Goal: Task Accomplishment & Management: Manage account settings

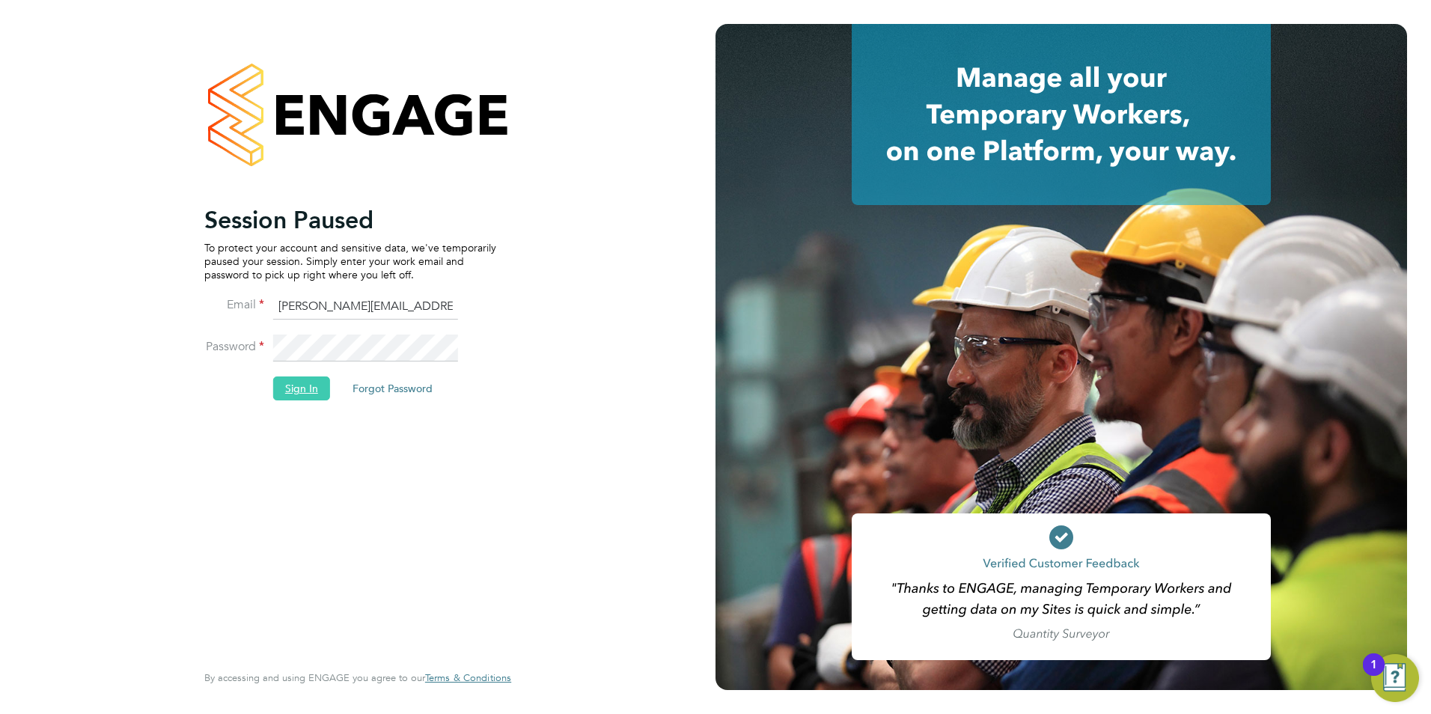
click at [297, 388] on button "Sign In" at bounding box center [301, 388] width 57 height 24
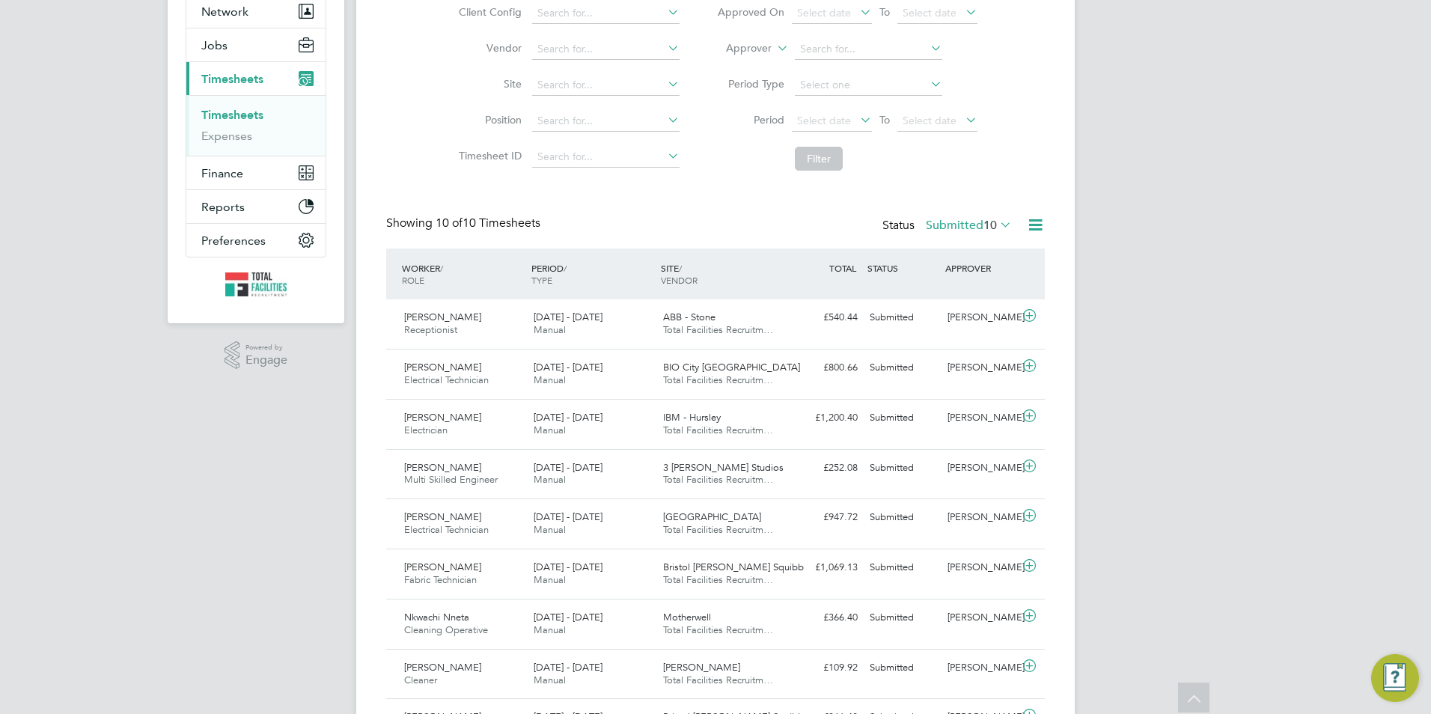
click at [964, 224] on label "Submitted 10" at bounding box center [969, 225] width 86 height 15
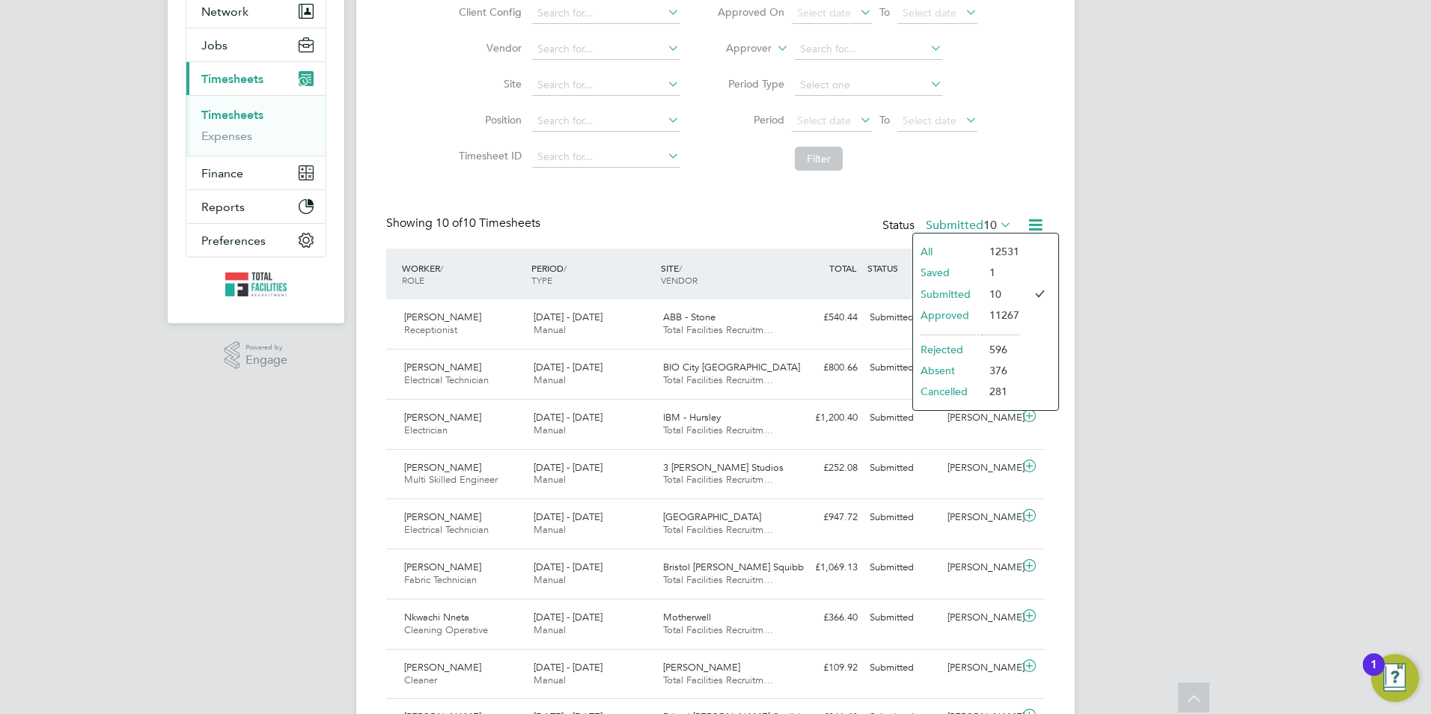
click at [944, 269] on li "Saved" at bounding box center [947, 272] width 69 height 21
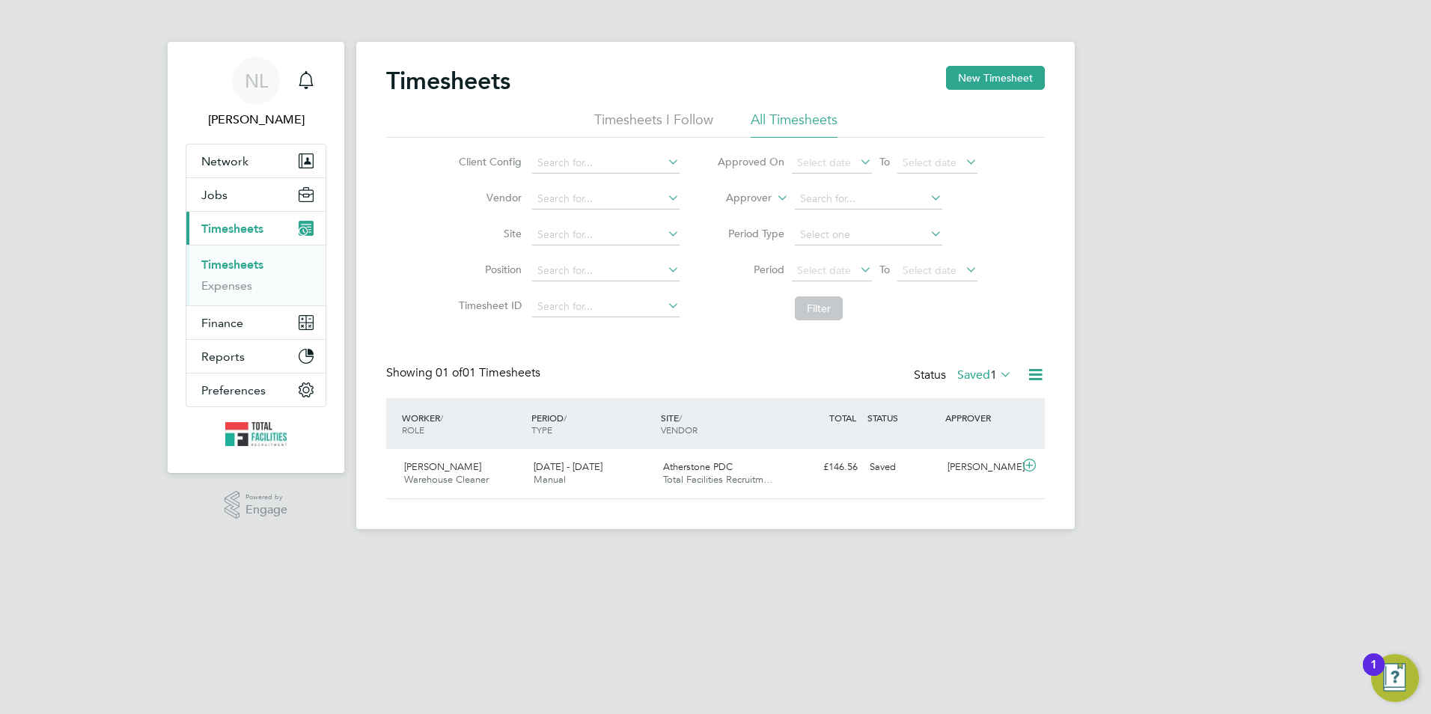
click at [973, 373] on label "Saved 1" at bounding box center [984, 374] width 55 height 15
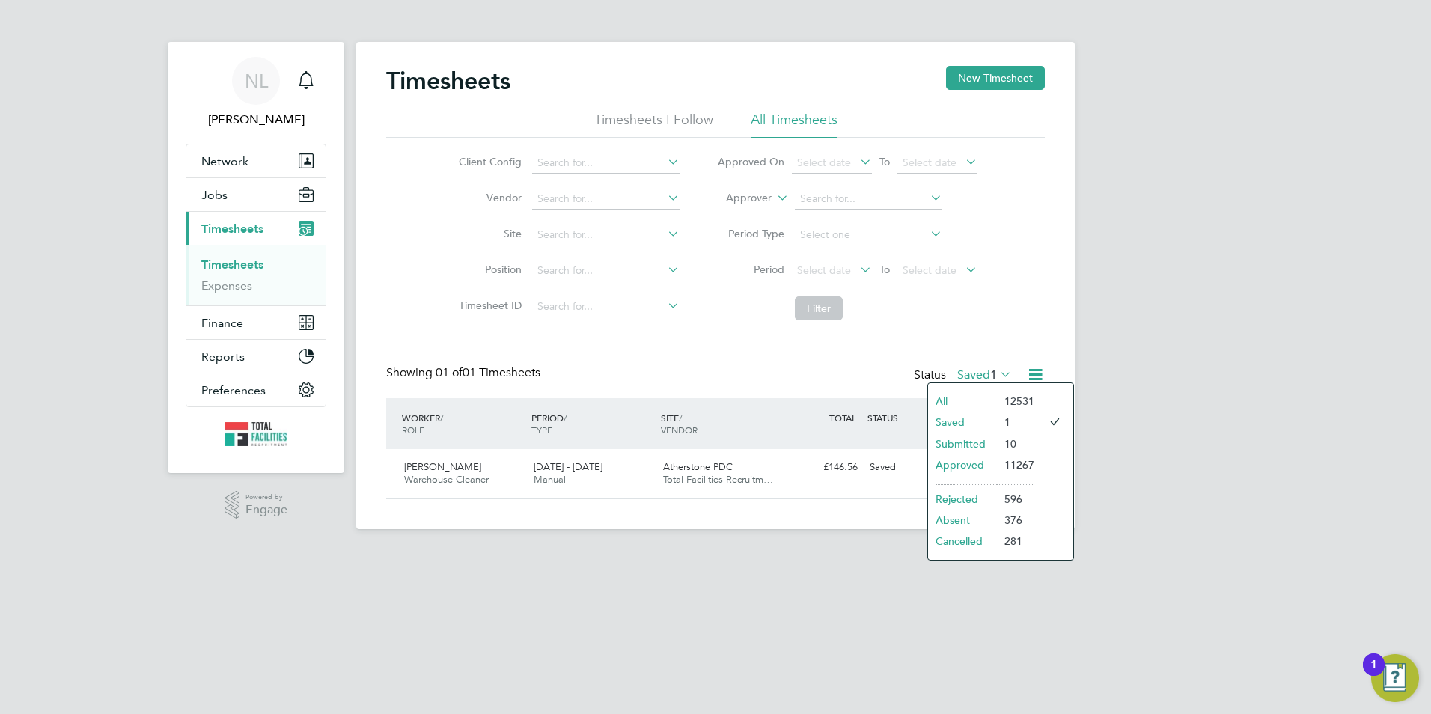
click at [980, 447] on li "Submitted" at bounding box center [962, 443] width 69 height 21
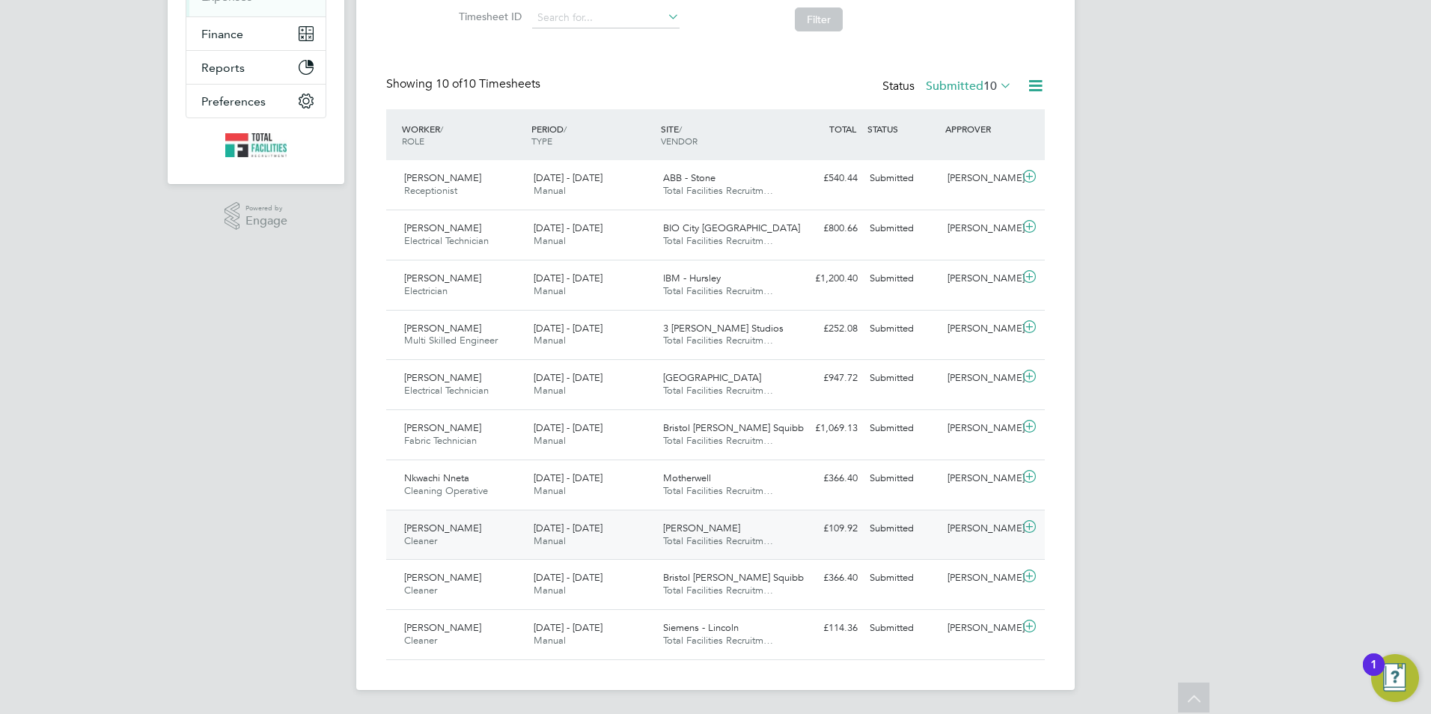
click at [1025, 521] on icon at bounding box center [1029, 527] width 19 height 12
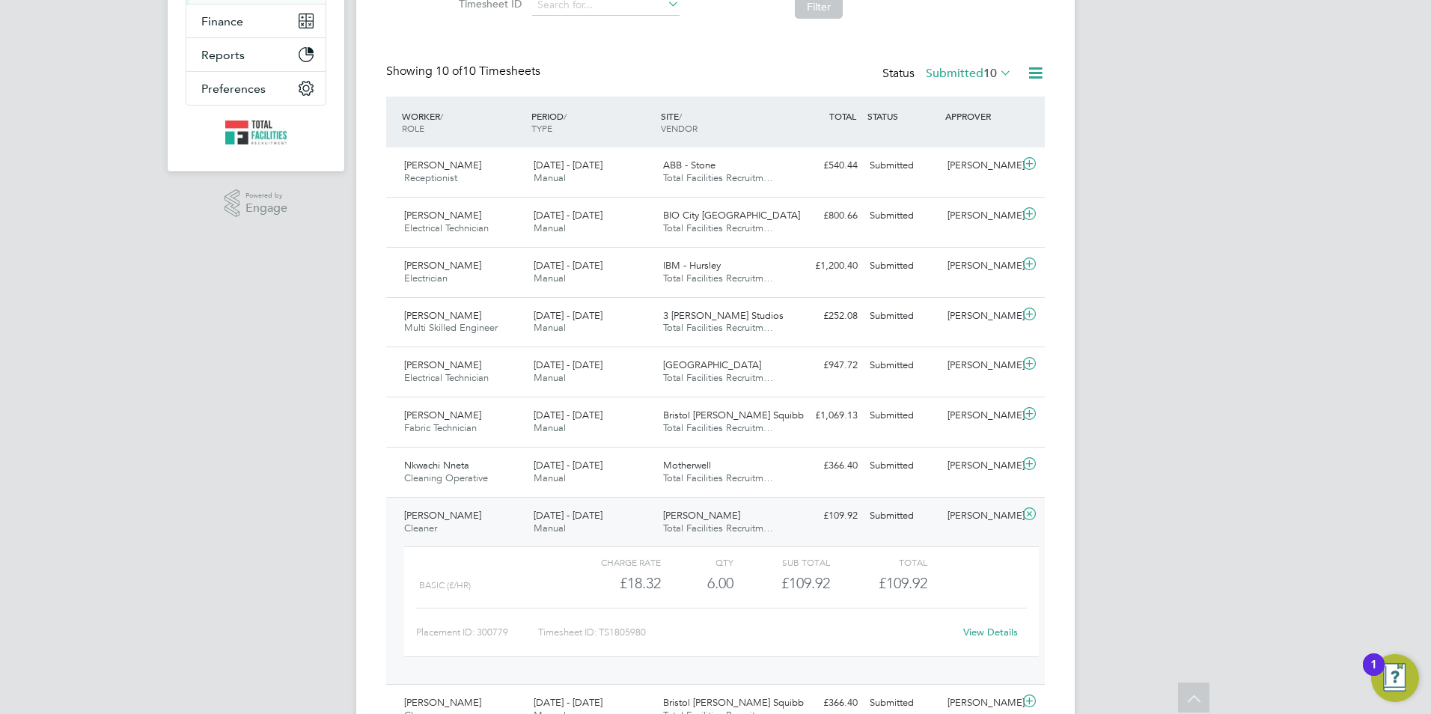
click at [989, 638] on link "View Details" at bounding box center [990, 631] width 55 height 13
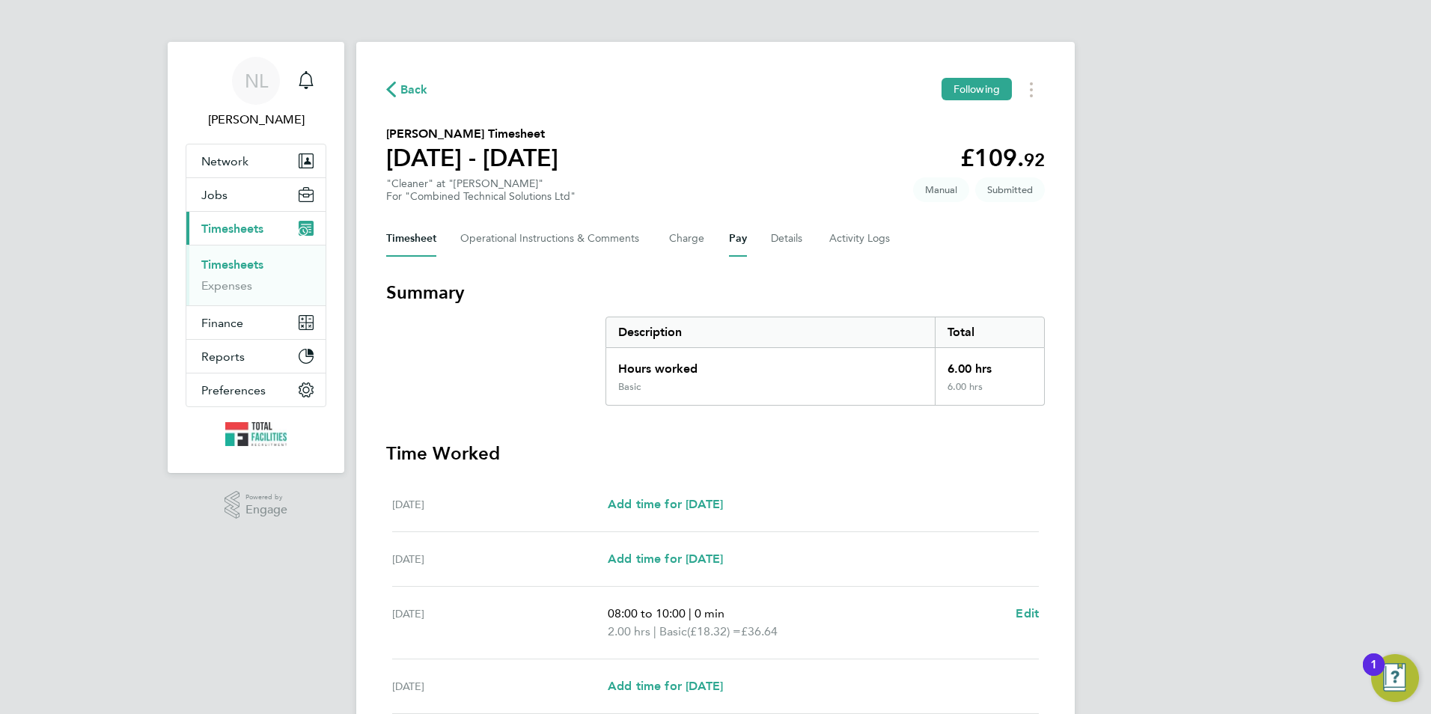
click at [741, 244] on button "Pay" at bounding box center [738, 239] width 18 height 36
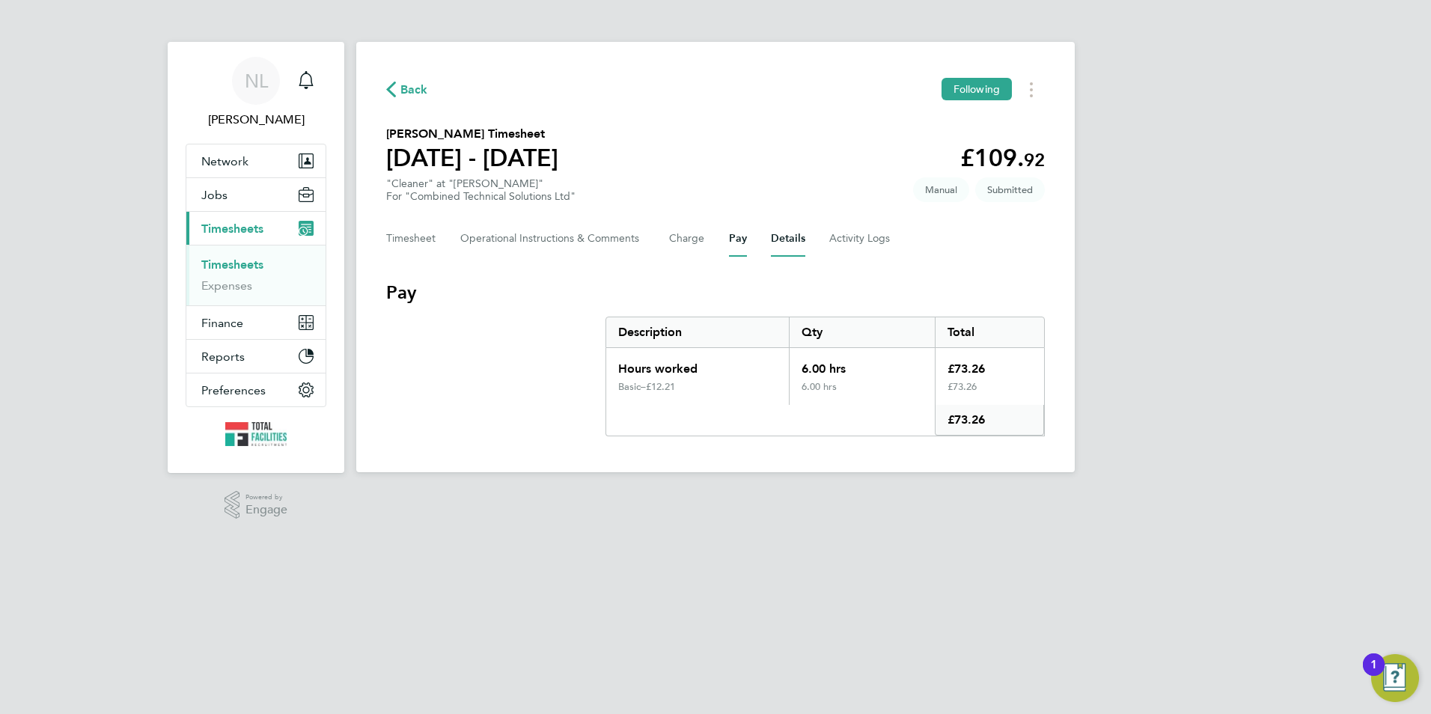
drag, startPoint x: 780, startPoint y: 245, endPoint x: 743, endPoint y: 246, distance: 36.7
click at [780, 245] on button "Details" at bounding box center [788, 239] width 34 height 36
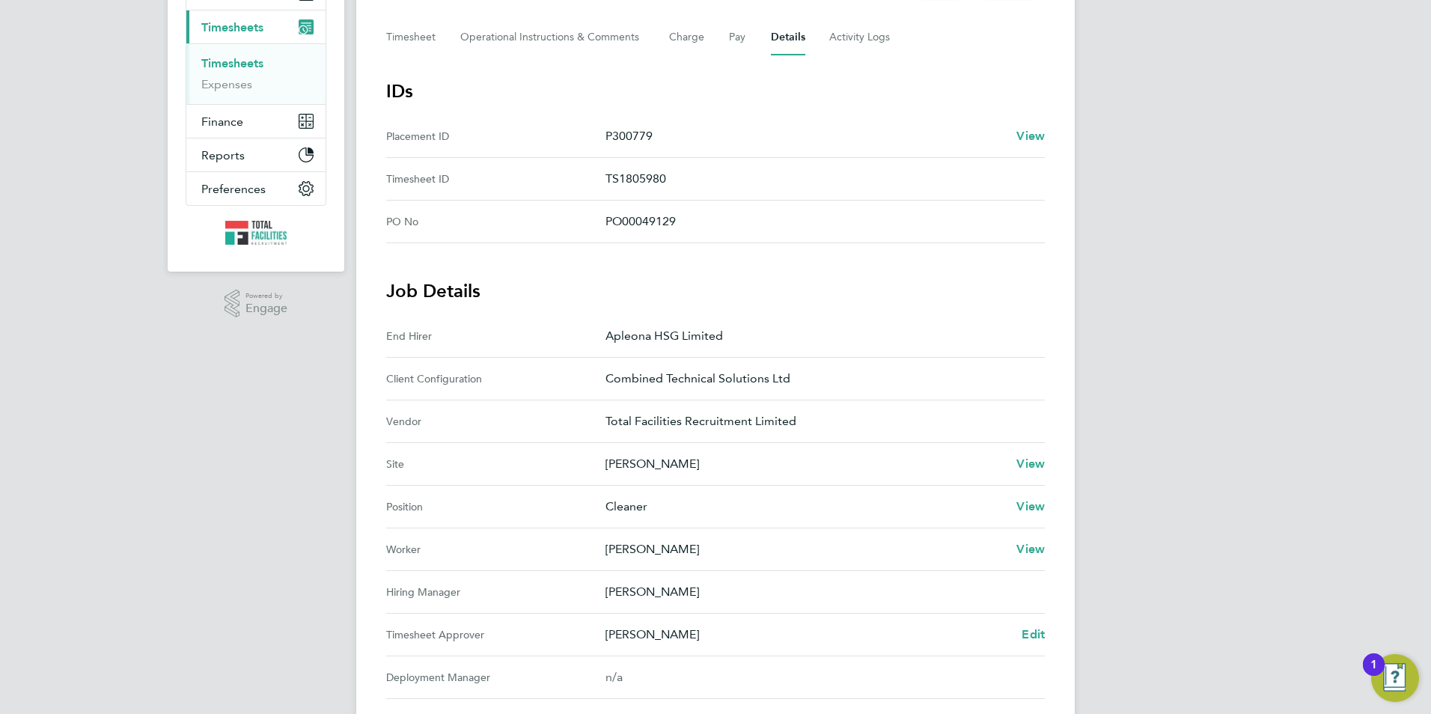
scroll to position [299, 0]
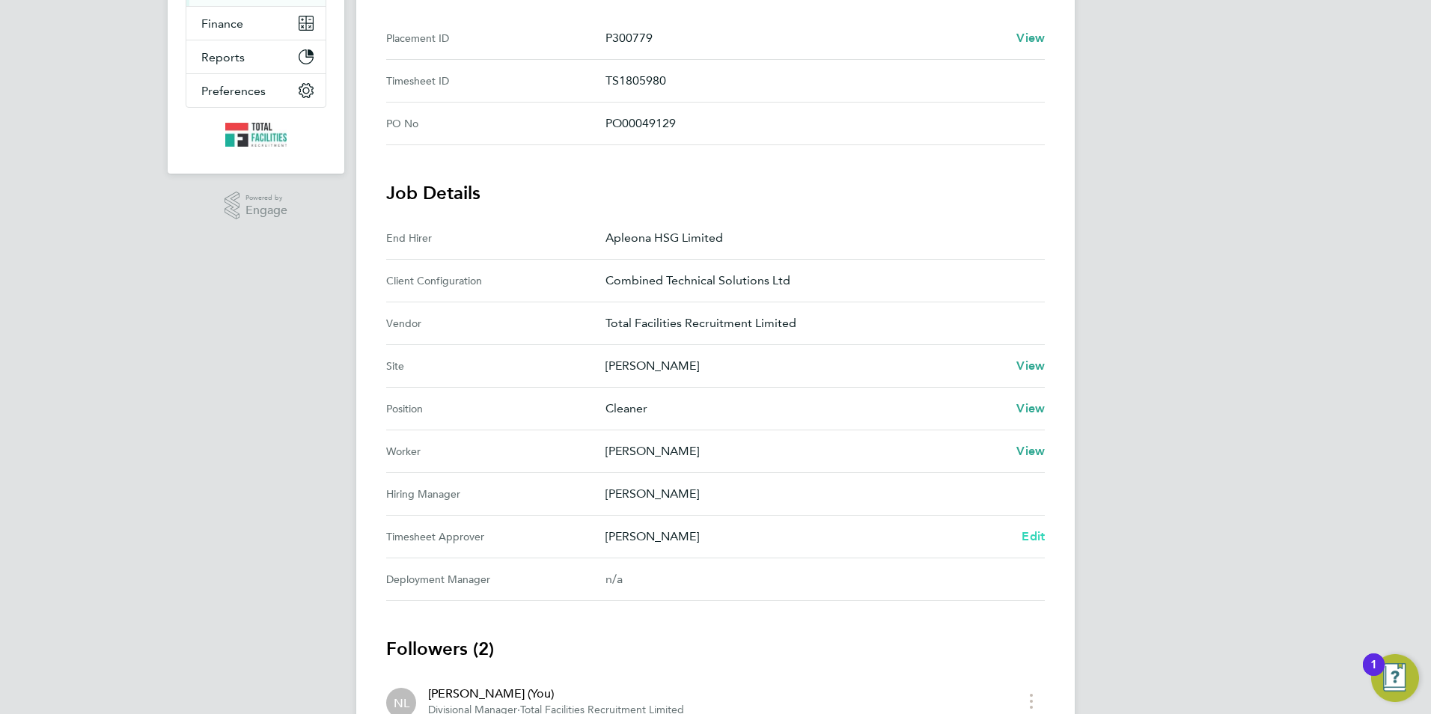
click at [1033, 536] on span "Edit" at bounding box center [1032, 536] width 23 height 14
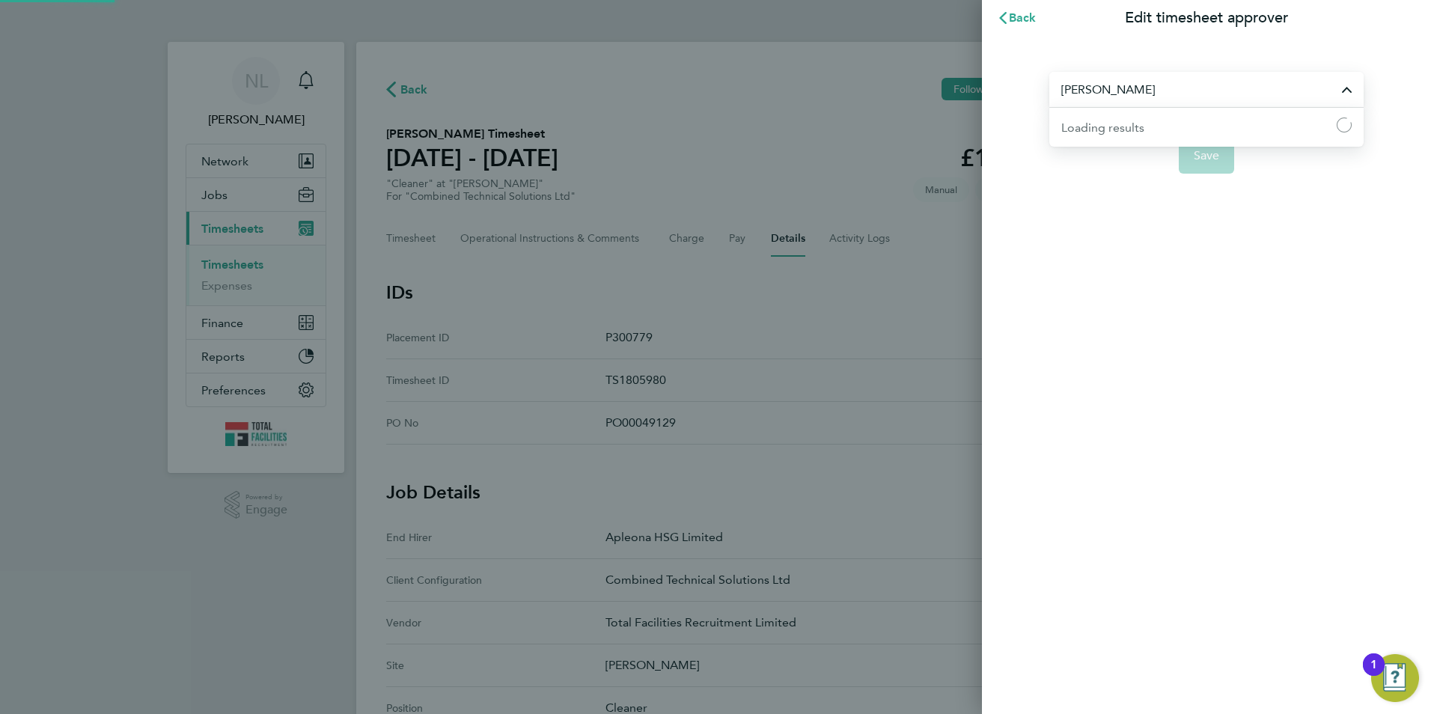
click at [1324, 93] on input "Rachel George-Davidson" at bounding box center [1206, 89] width 314 height 35
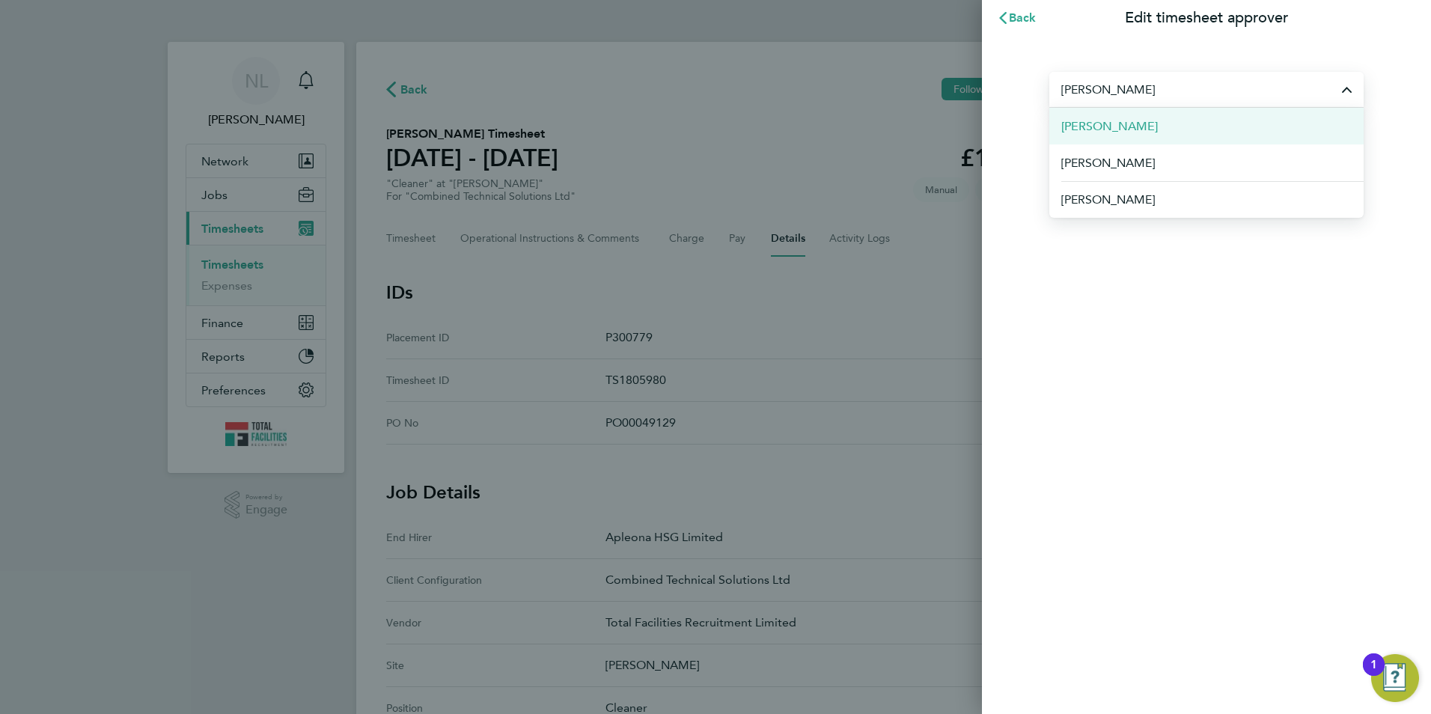
click at [1131, 126] on li "[PERSON_NAME]" at bounding box center [1206, 126] width 314 height 37
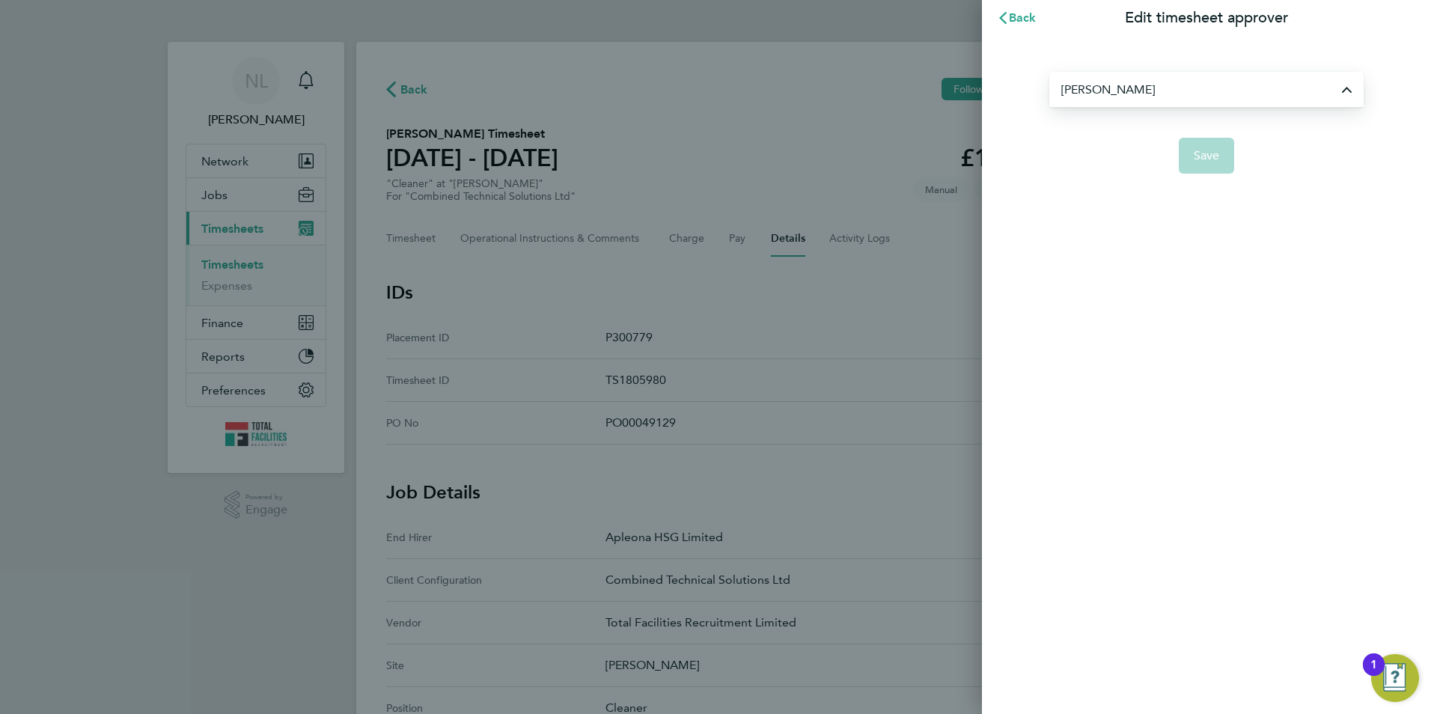
type input "[PERSON_NAME]"
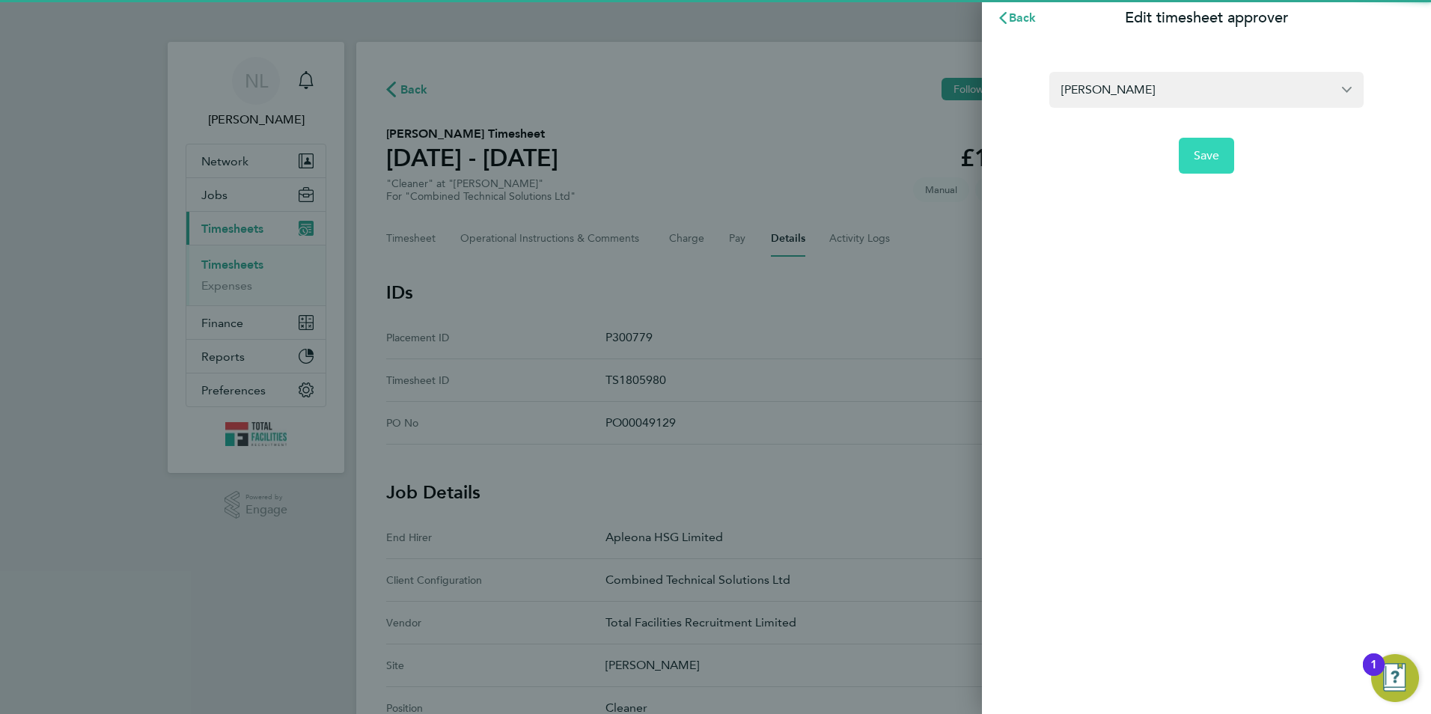
click at [1198, 154] on span "Save" at bounding box center [1206, 155] width 26 height 15
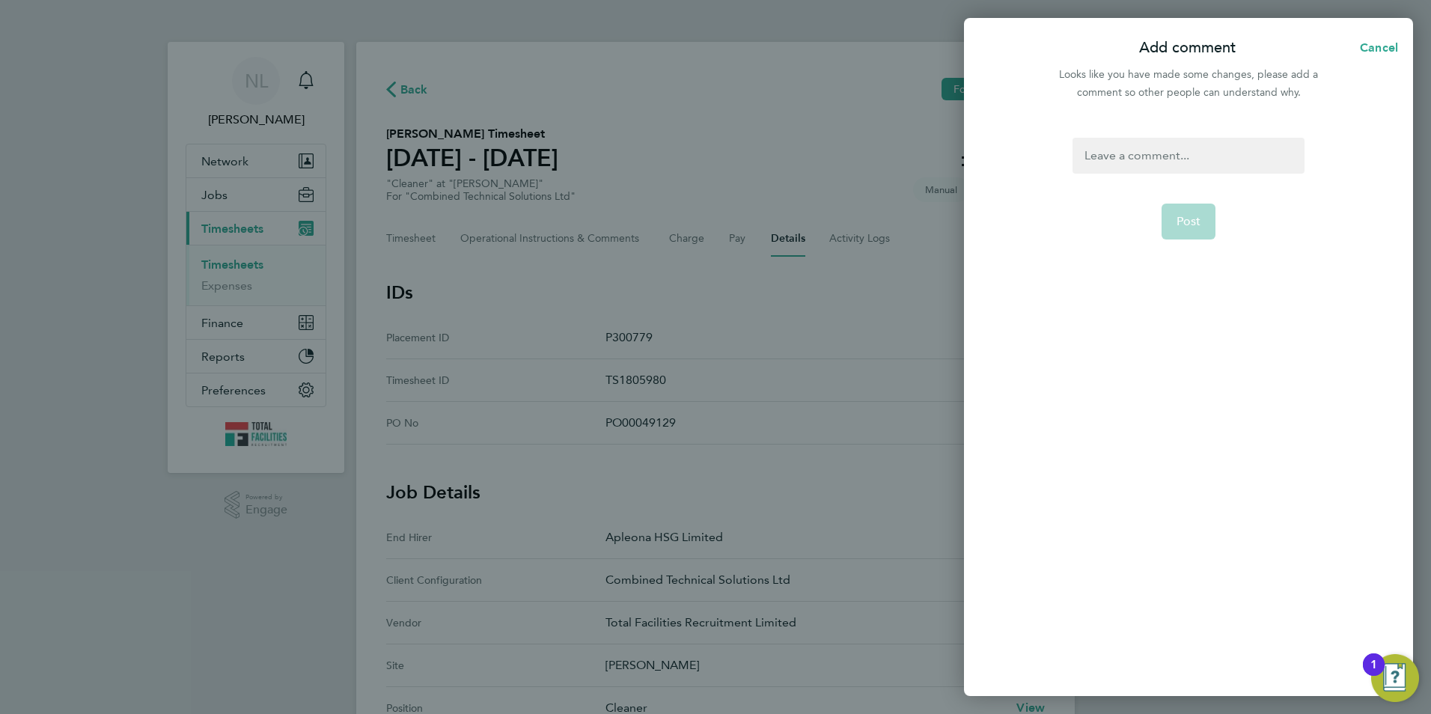
click at [1163, 156] on div at bounding box center [1187, 156] width 231 height 36
click at [1148, 157] on div at bounding box center [1187, 156] width 231 height 36
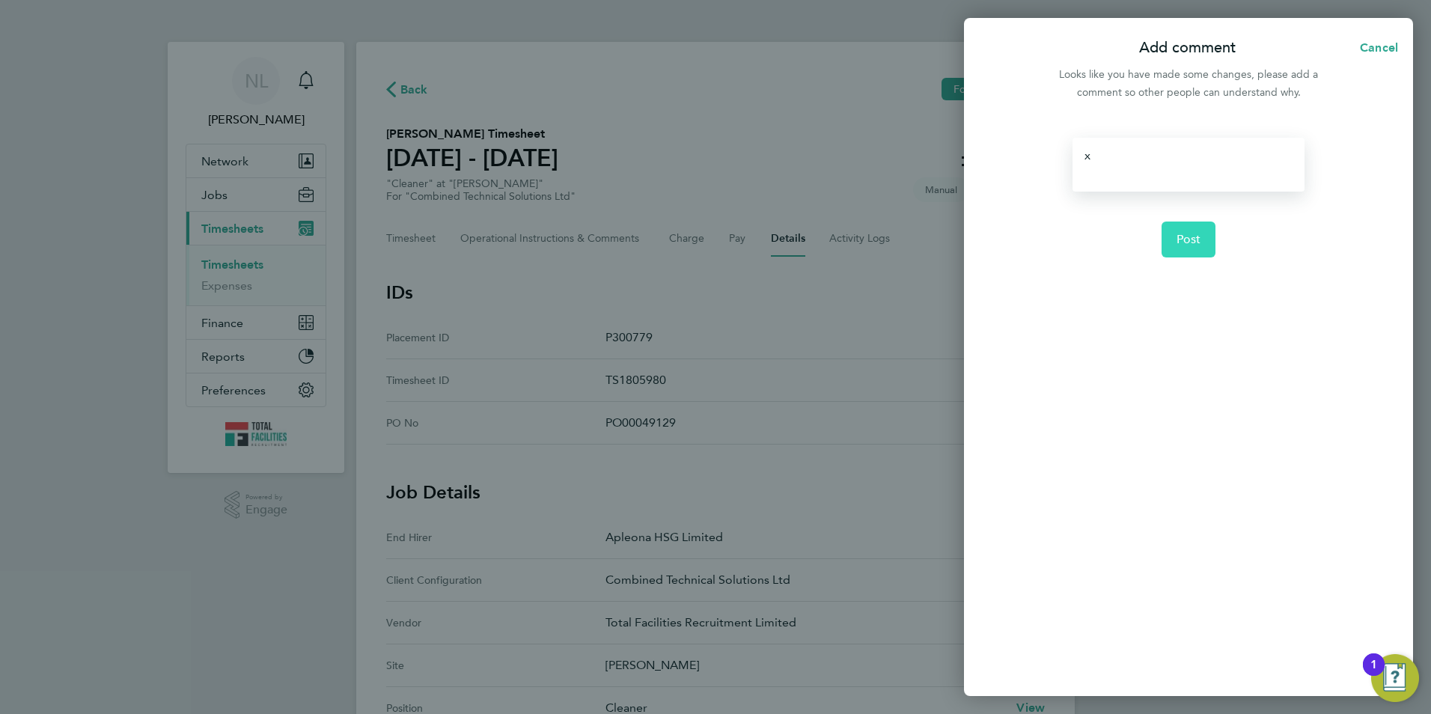
click at [1197, 236] on span "Post" at bounding box center [1188, 239] width 25 height 15
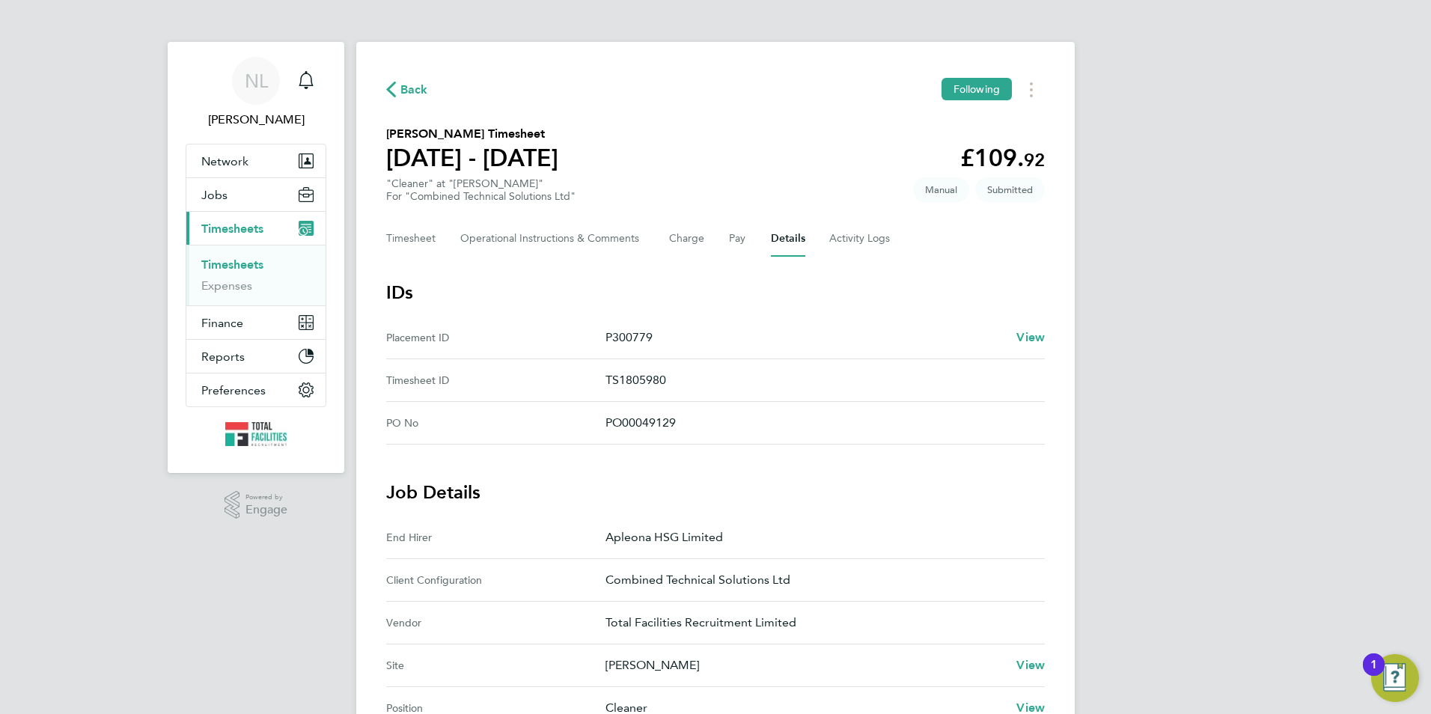
click at [414, 70] on div "Back Following Peter Karasow's Timesheet 16 - 22 Aug 2025 £109. 92 "Cleaner" at…" at bounding box center [715, 603] width 718 height 1122
click at [233, 190] on button "Jobs" at bounding box center [255, 194] width 139 height 33
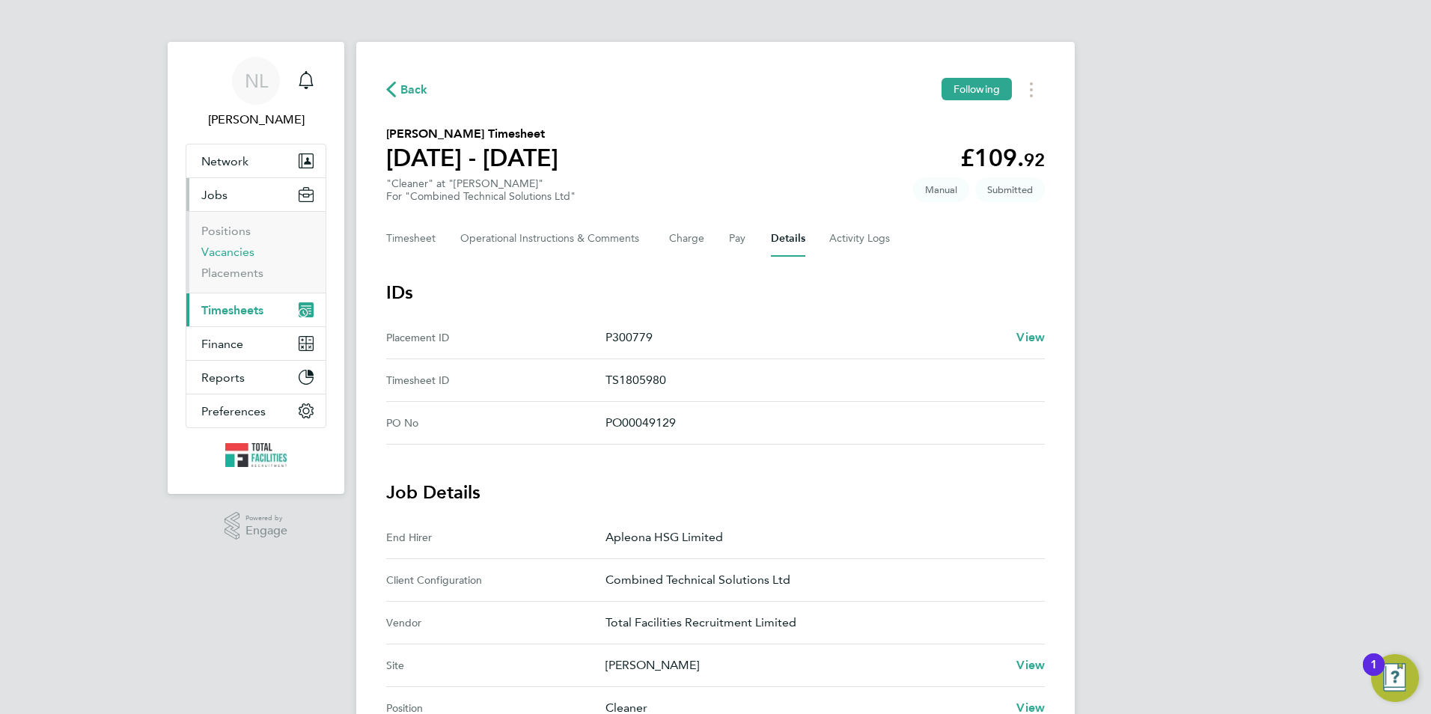
click at [218, 252] on link "Vacancies" at bounding box center [227, 252] width 53 height 14
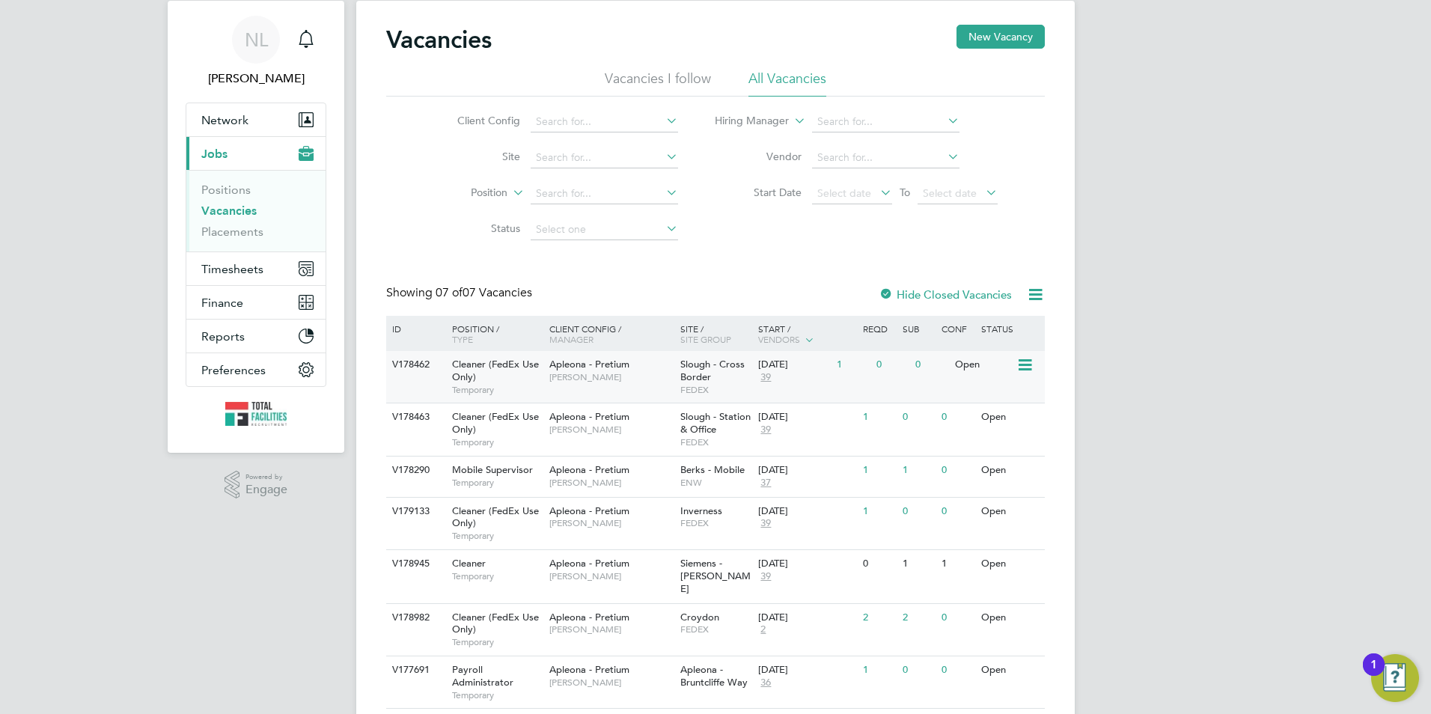
scroll to position [77, 0]
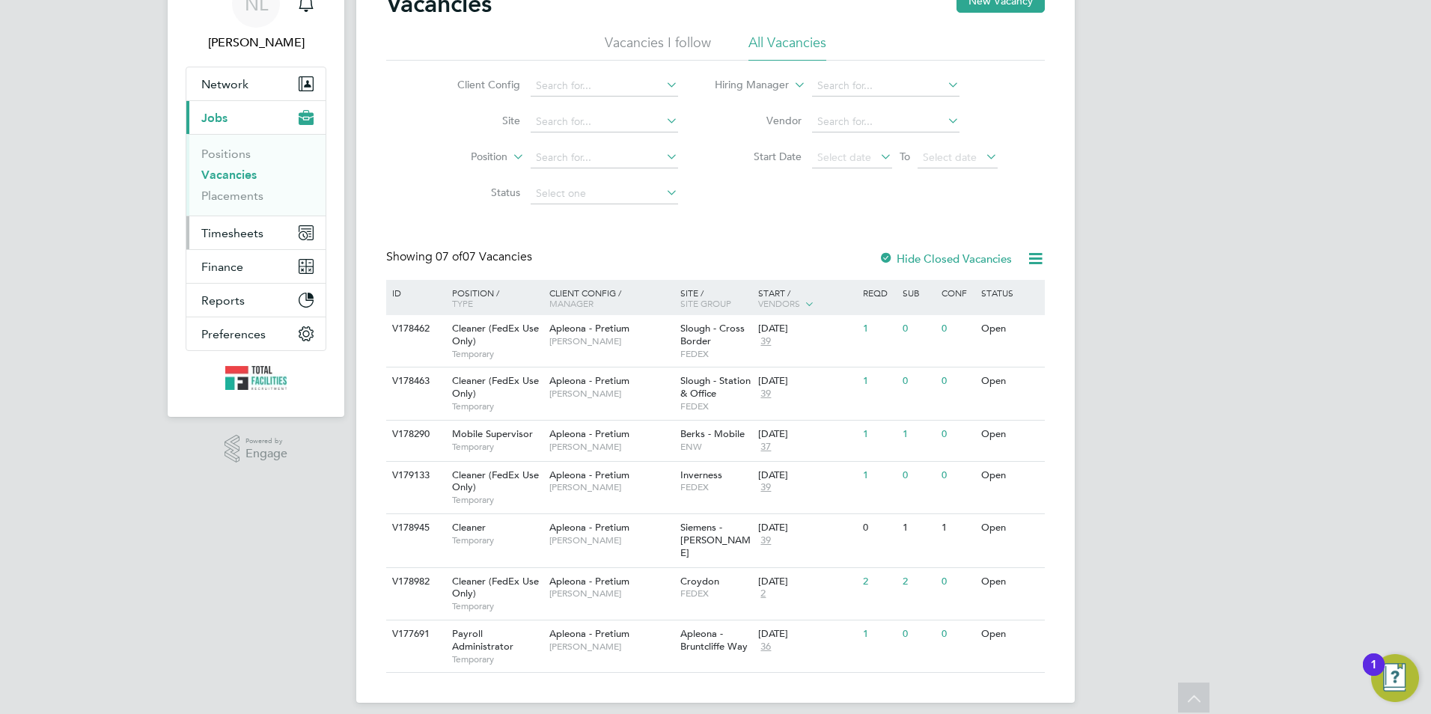
click at [209, 236] on span "Timesheets" at bounding box center [232, 233] width 62 height 14
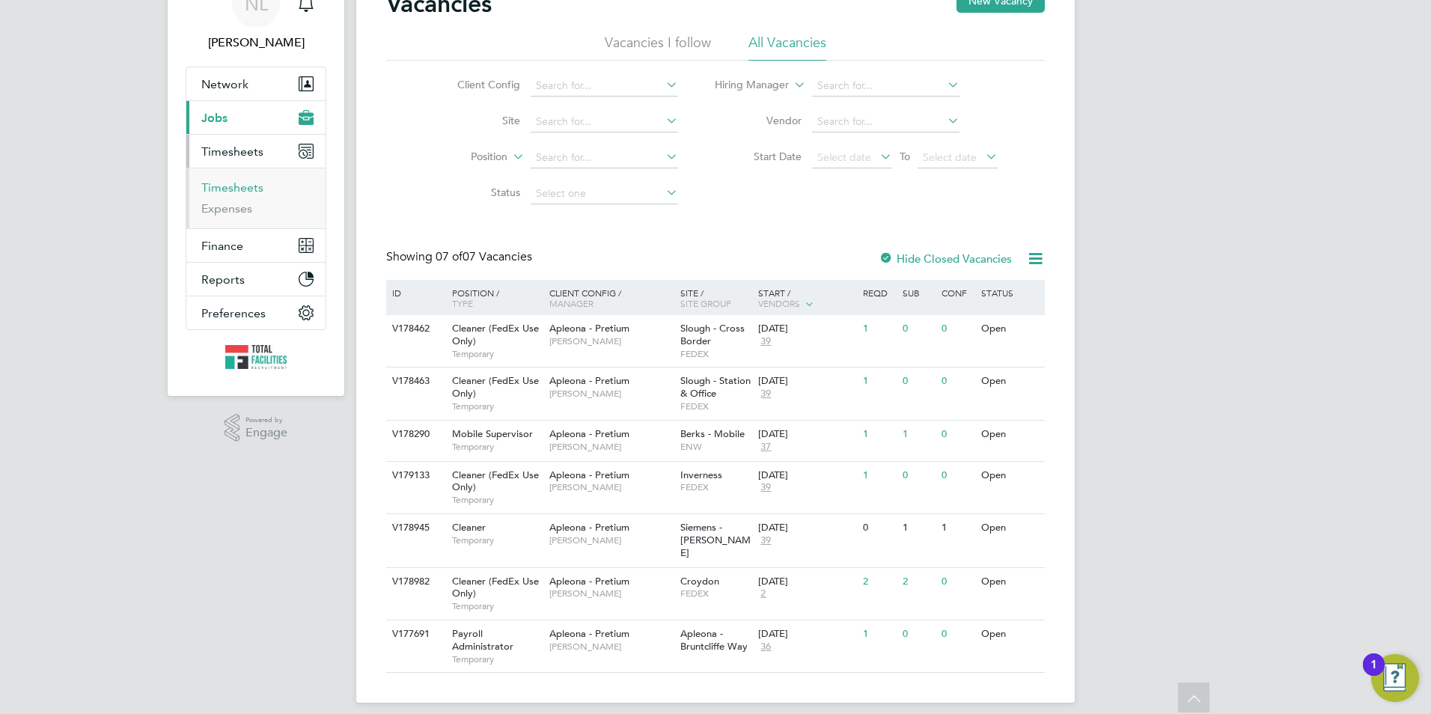
click at [215, 191] on link "Timesheets" at bounding box center [232, 187] width 62 height 14
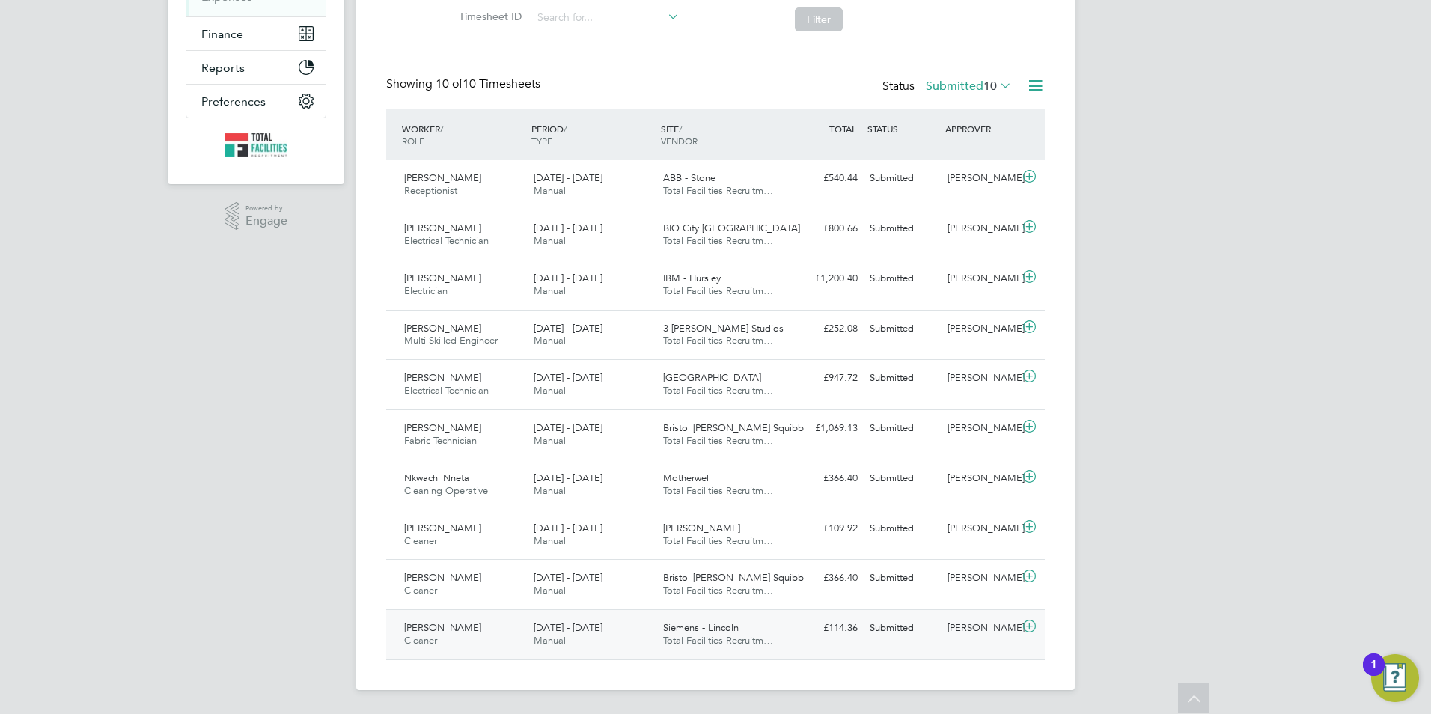
click at [738, 637] on span "Total Facilities Recruitm…" at bounding box center [718, 640] width 110 height 13
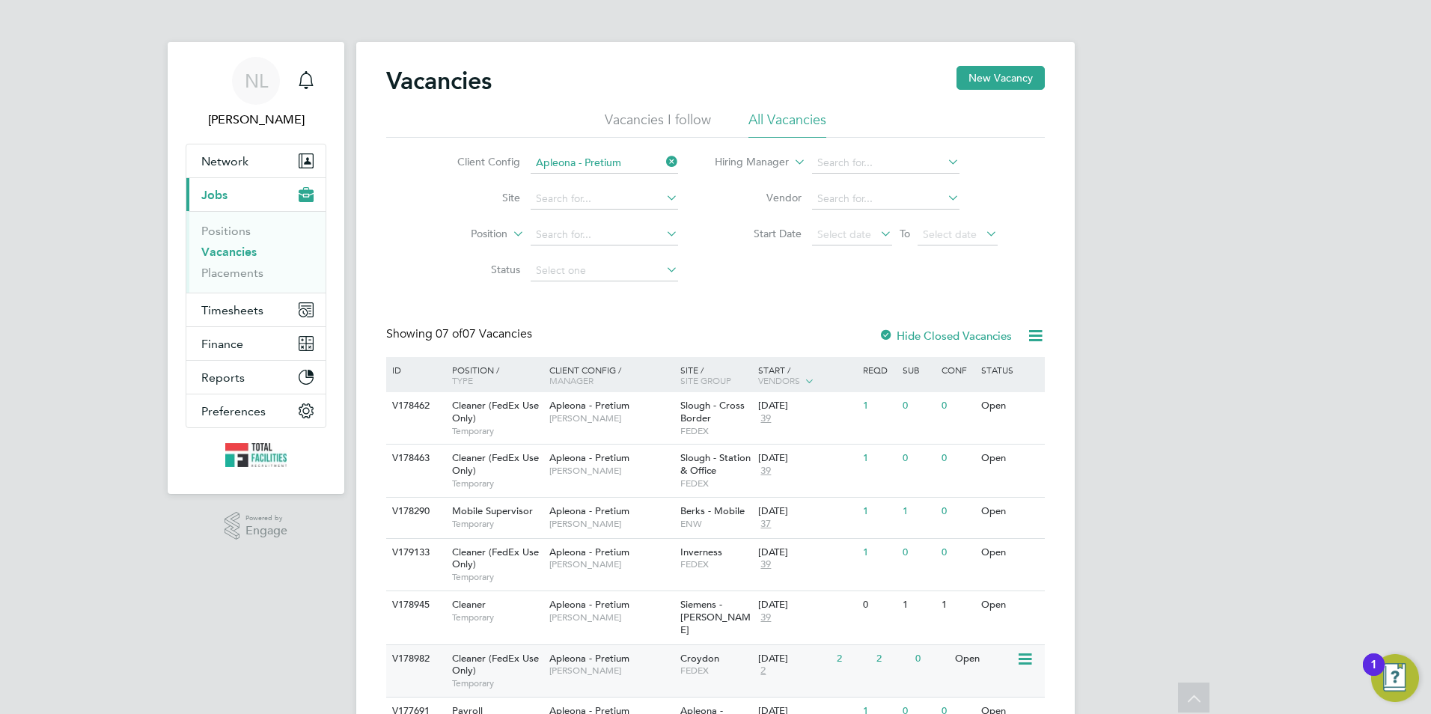
scroll to position [77, 0]
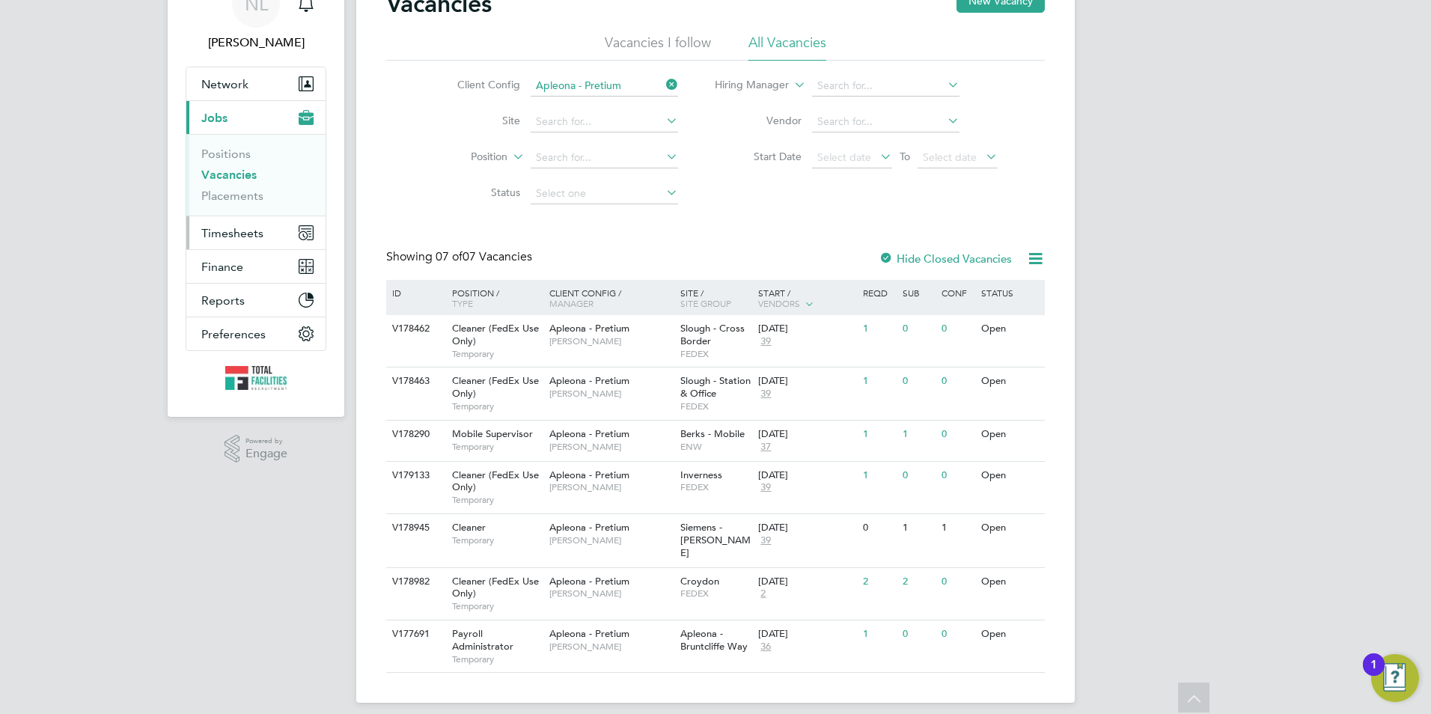
click at [242, 223] on button "Timesheets" at bounding box center [255, 232] width 139 height 33
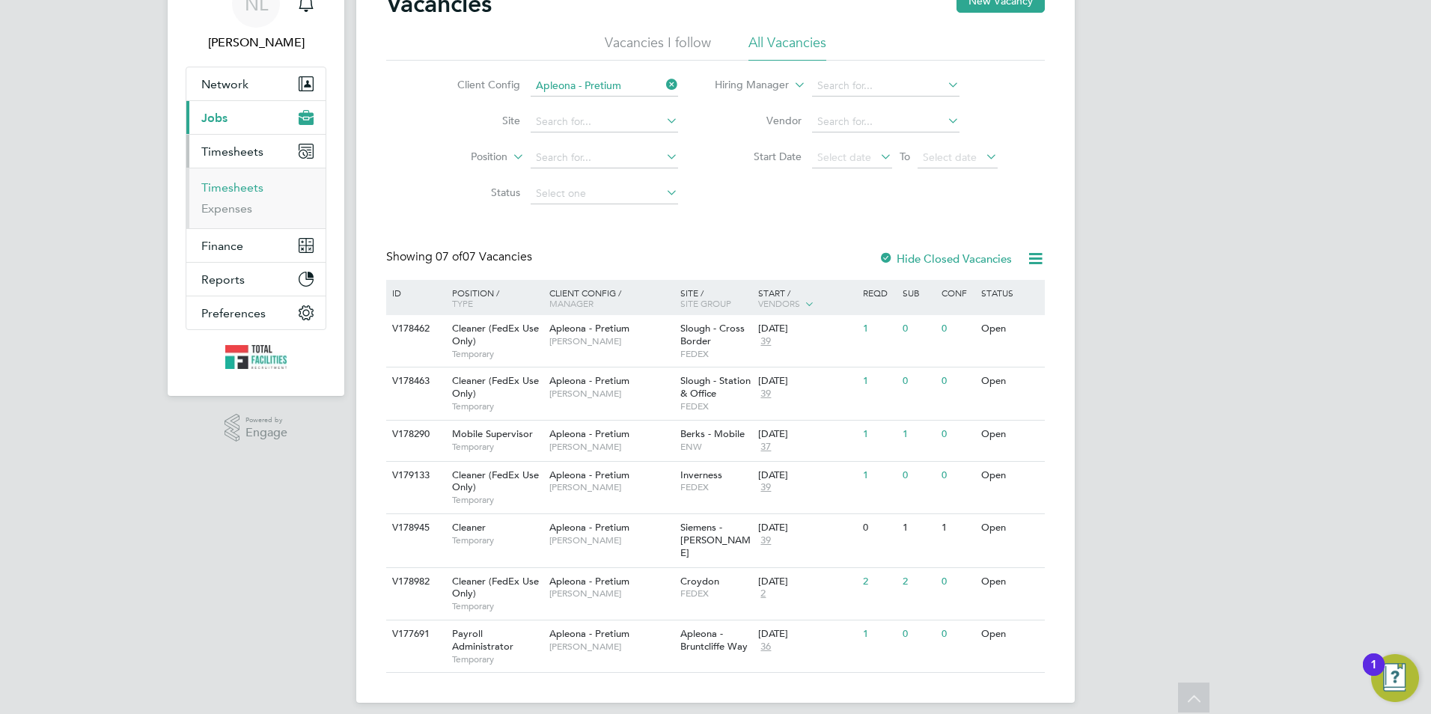
click at [254, 186] on link "Timesheets" at bounding box center [232, 187] width 62 height 14
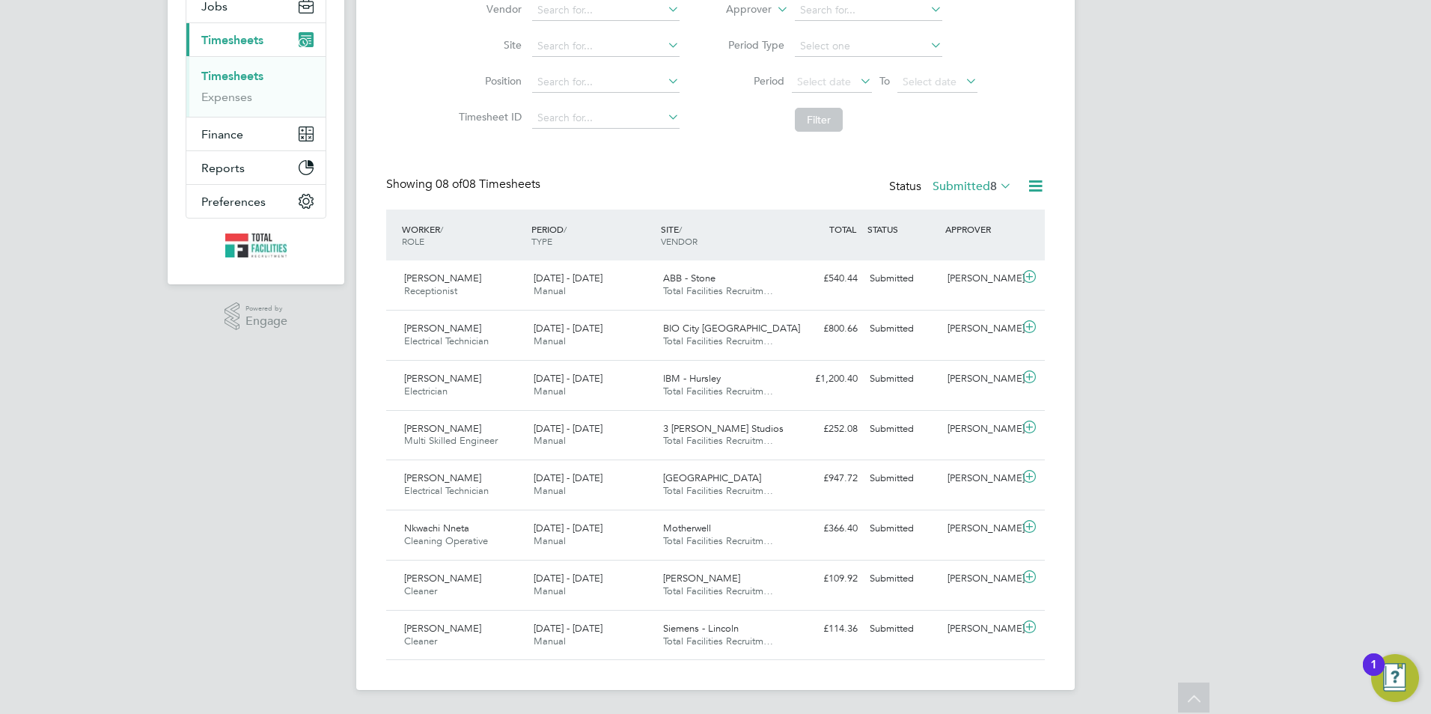
click at [954, 165] on div "Timesheets New Timesheet Timesheets I Follow All Timesheets Client Config Vendo…" at bounding box center [715, 268] width 658 height 783
click at [954, 187] on label "Submitted 8" at bounding box center [971, 186] width 79 height 15
click at [954, 256] on li "Submitted" at bounding box center [950, 255] width 69 height 21
click at [956, 192] on label "Submitted 8" at bounding box center [971, 186] width 79 height 15
click at [947, 275] on li "Approved" at bounding box center [950, 276] width 69 height 21
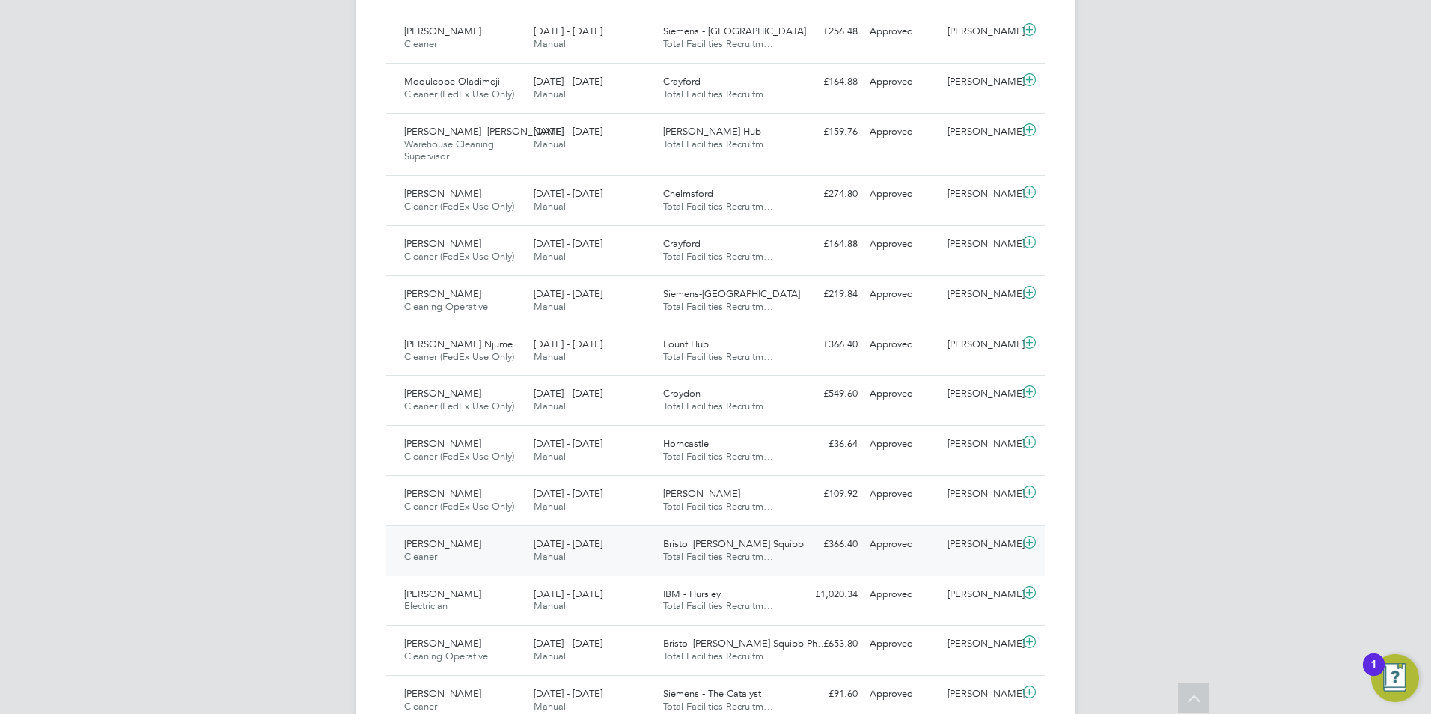
click at [570, 551] on div "16 - 22 Aug 2025 Manual" at bounding box center [591, 550] width 129 height 37
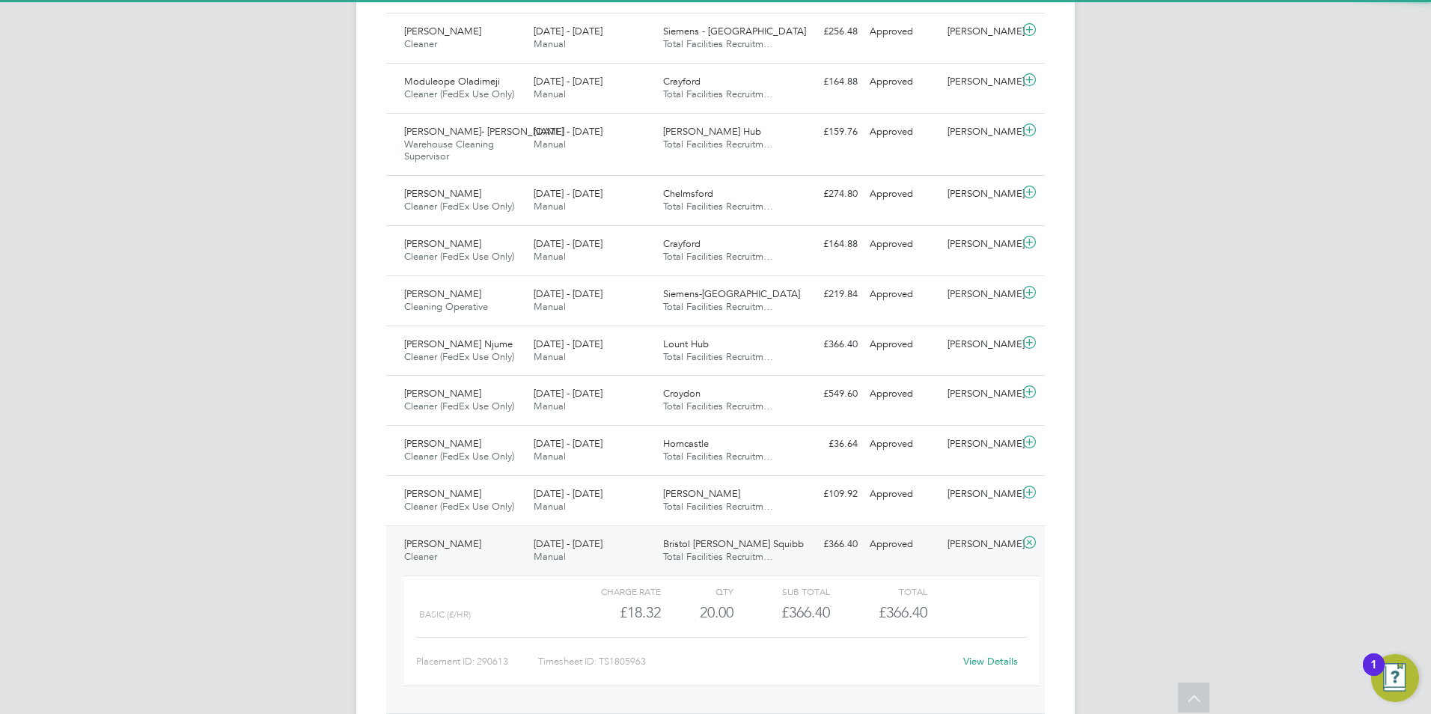
click at [997, 660] on link "View Details" at bounding box center [990, 661] width 55 height 13
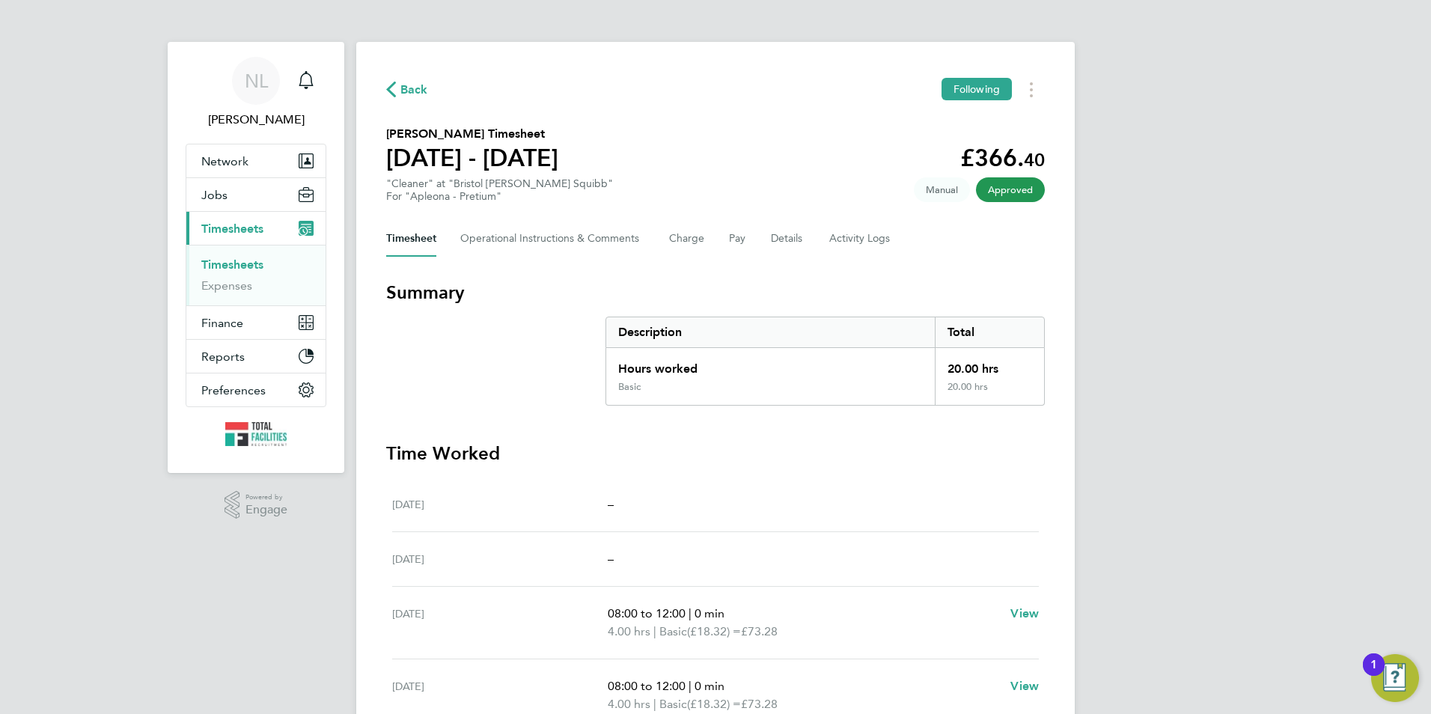
click at [407, 82] on span "Back" at bounding box center [414, 90] width 28 height 18
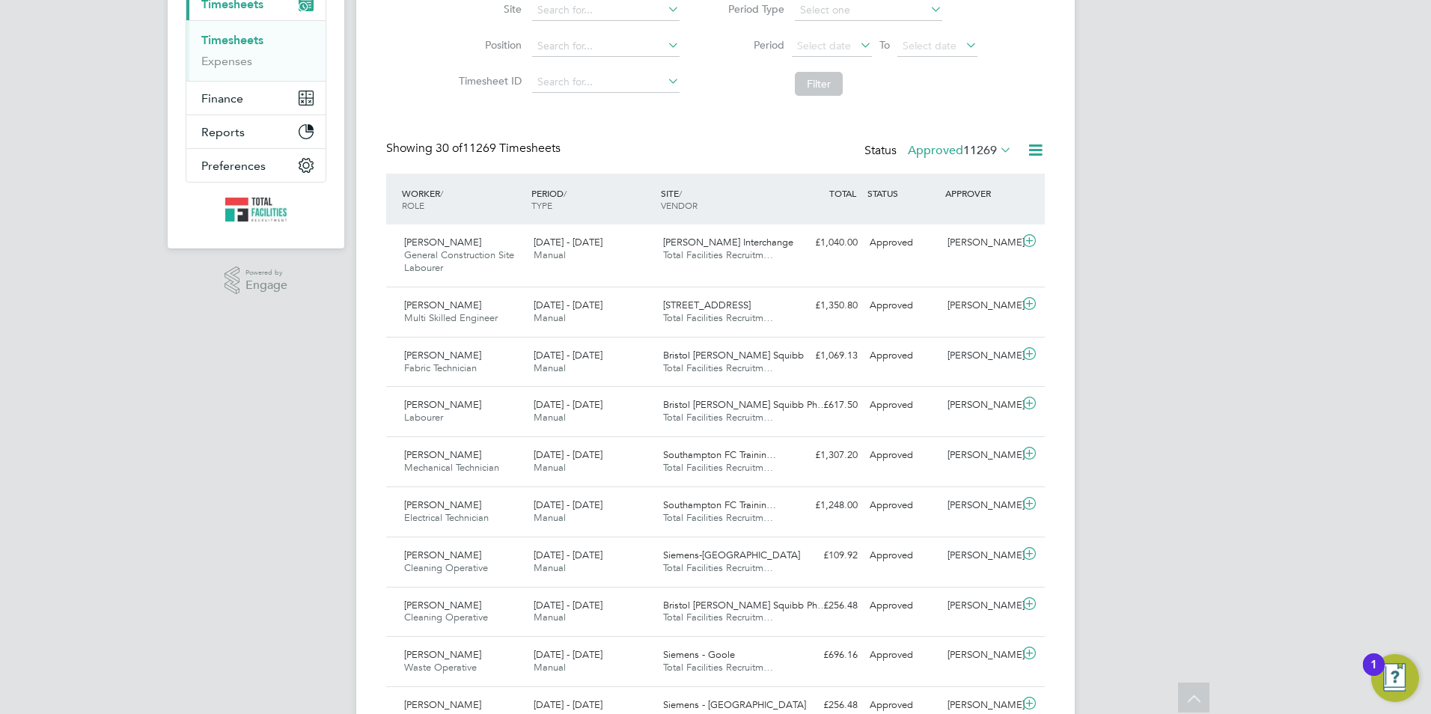
click at [976, 150] on span "11269" at bounding box center [980, 150] width 34 height 15
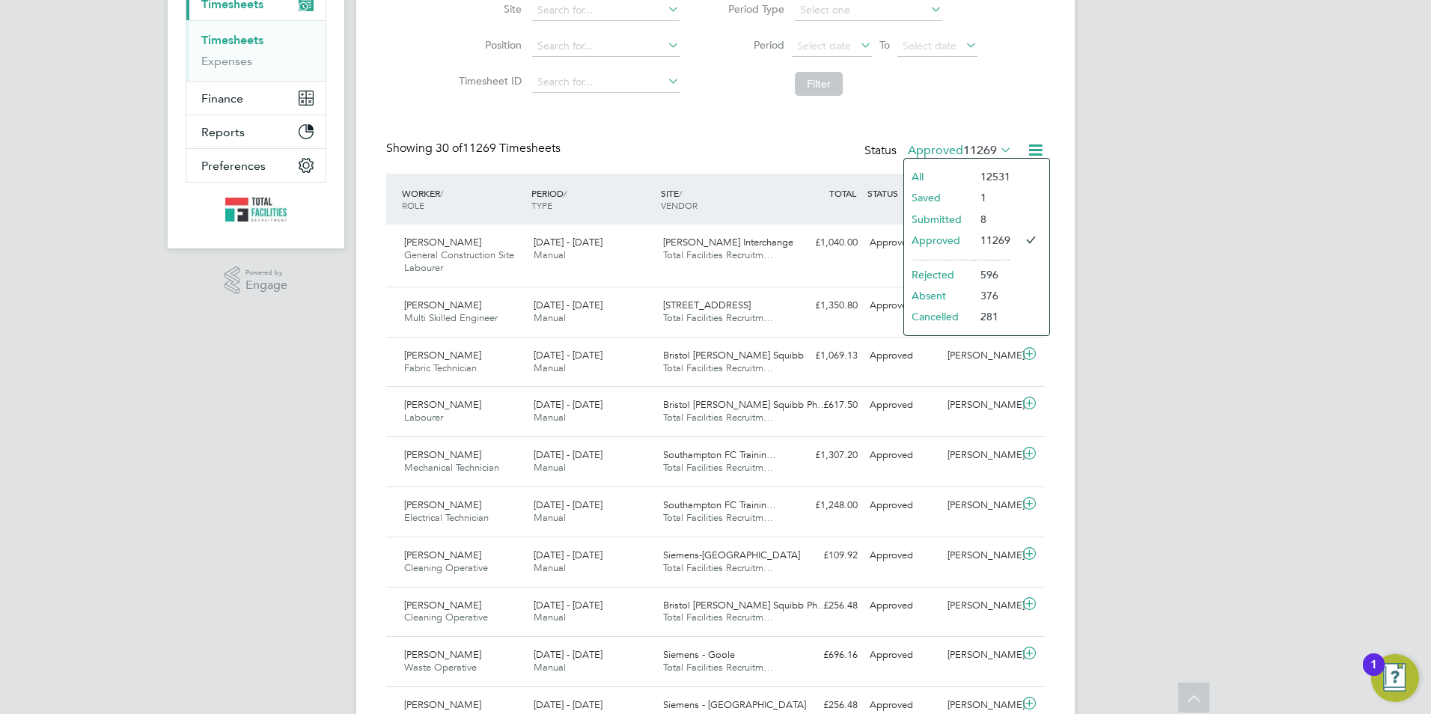
click at [952, 219] on li "Submitted" at bounding box center [938, 219] width 69 height 21
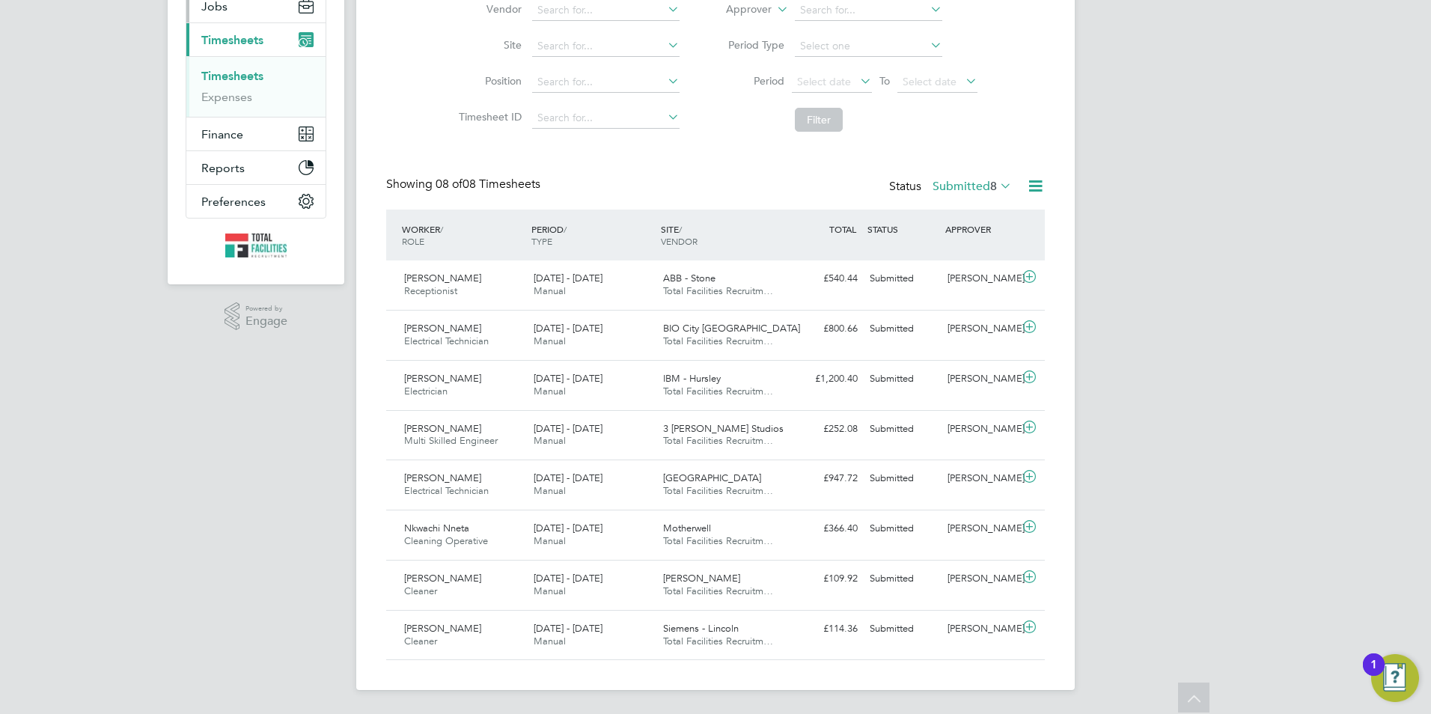
click at [231, 6] on button "Jobs" at bounding box center [255, 6] width 139 height 33
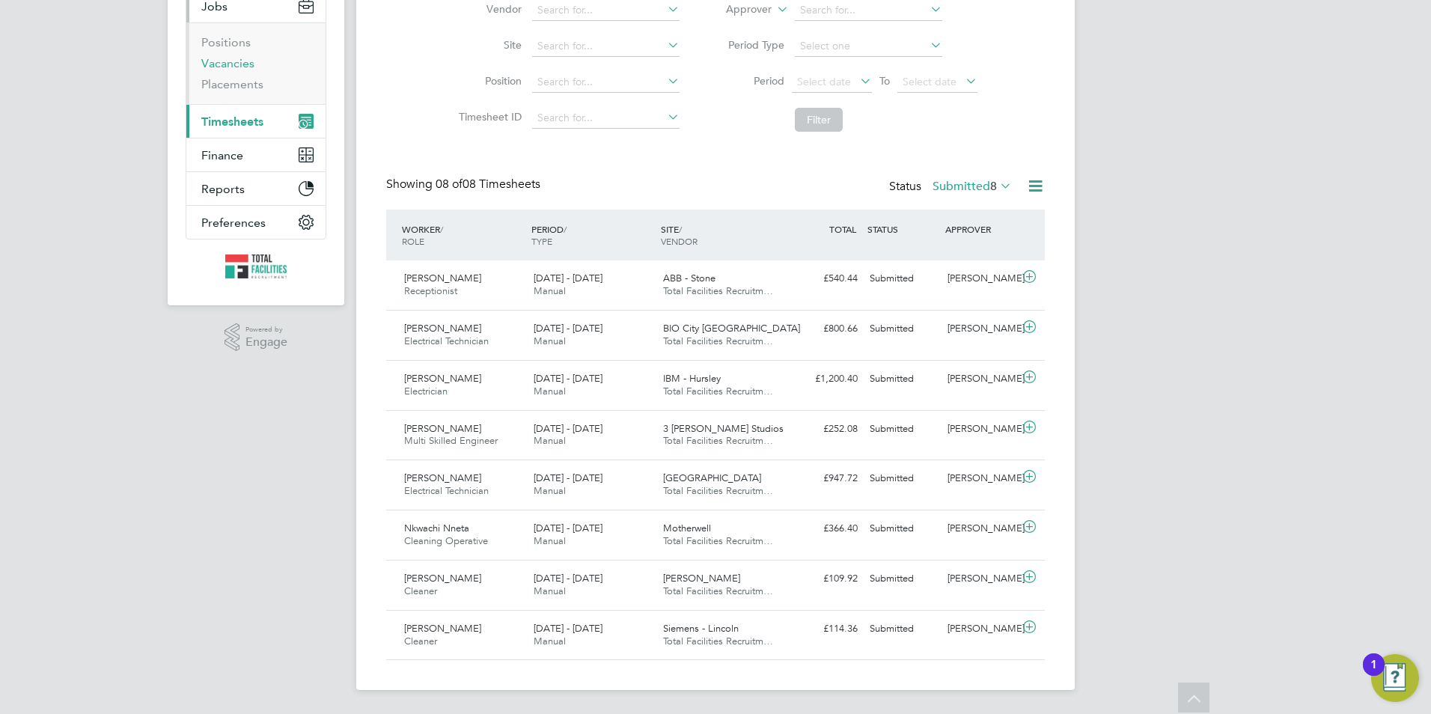
click at [232, 64] on link "Vacancies" at bounding box center [227, 63] width 53 height 14
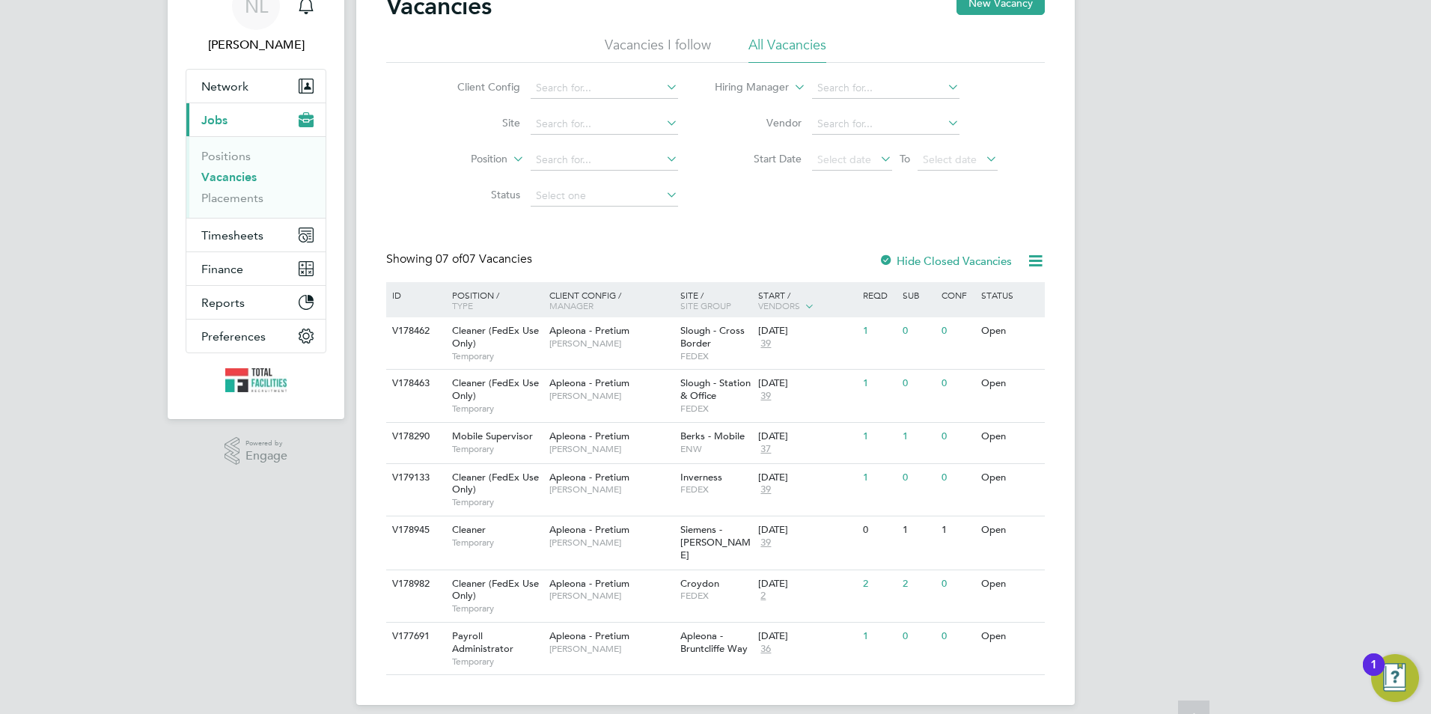
scroll to position [77, 0]
click at [575, 342] on span "[PERSON_NAME]" at bounding box center [610, 341] width 123 height 12
click at [709, 380] on span "Slough - Station & Office" at bounding box center [715, 386] width 70 height 25
click at [242, 232] on span "Timesheets" at bounding box center [232, 233] width 62 height 14
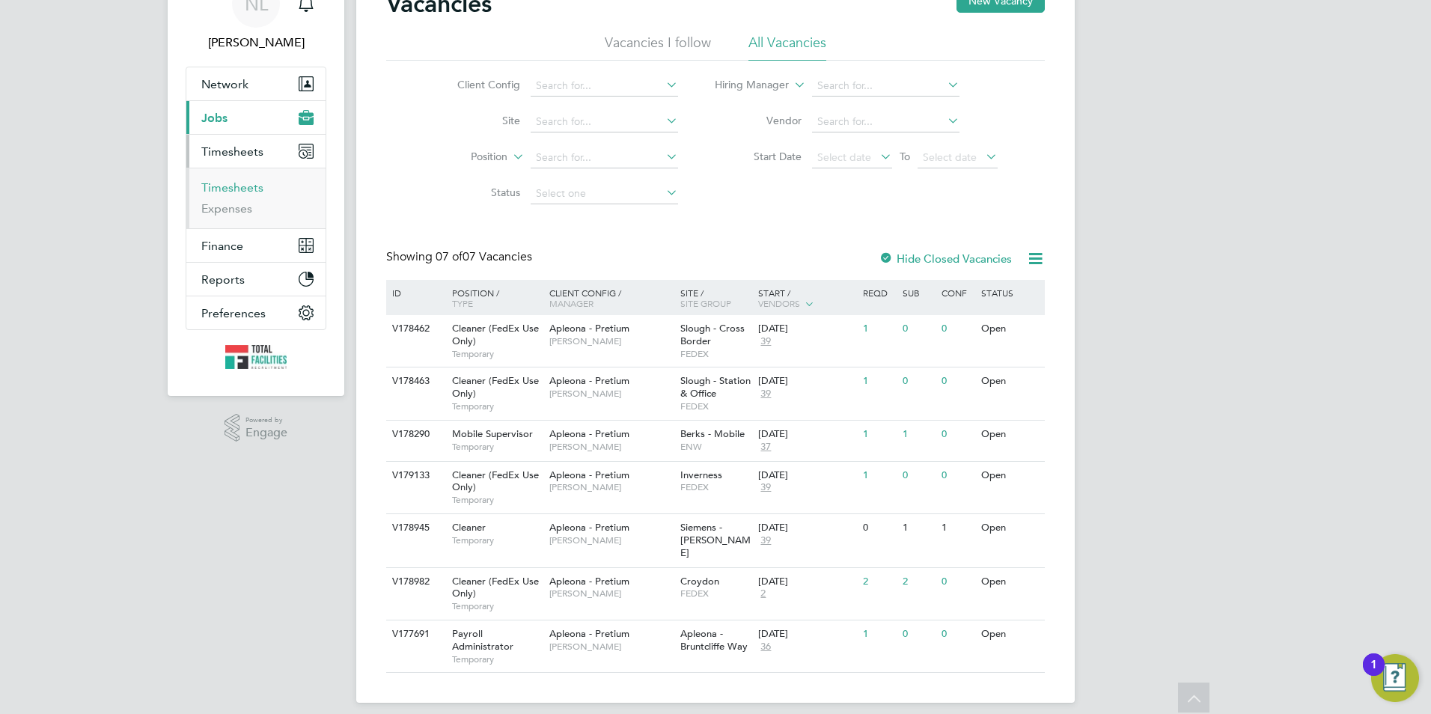
click at [232, 186] on link "Timesheets" at bounding box center [232, 187] width 62 height 14
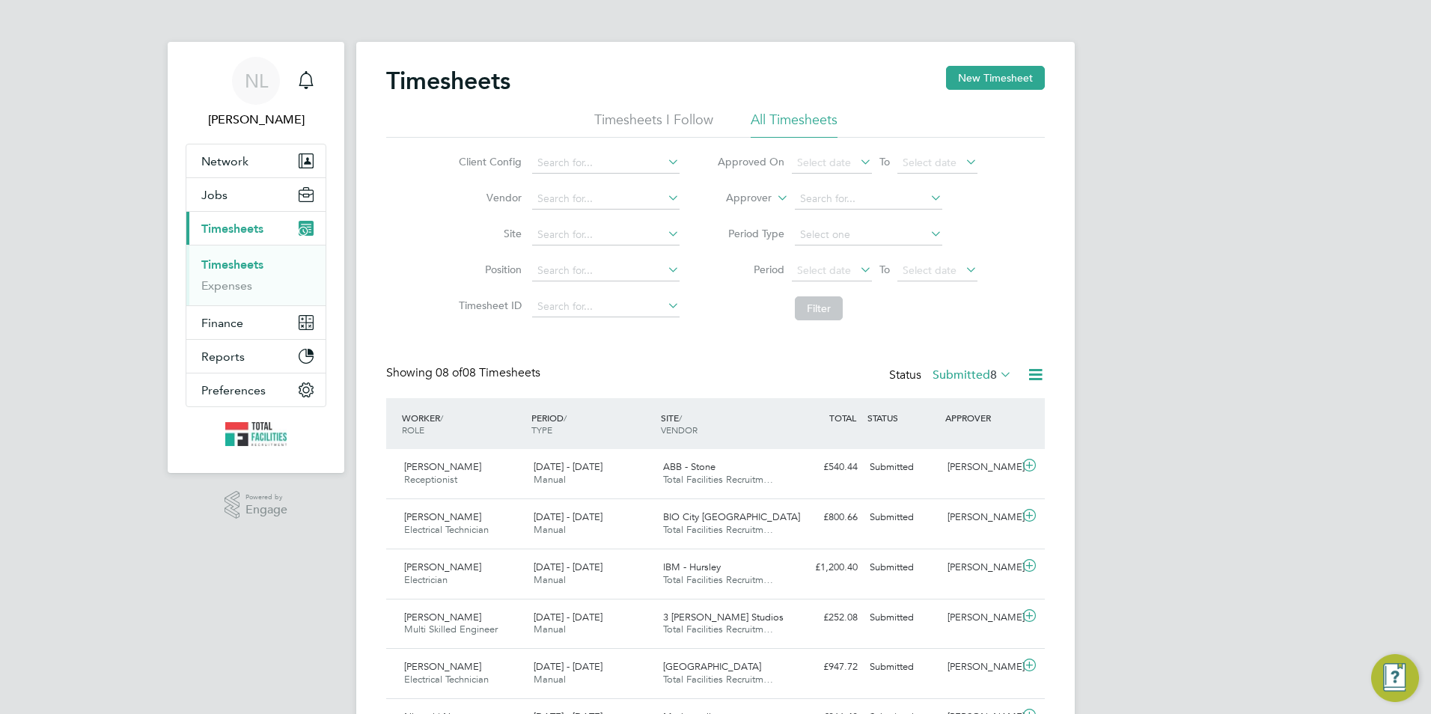
scroll to position [7, 7]
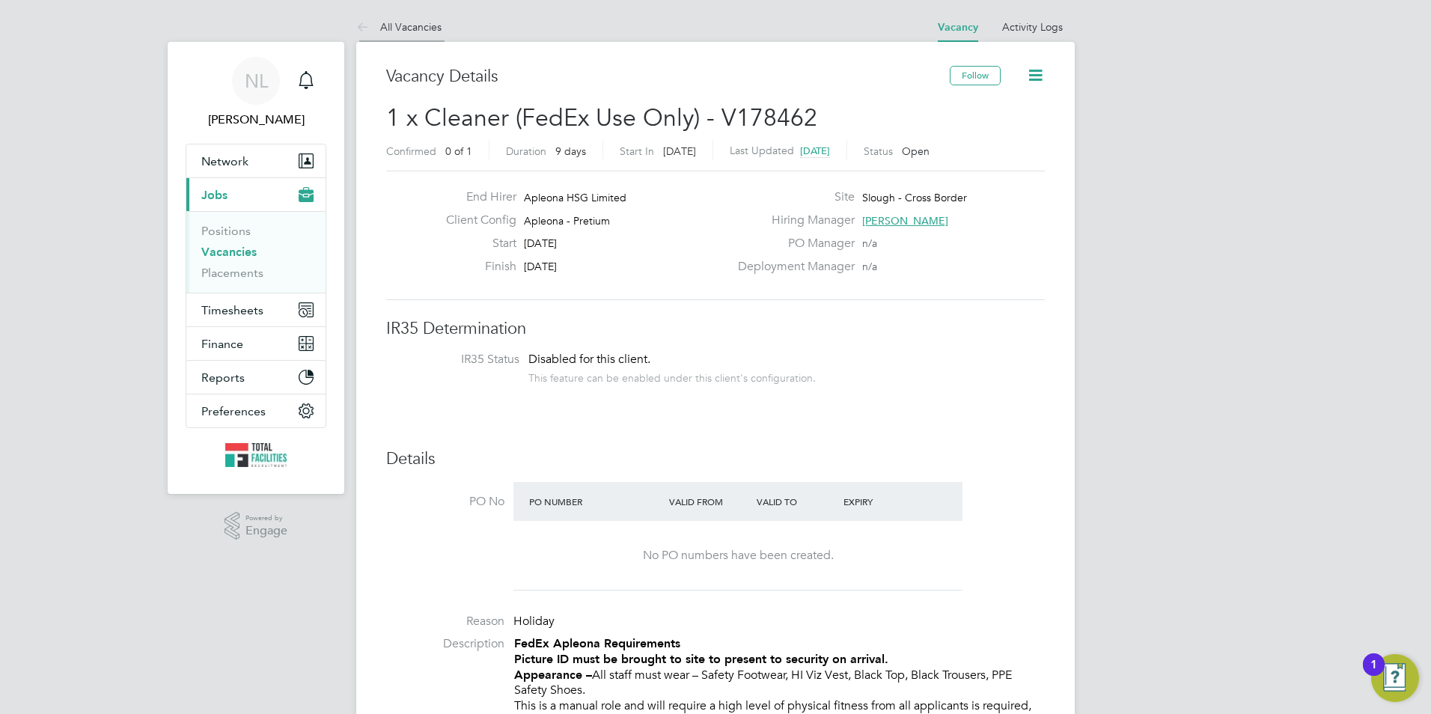
click at [412, 31] on link "All Vacancies" at bounding box center [398, 26] width 85 height 13
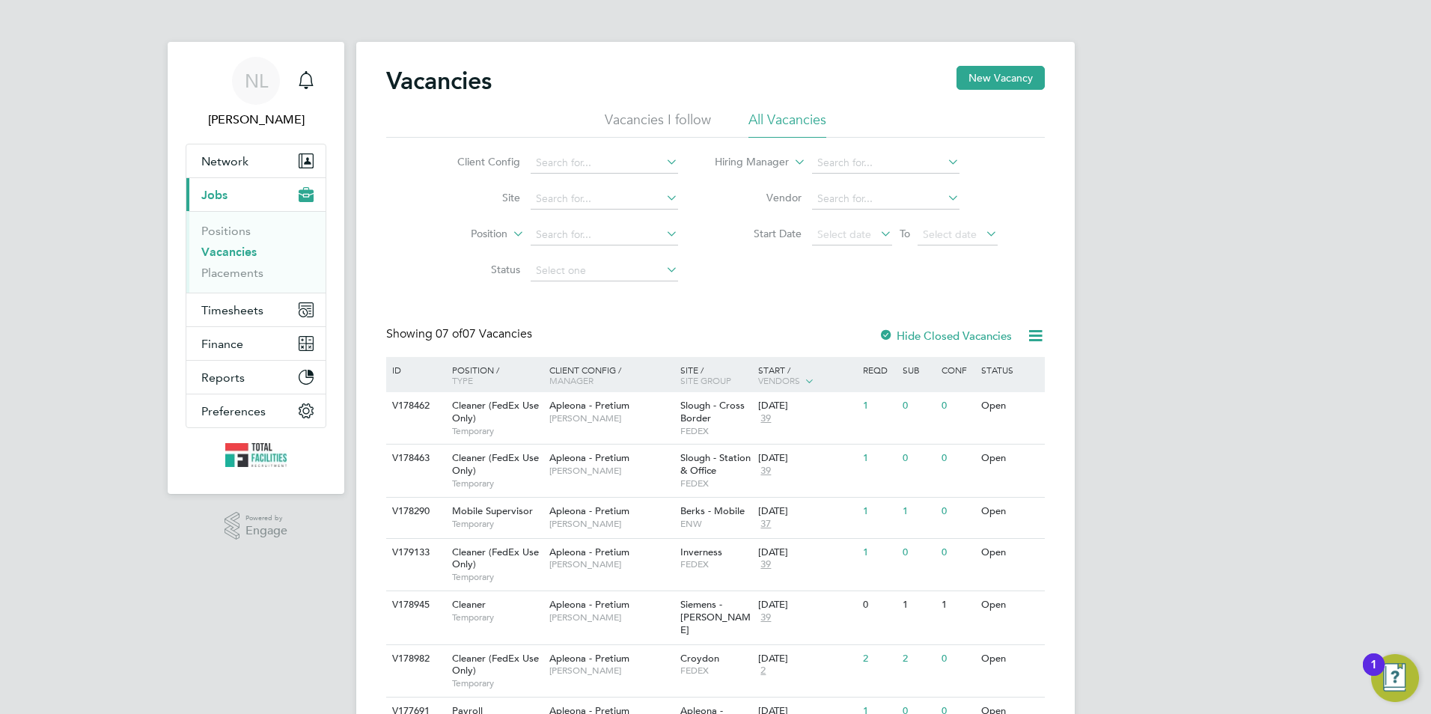
scroll to position [77, 0]
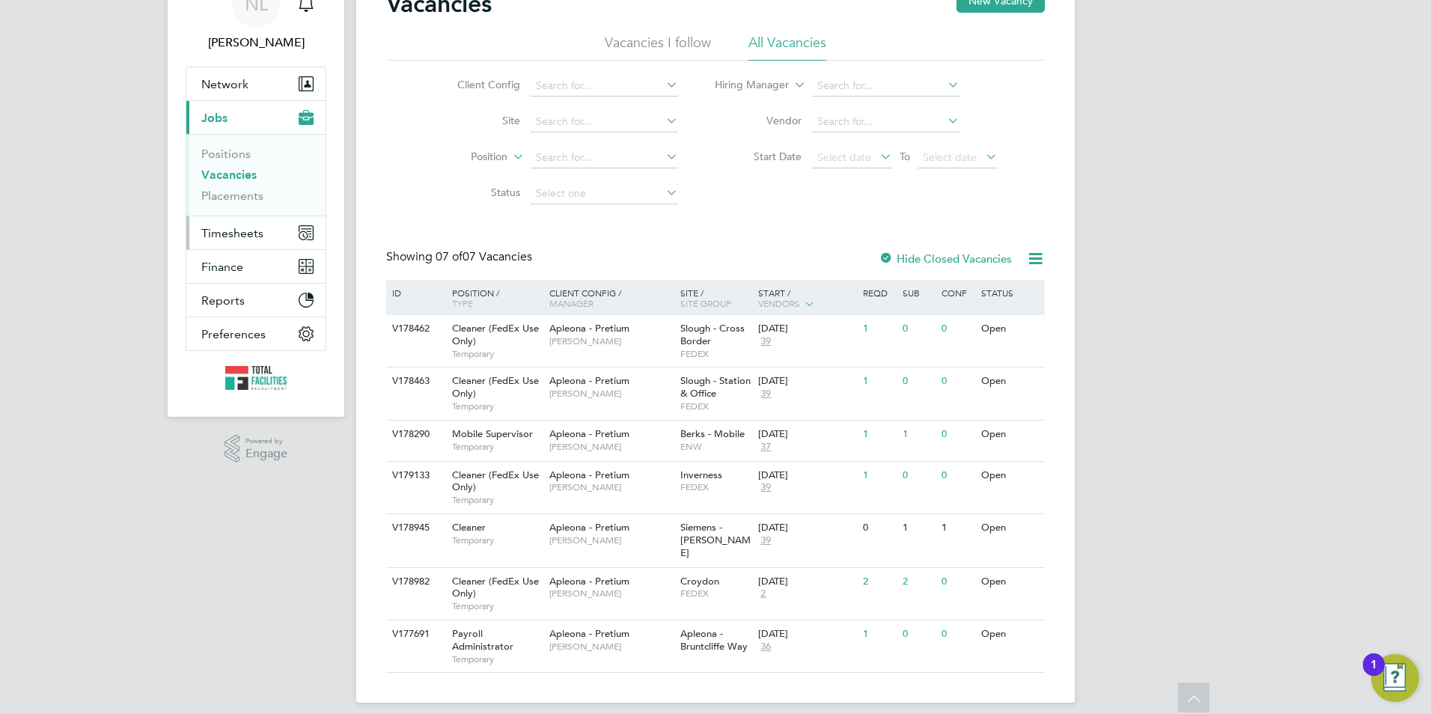
click at [223, 227] on span "Timesheets" at bounding box center [232, 233] width 62 height 14
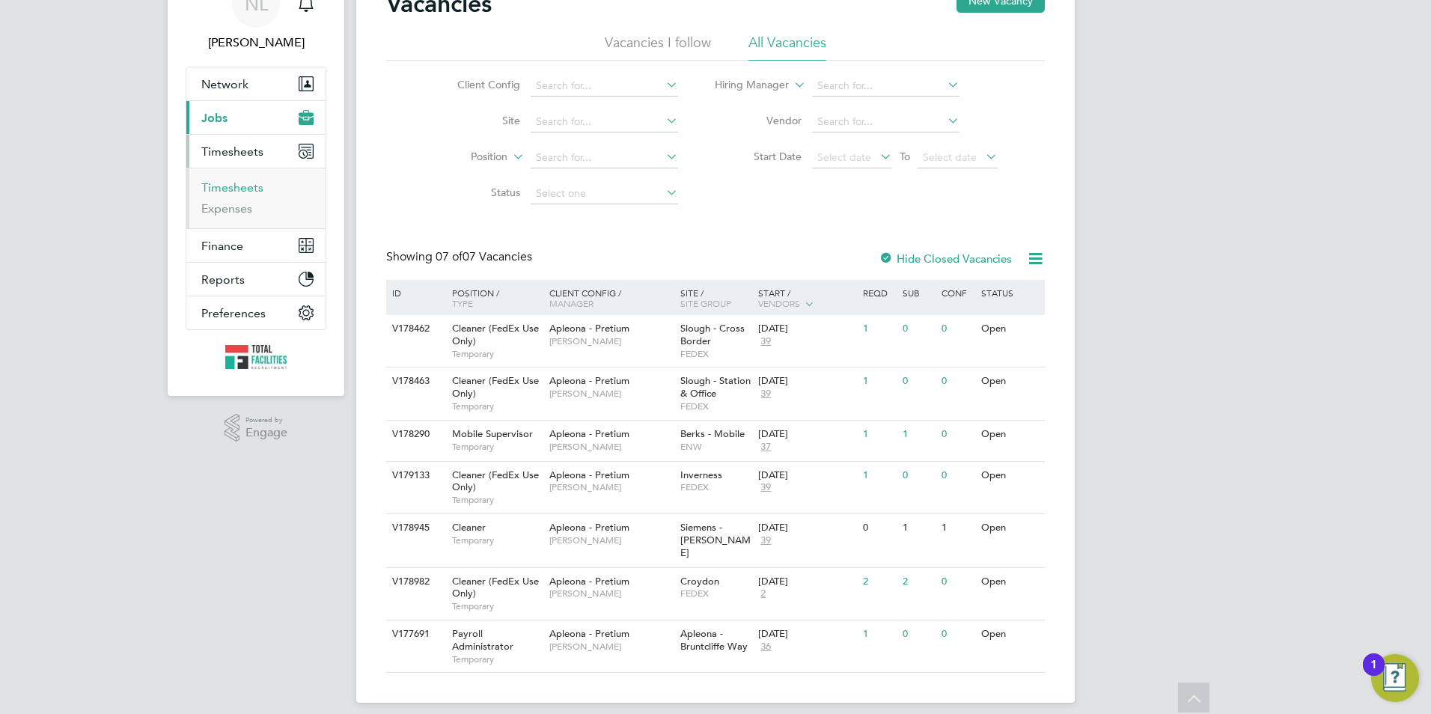
click at [218, 184] on link "Timesheets" at bounding box center [232, 187] width 62 height 14
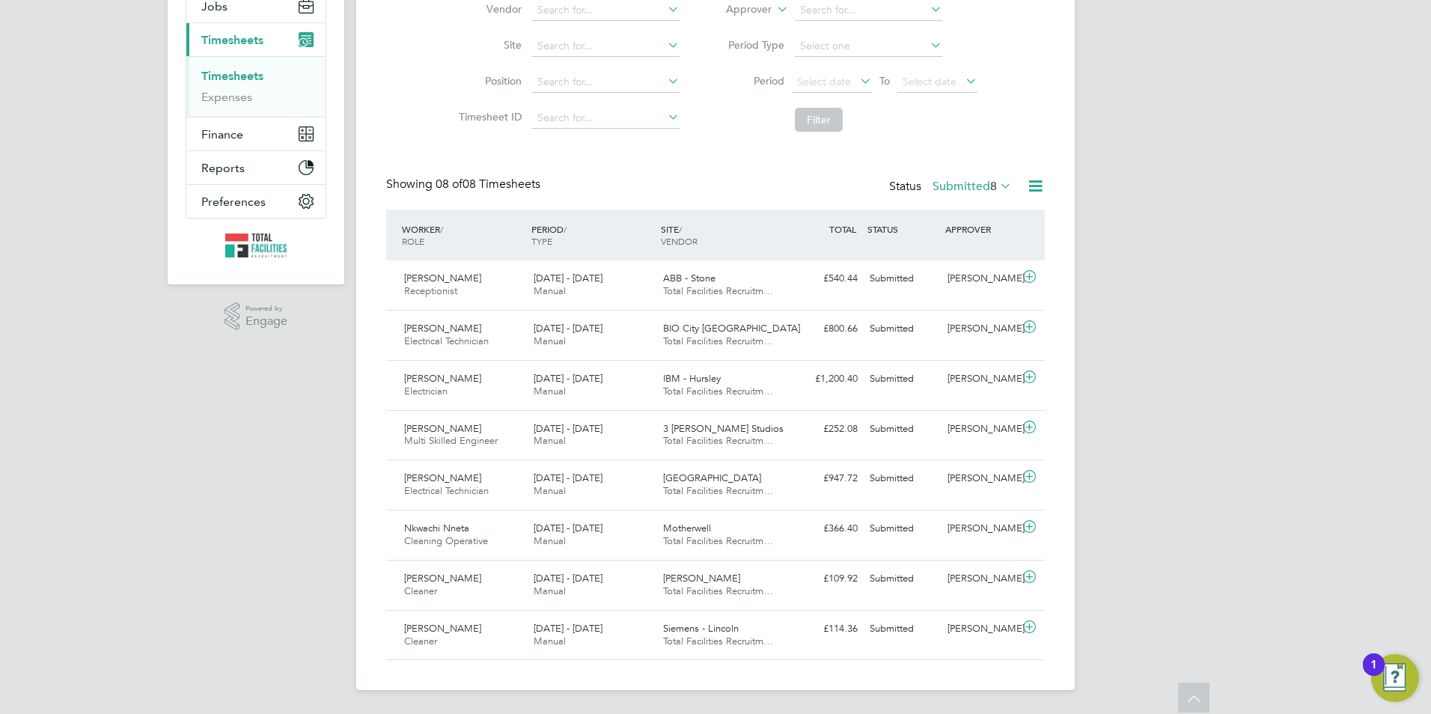
click at [1129, 412] on div "NL Nicola Lawrence Notifications Applications: Network Team Members Businesses …" at bounding box center [715, 262] width 1431 height 902
click at [866, 587] on div "Submitted" at bounding box center [902, 578] width 78 height 25
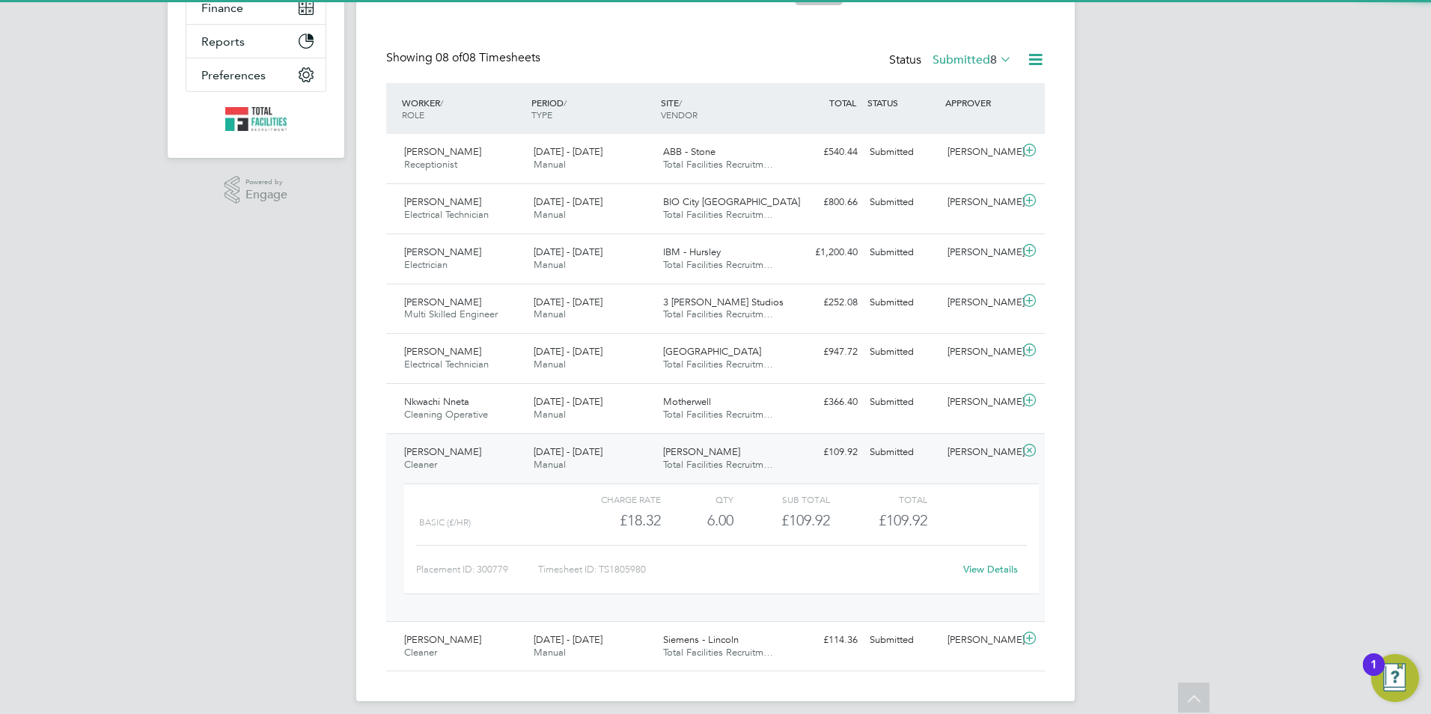
scroll to position [326, 0]
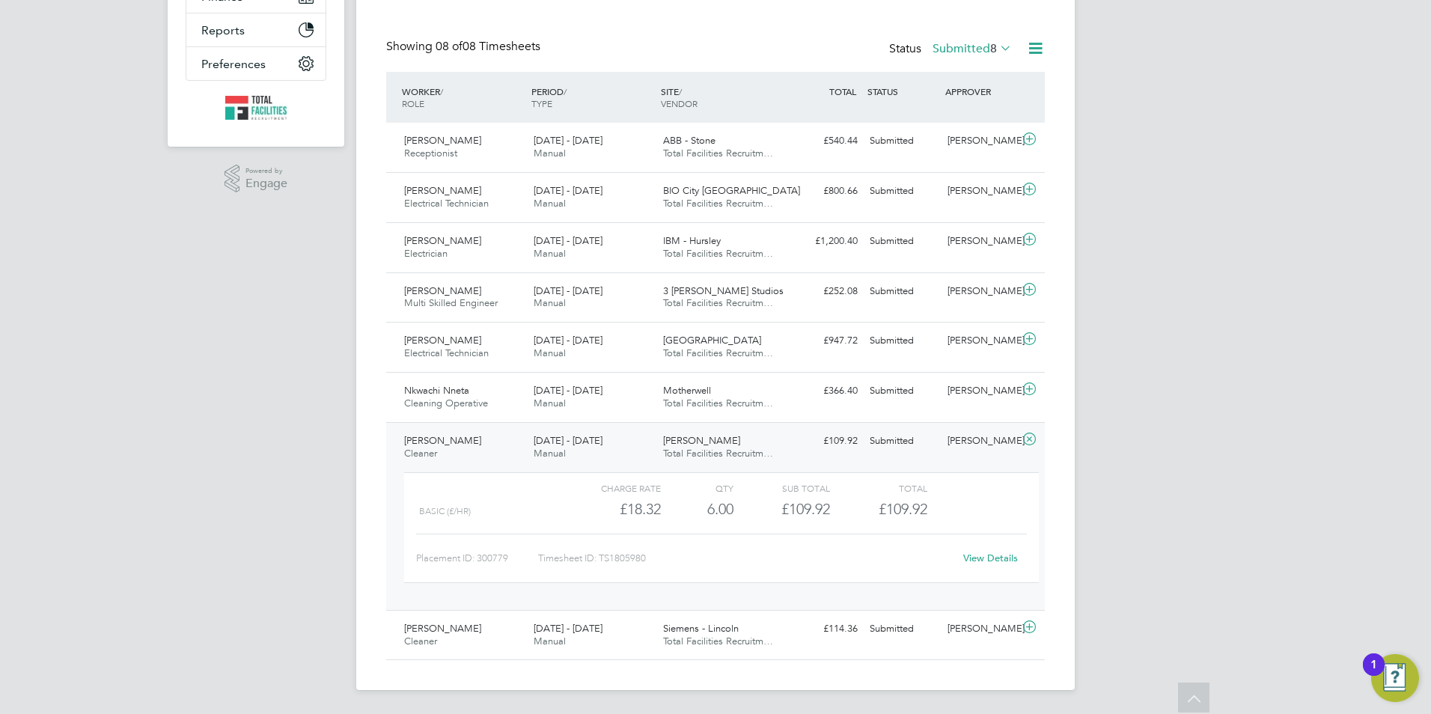
click at [987, 559] on link "View Details" at bounding box center [990, 557] width 55 height 13
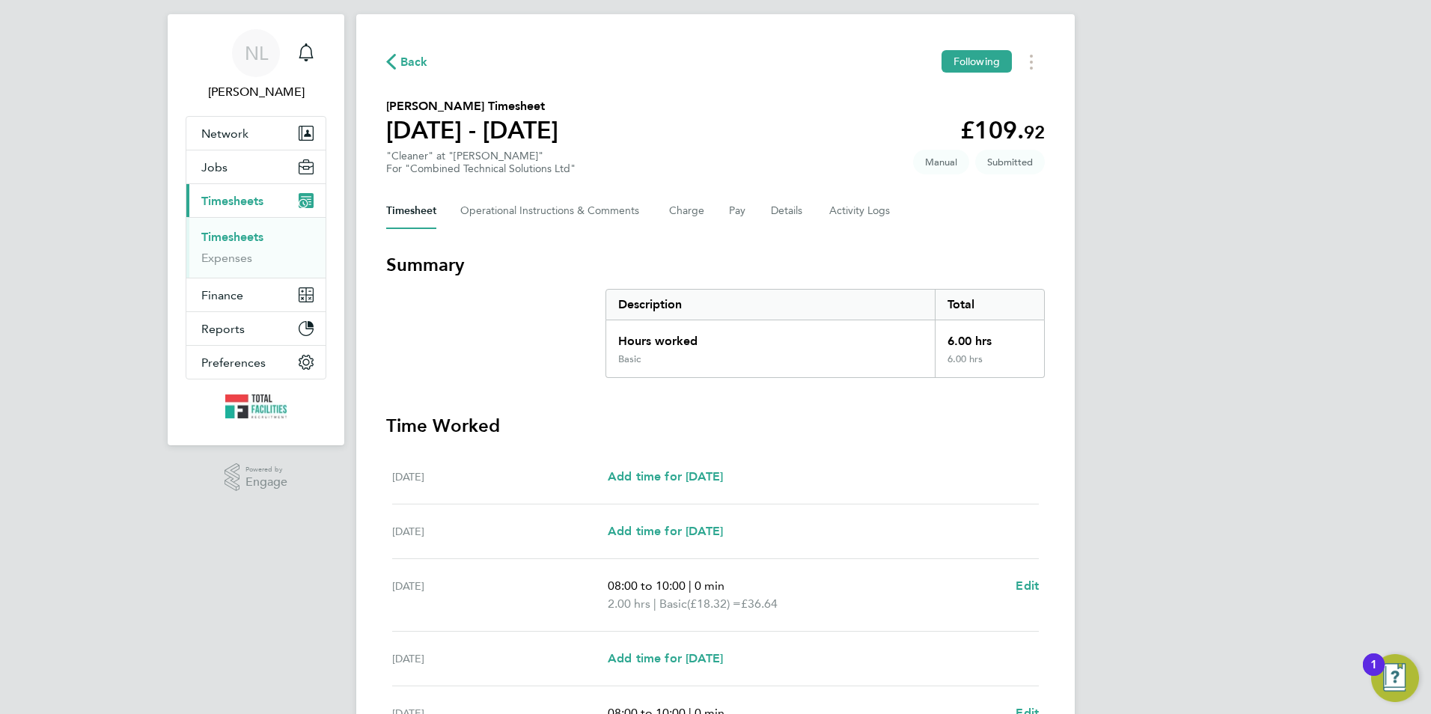
scroll to position [75, 0]
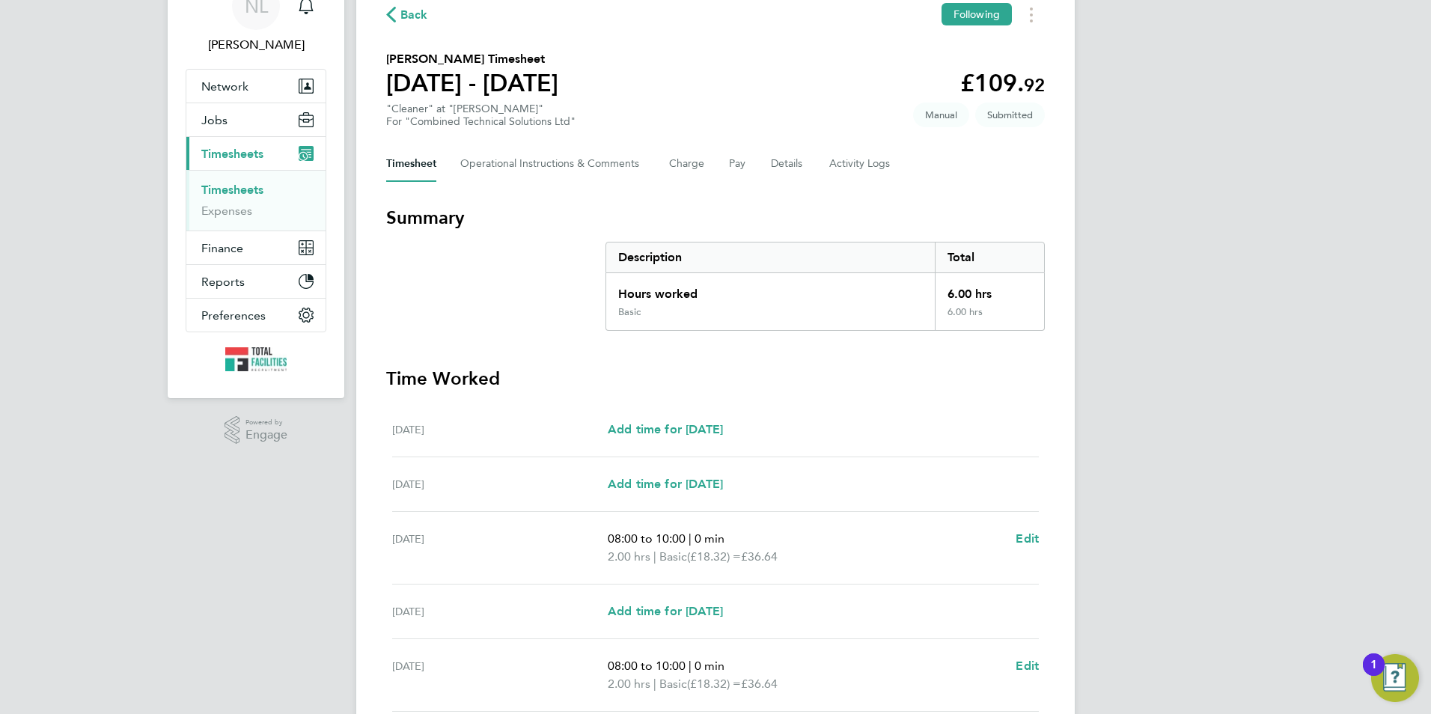
click at [396, 11] on span "Back" at bounding box center [407, 14] width 42 height 14
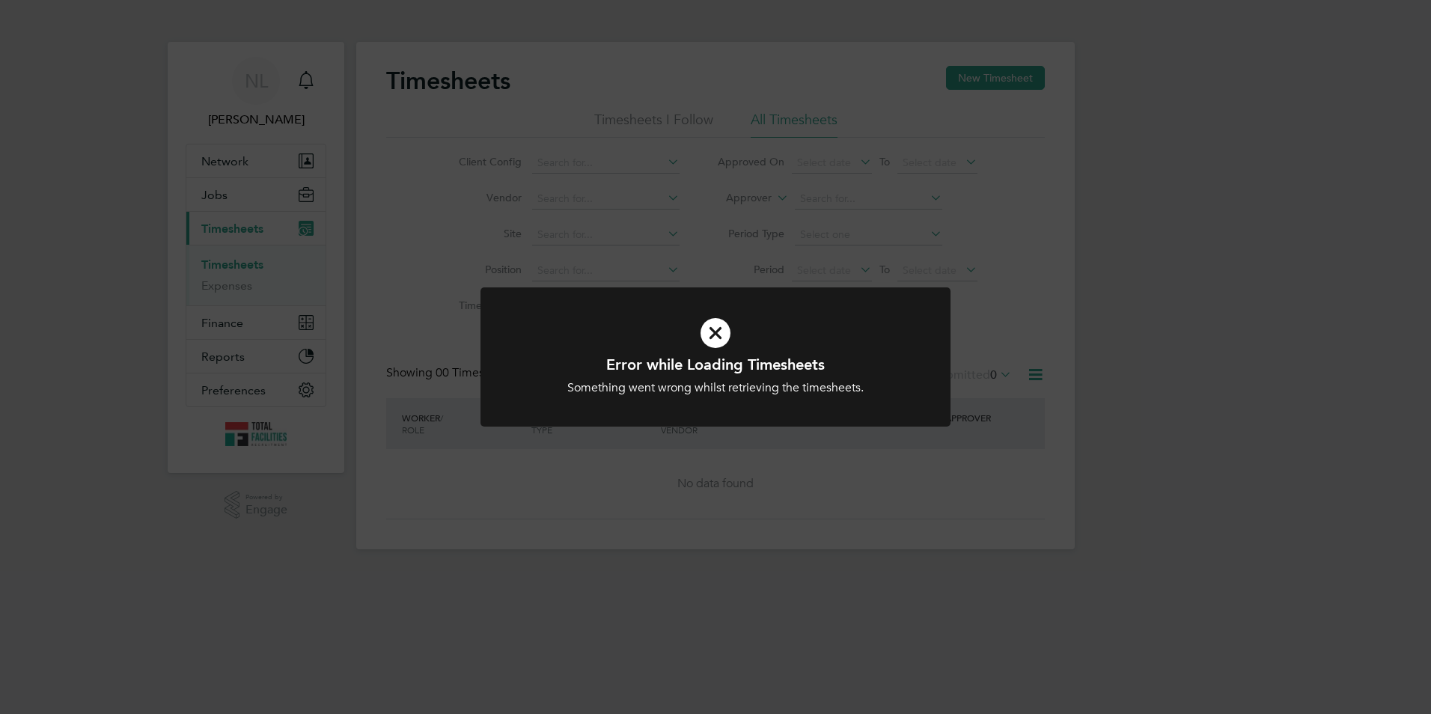
click at [1043, 272] on div "Error while Loading Timesheets Something went wrong whilst retrieving the times…" at bounding box center [715, 357] width 1431 height 714
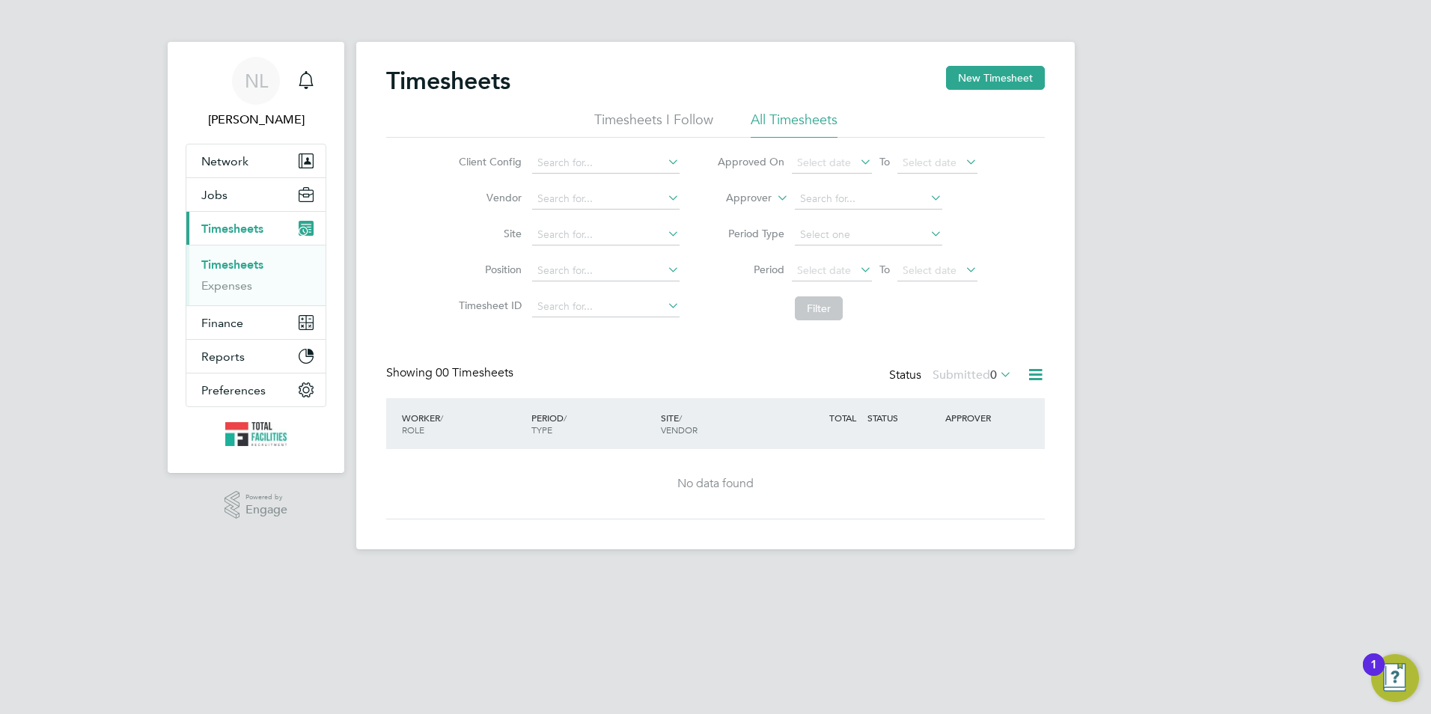
drag, startPoint x: 879, startPoint y: 338, endPoint x: 849, endPoint y: 362, distance: 38.3
click at [879, 337] on div "Timesheets New Timesheet Timesheets I Follow All Timesheets Client Config Vendo…" at bounding box center [715, 292] width 658 height 453
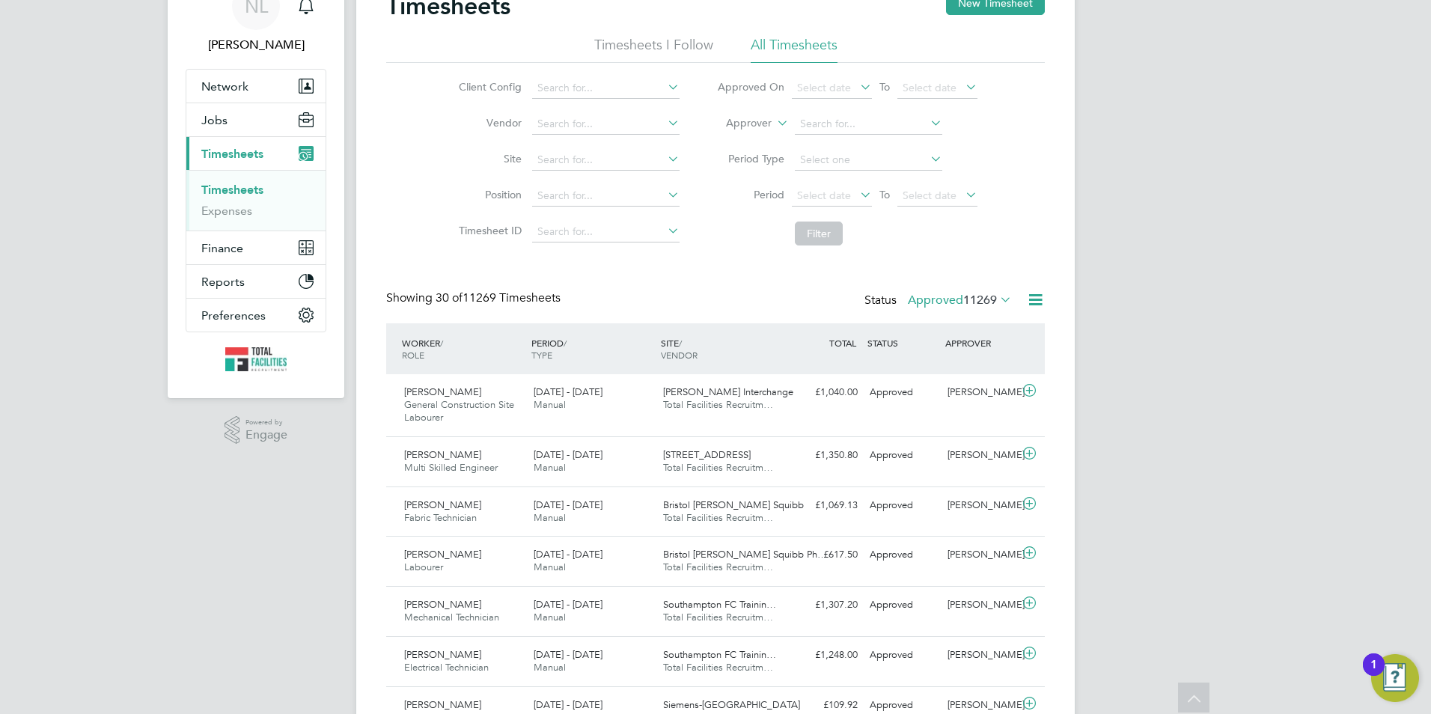
click at [966, 297] on span "11269" at bounding box center [980, 300] width 34 height 15
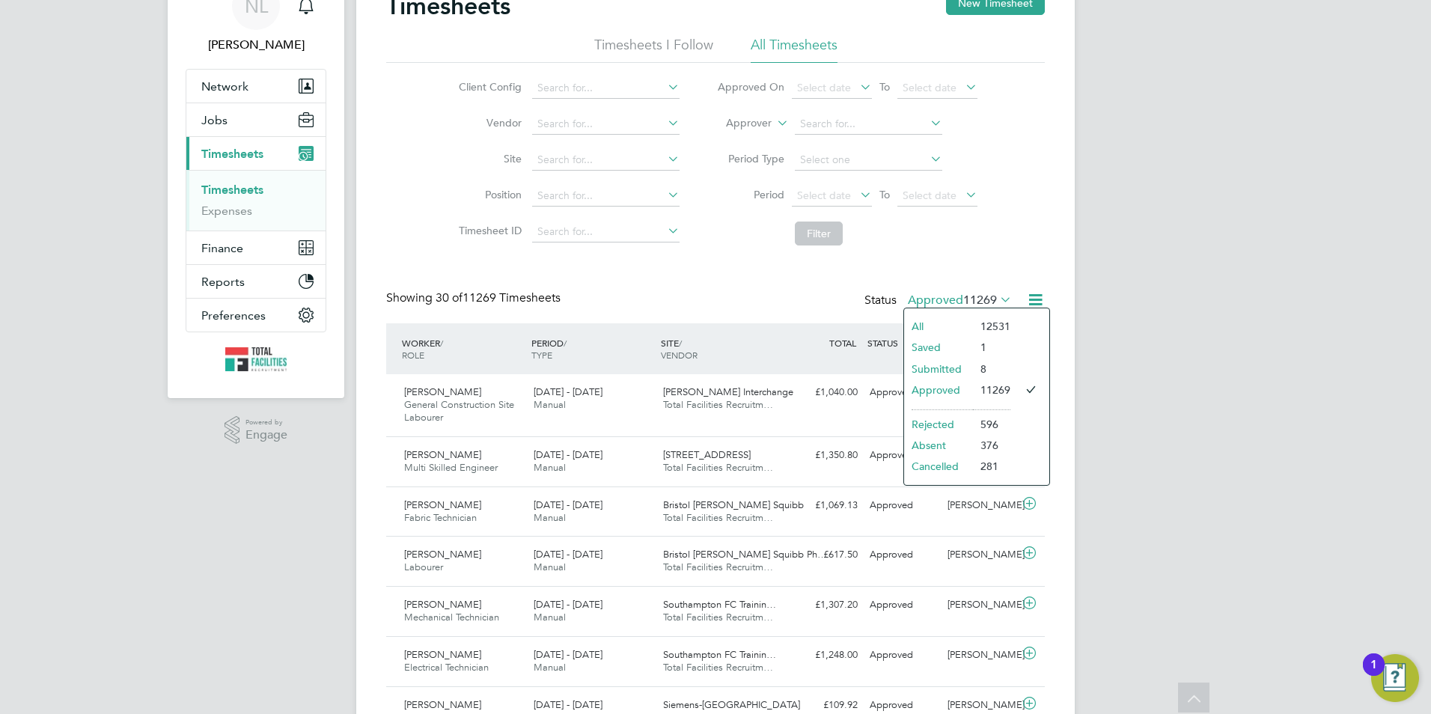
click at [958, 366] on li "Submitted" at bounding box center [938, 368] width 69 height 21
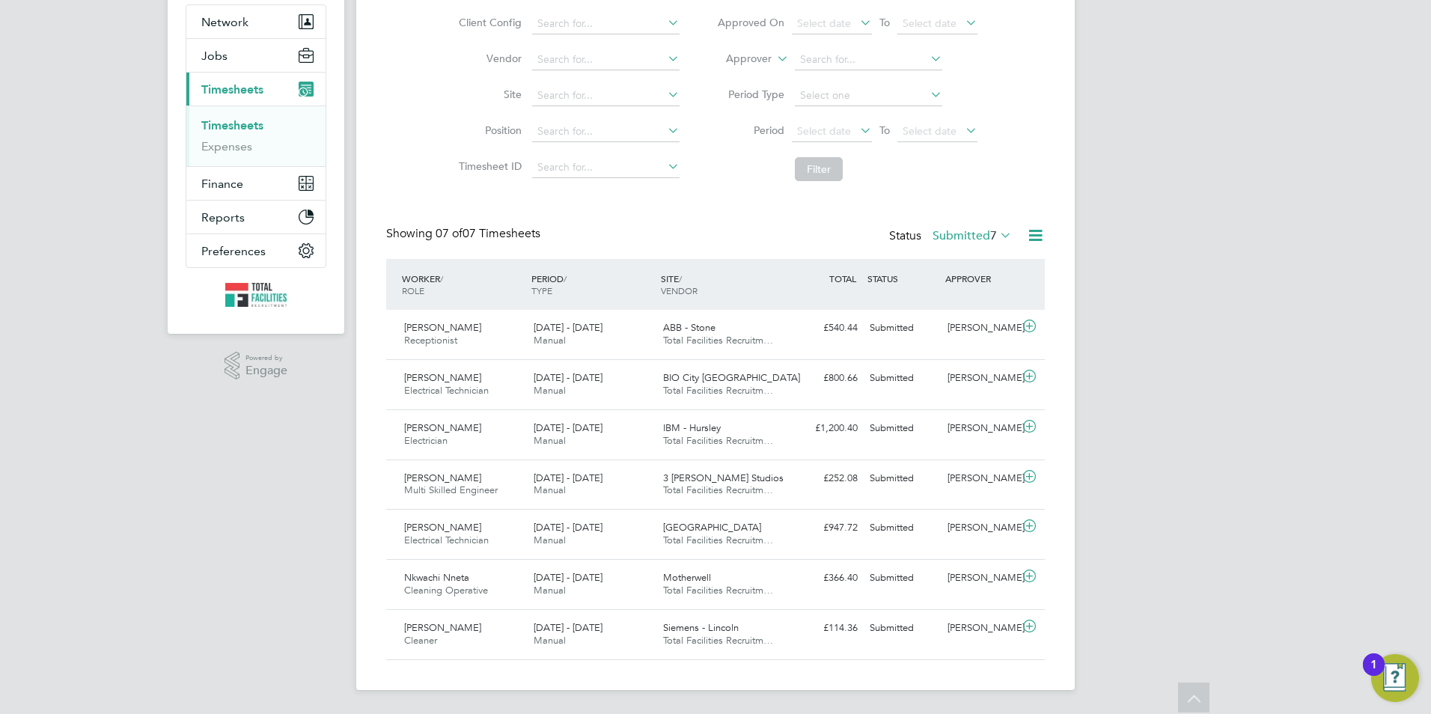
click at [951, 237] on label "Submitted 7" at bounding box center [971, 235] width 79 height 15
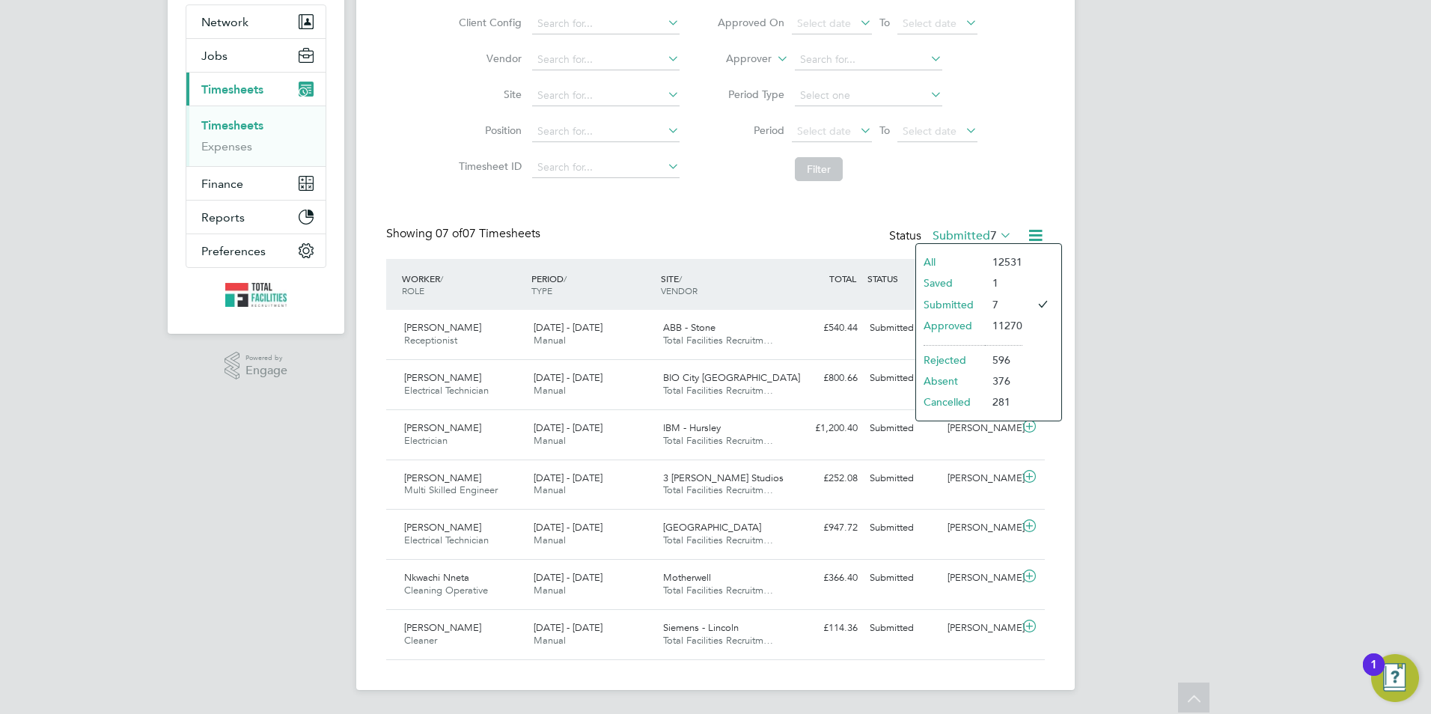
click at [948, 328] on li "Approved" at bounding box center [950, 325] width 69 height 21
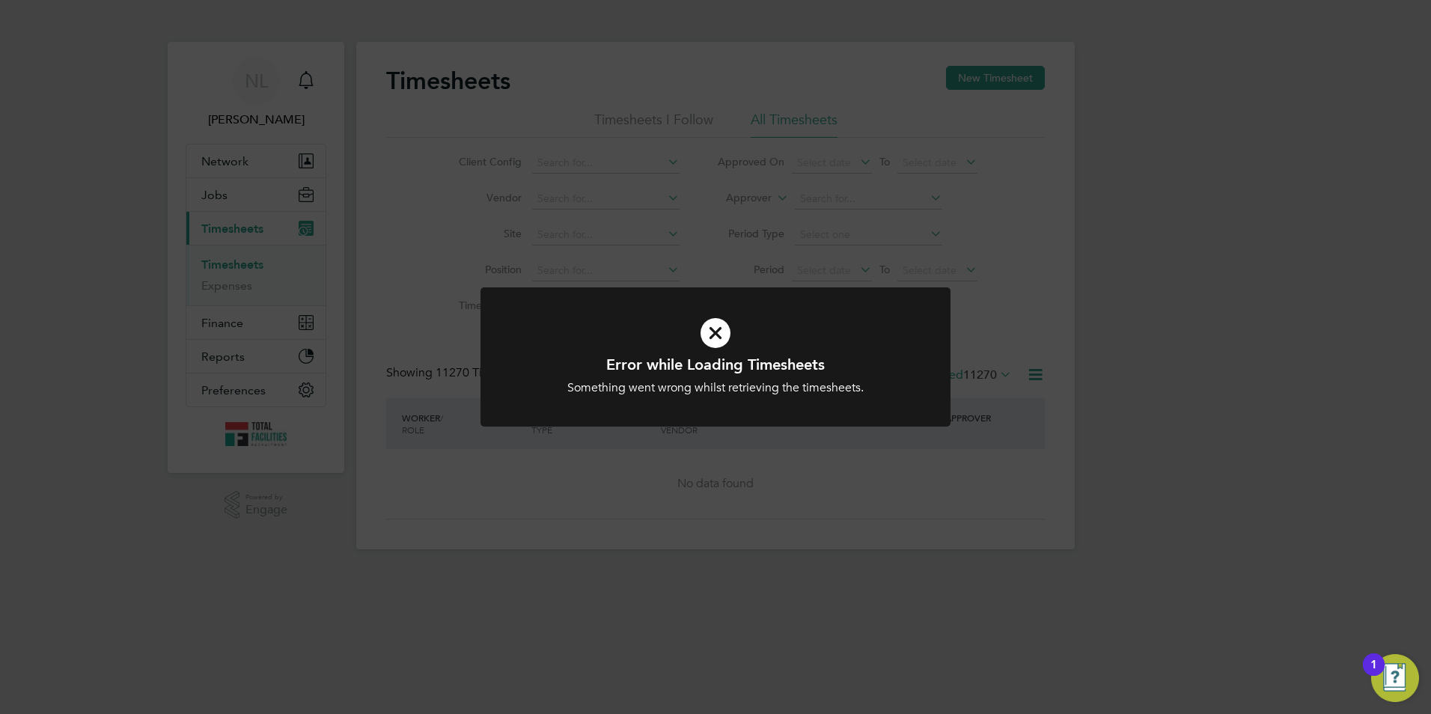
click at [978, 306] on div "Error while Loading Timesheets Something went wrong whilst retrieving the times…" at bounding box center [715, 357] width 1431 height 714
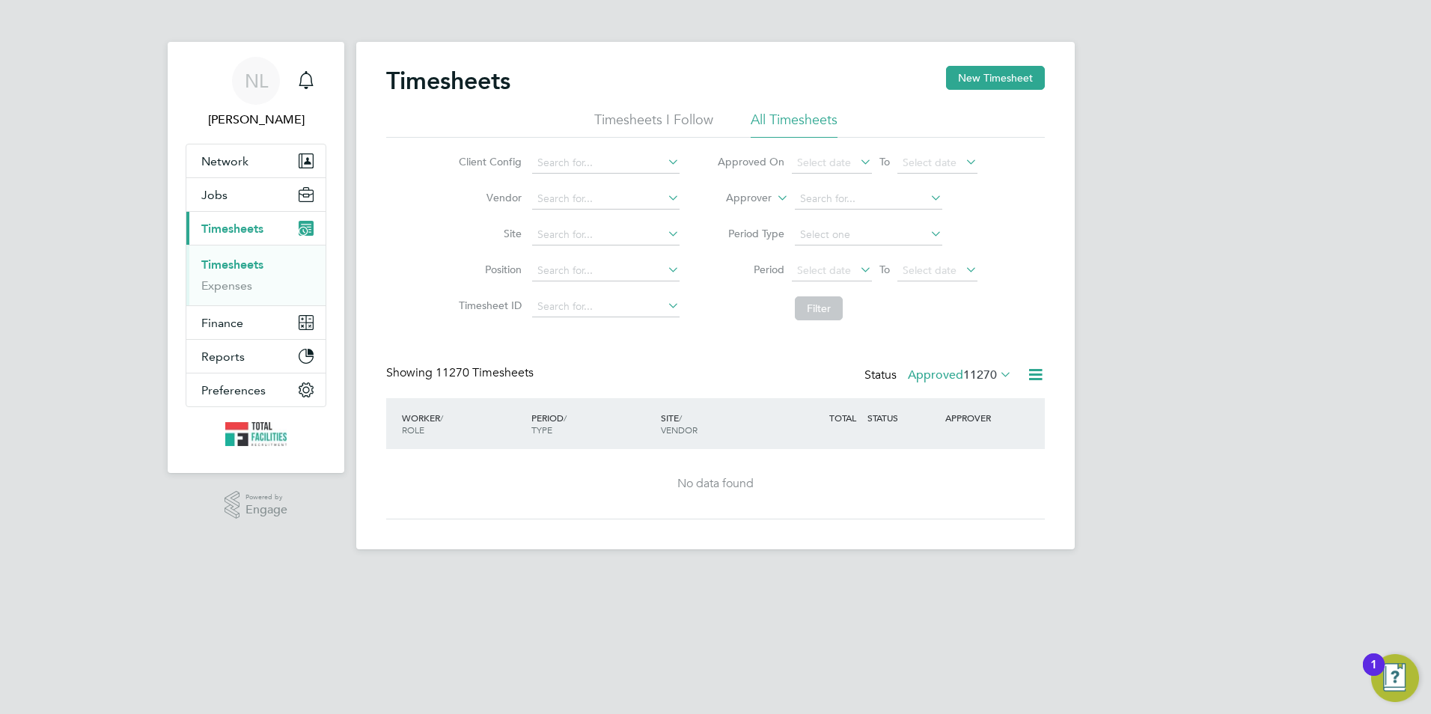
drag, startPoint x: 969, startPoint y: 372, endPoint x: 976, endPoint y: 388, distance: 17.1
click at [970, 372] on span "11270" at bounding box center [980, 374] width 34 height 15
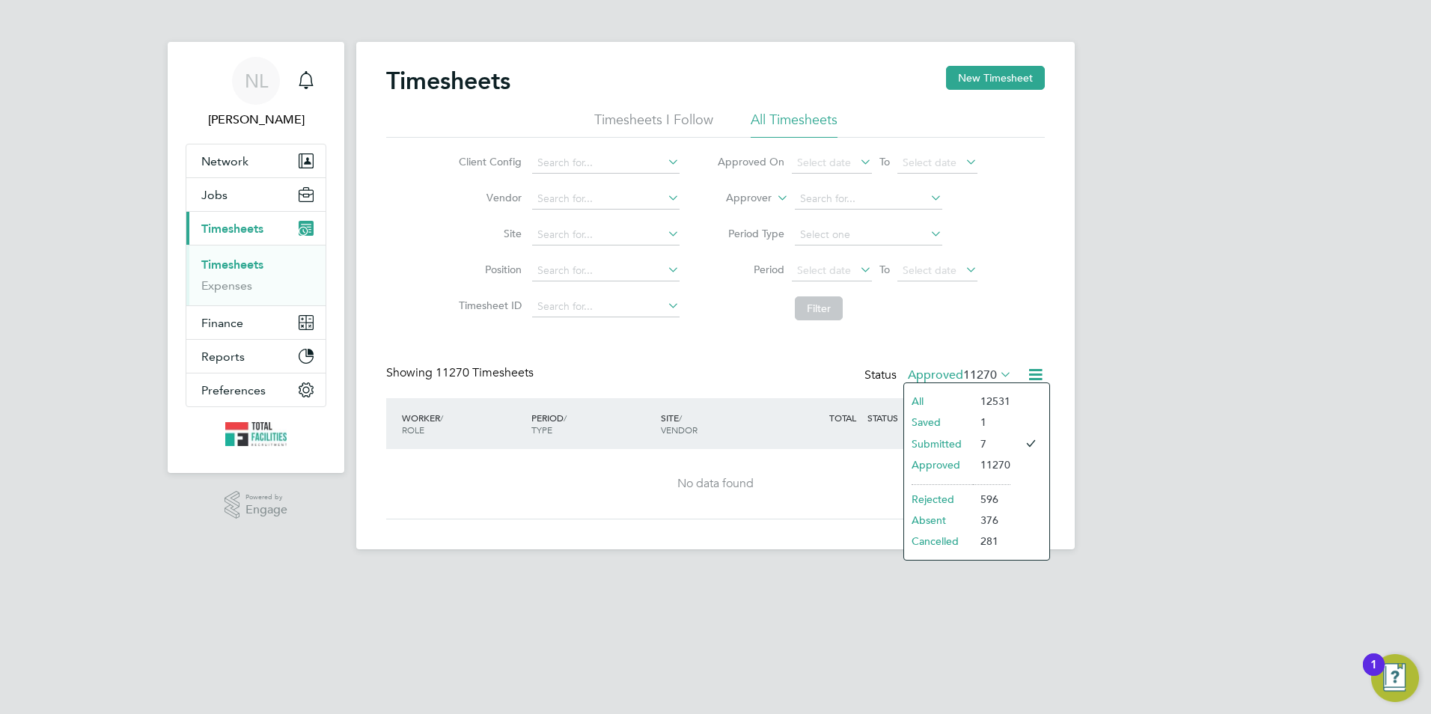
click at [954, 459] on li "Approved" at bounding box center [938, 464] width 69 height 21
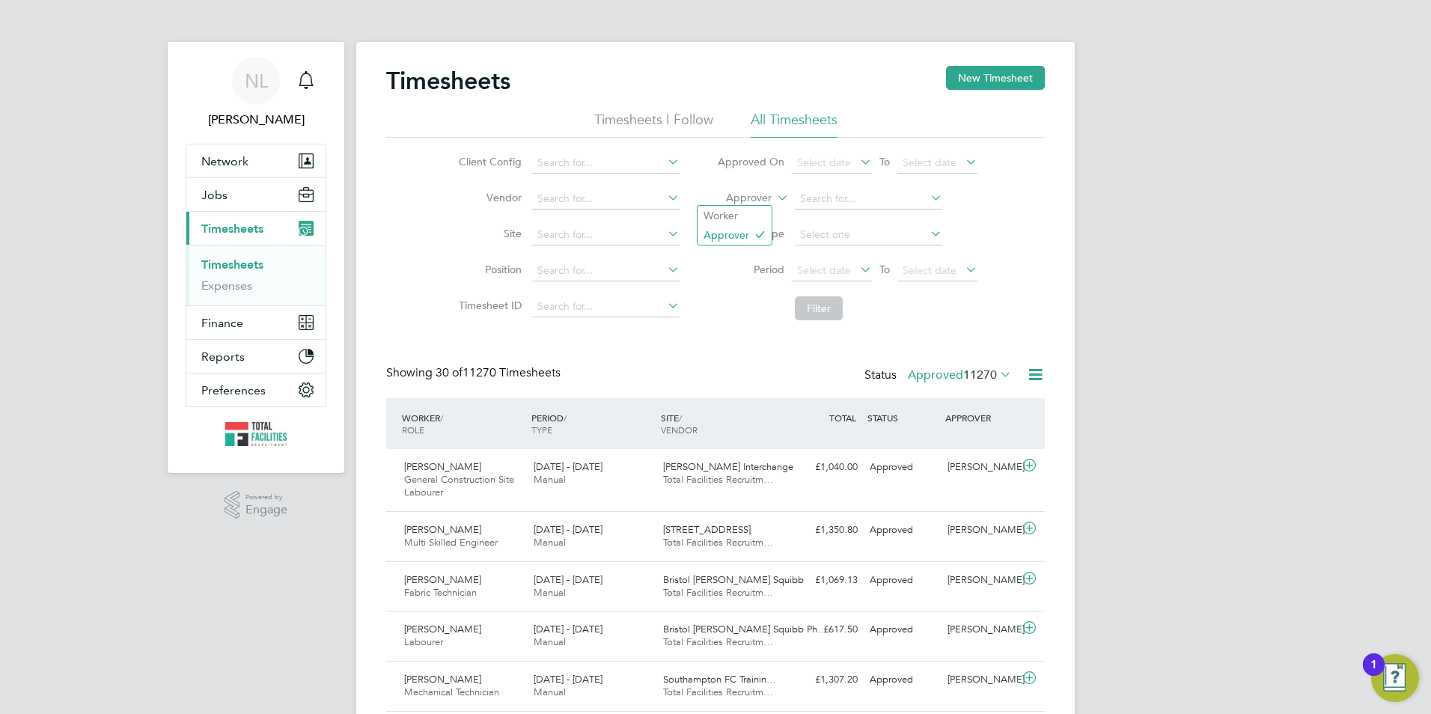
click at [774, 193] on icon at bounding box center [774, 193] width 0 height 13
click at [740, 215] on li "Worker" at bounding box center [734, 215] width 74 height 19
click at [830, 200] on input at bounding box center [868, 199] width 147 height 21
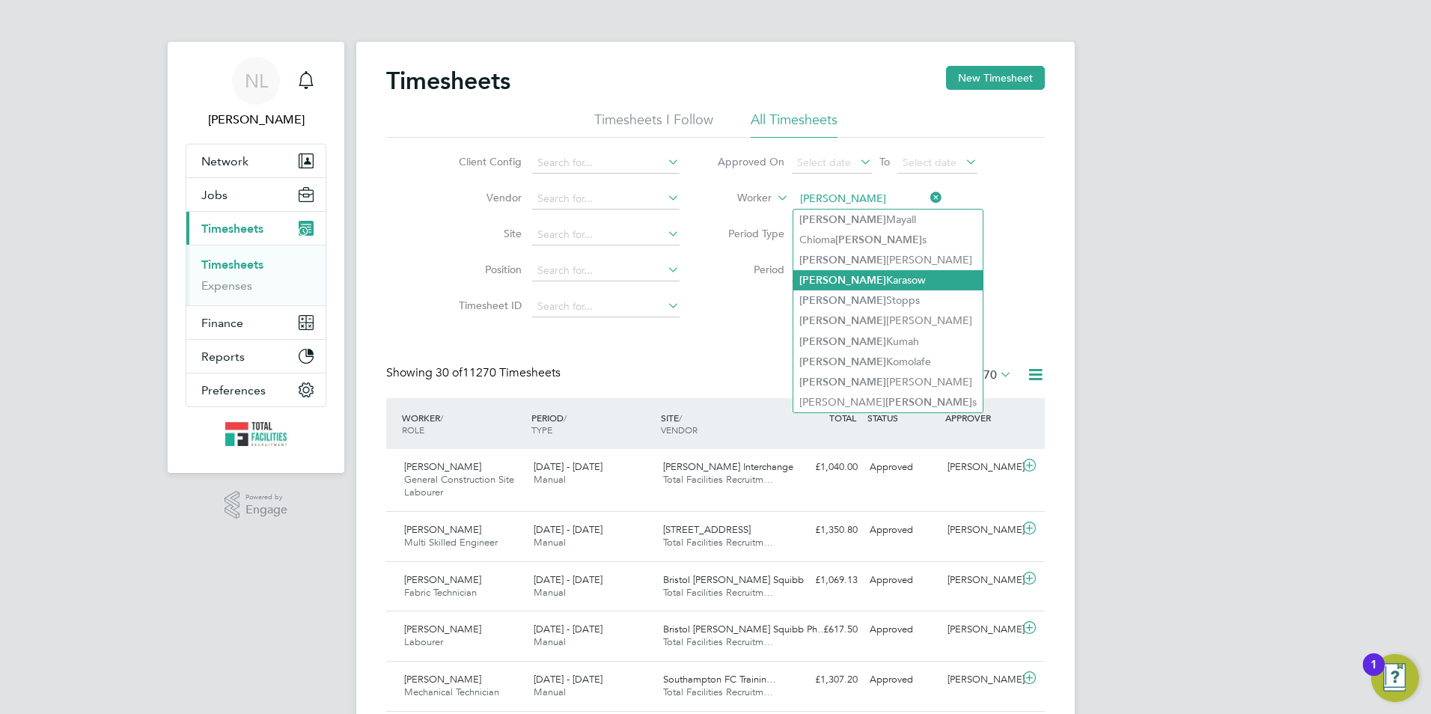
click at [877, 284] on li "Peter Karasow" at bounding box center [887, 280] width 189 height 20
type input "Peter Karasow"
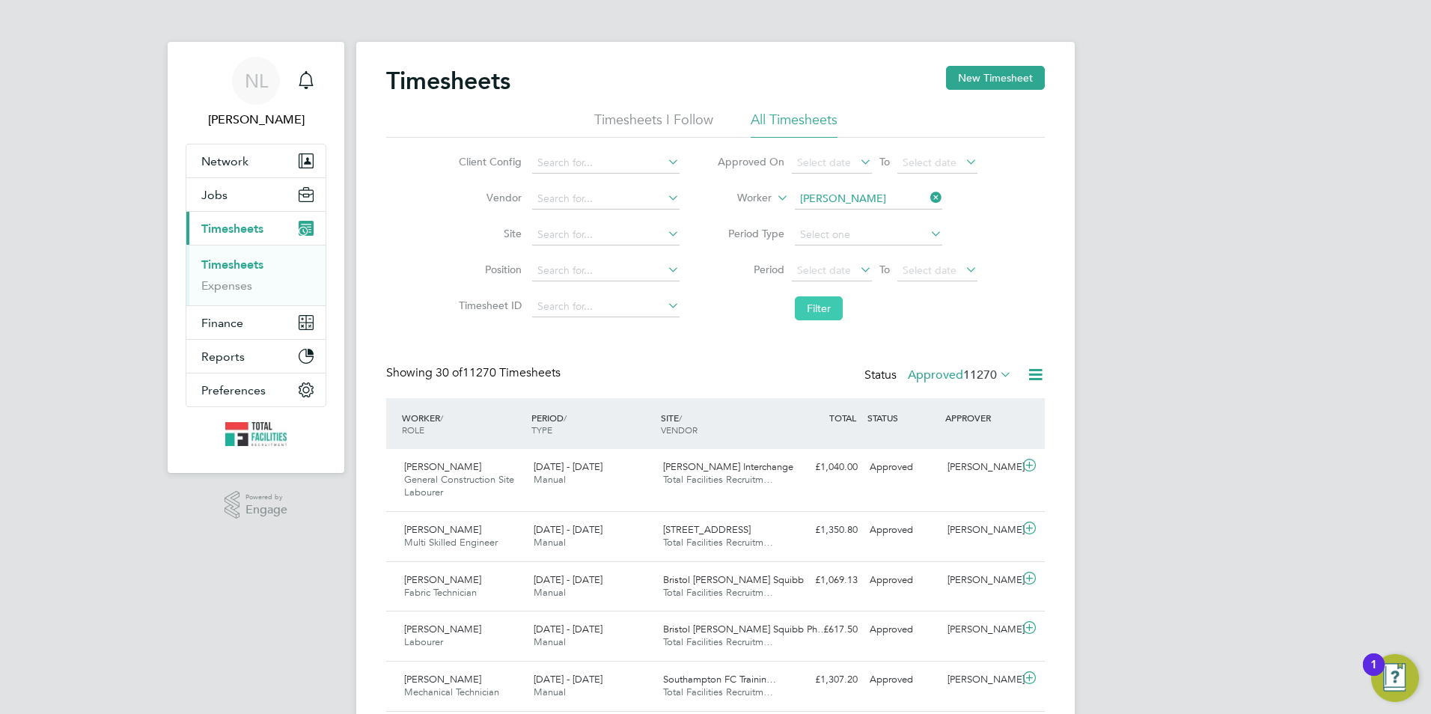
click at [827, 301] on button "Filter" at bounding box center [819, 308] width 48 height 24
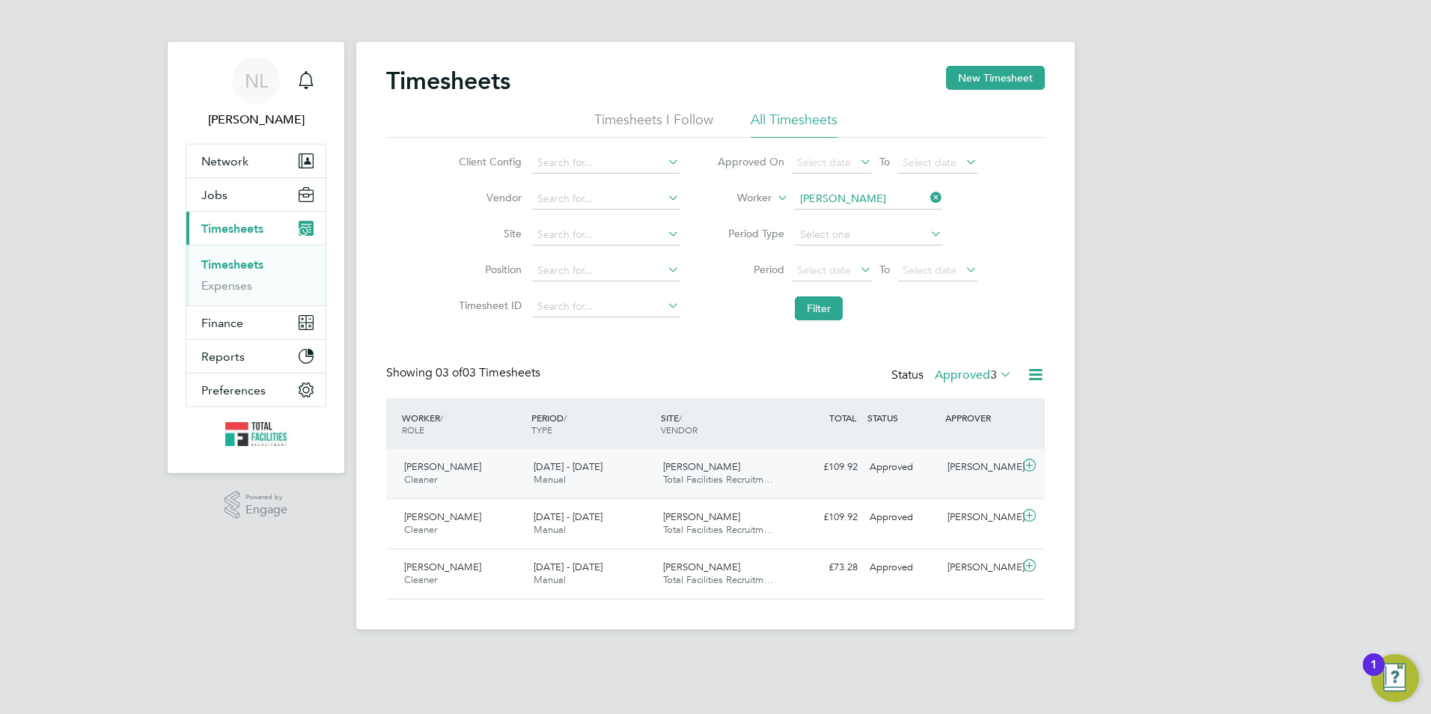
click at [864, 475] on div "Peter Karasow Cleaner 16 - 22 Aug 2025 16 - 22 Aug 2025 Manual Hollins Chambers…" at bounding box center [715, 473] width 658 height 49
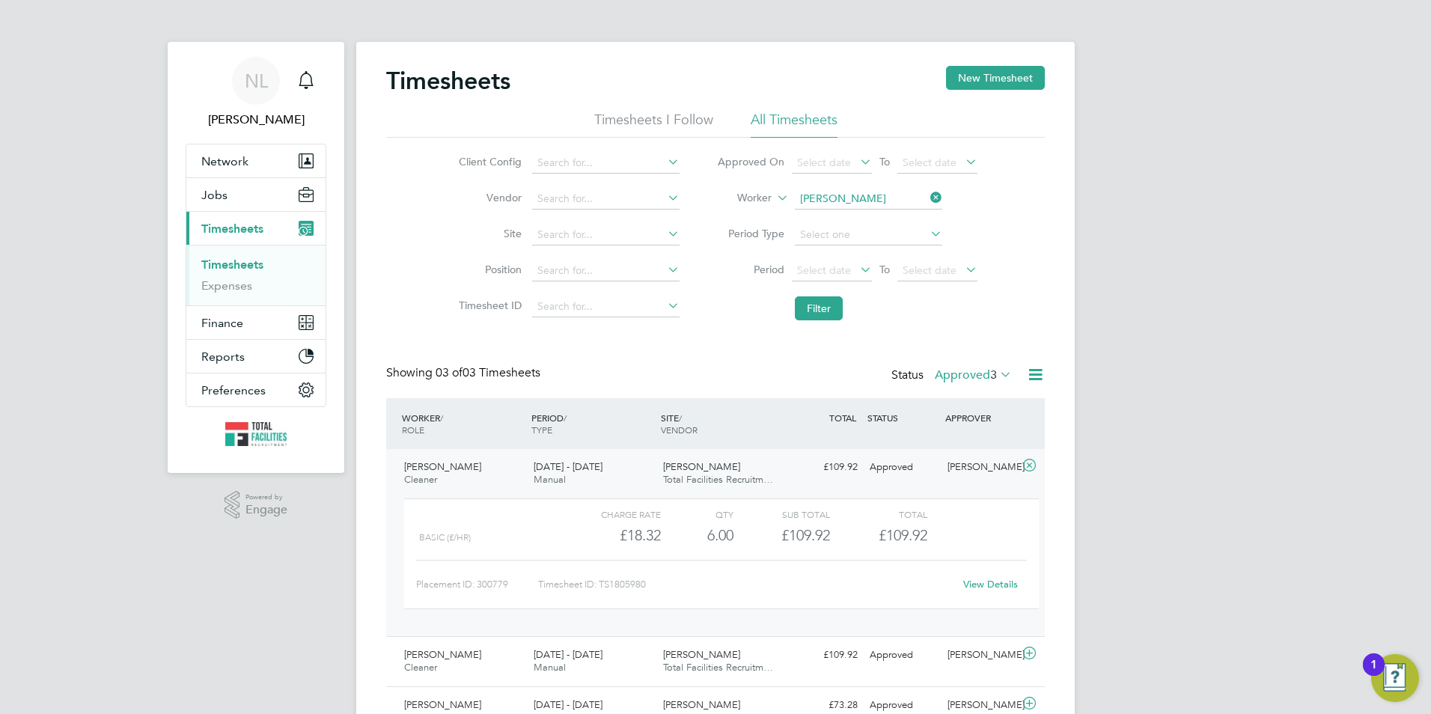
click at [978, 375] on label "Approved 3" at bounding box center [972, 374] width 77 height 15
click at [967, 441] on li "Submitted" at bounding box center [974, 443] width 69 height 21
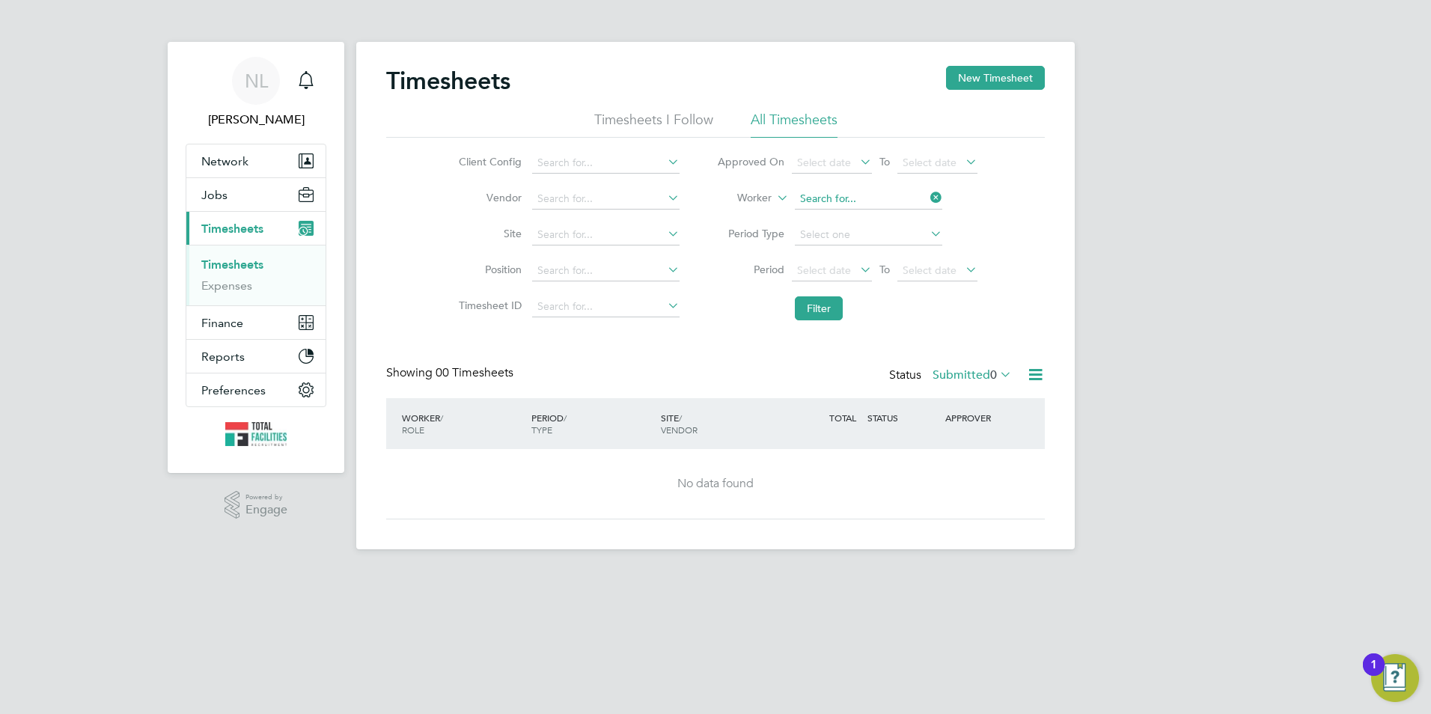
click at [926, 198] on input at bounding box center [868, 199] width 147 height 21
click at [824, 294] on li "Filter" at bounding box center [847, 308] width 298 height 39
click at [818, 310] on button "Filter" at bounding box center [819, 308] width 48 height 24
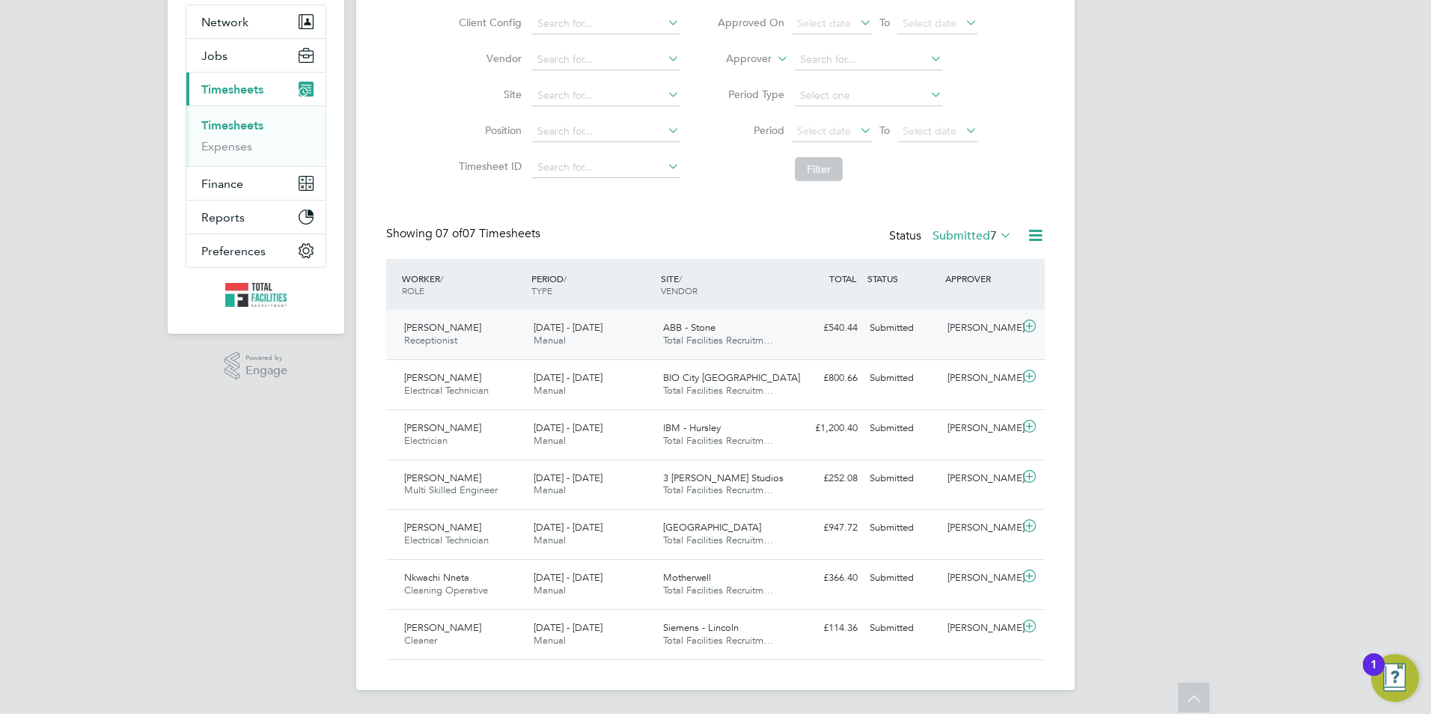
click at [1033, 322] on icon at bounding box center [1029, 326] width 19 height 12
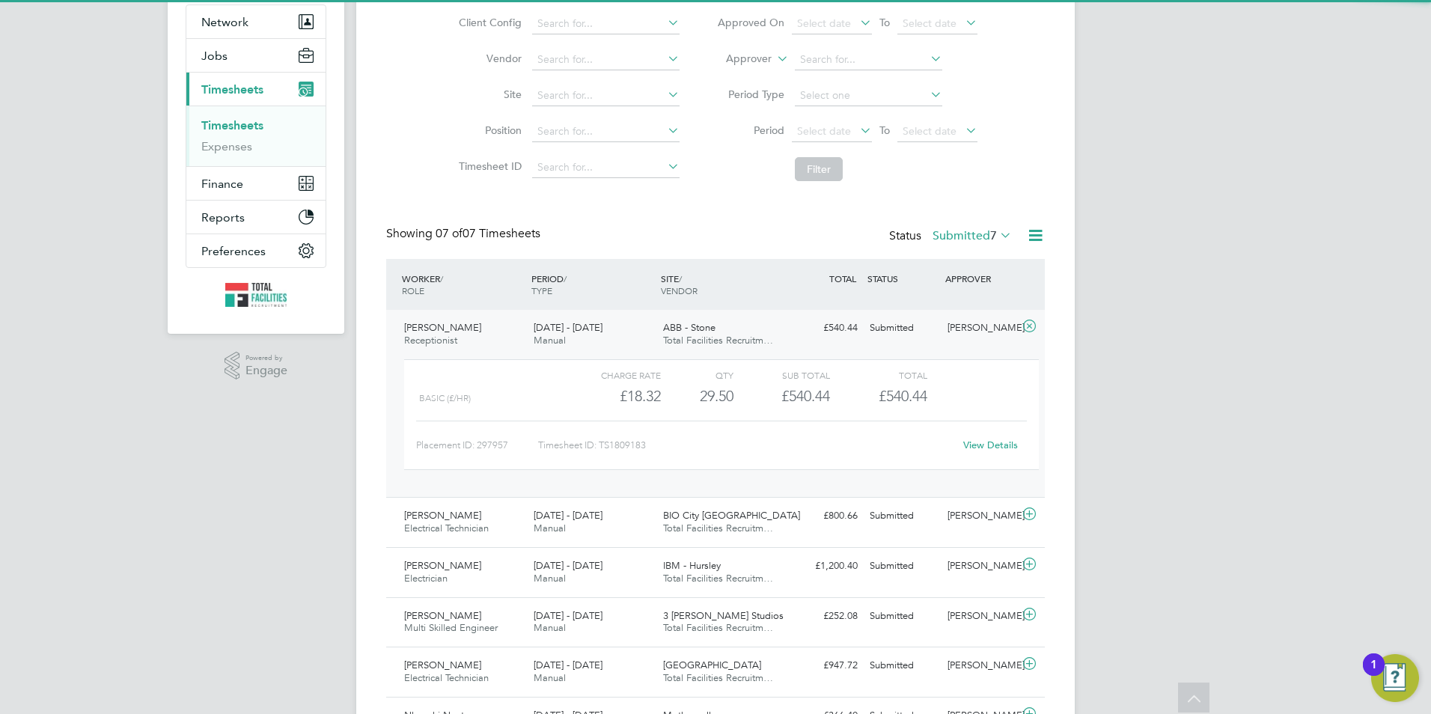
click at [1024, 325] on icon at bounding box center [1029, 326] width 19 height 12
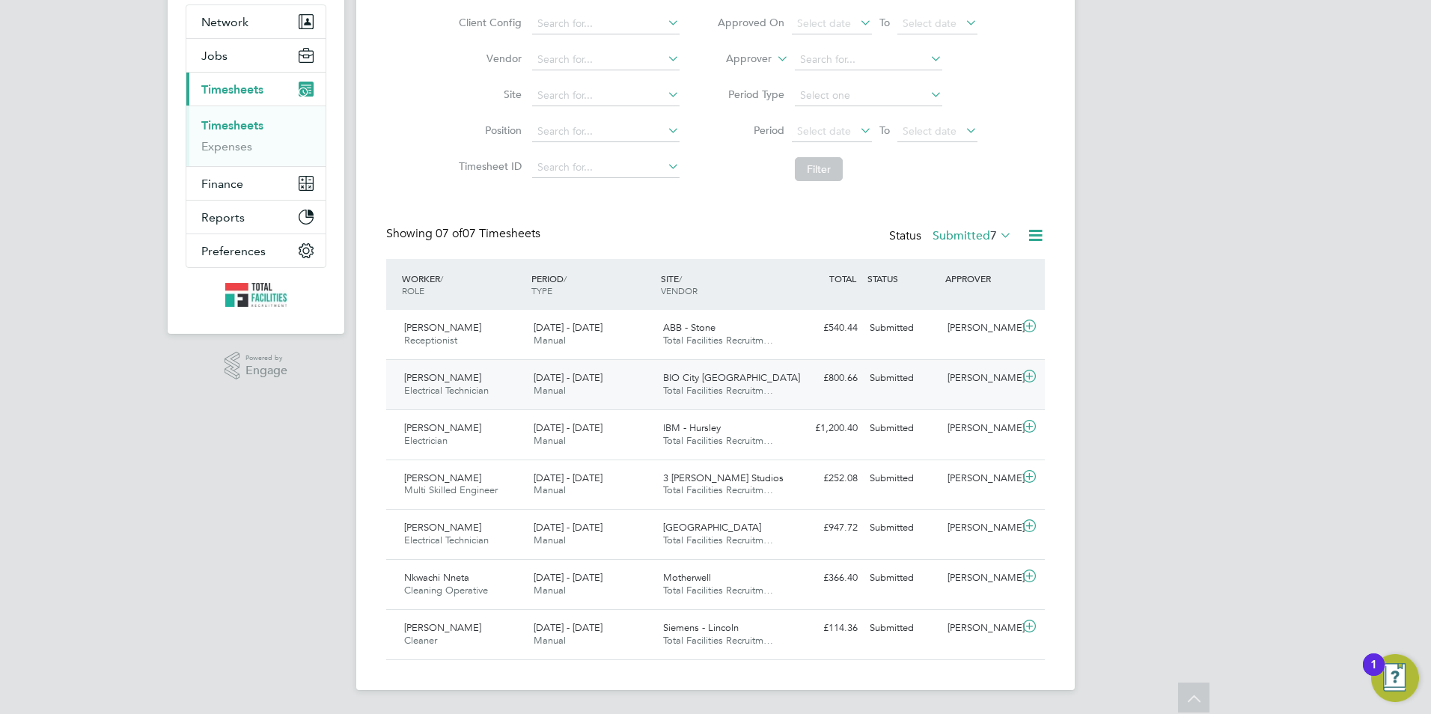
click at [1021, 370] on icon at bounding box center [1029, 376] width 19 height 12
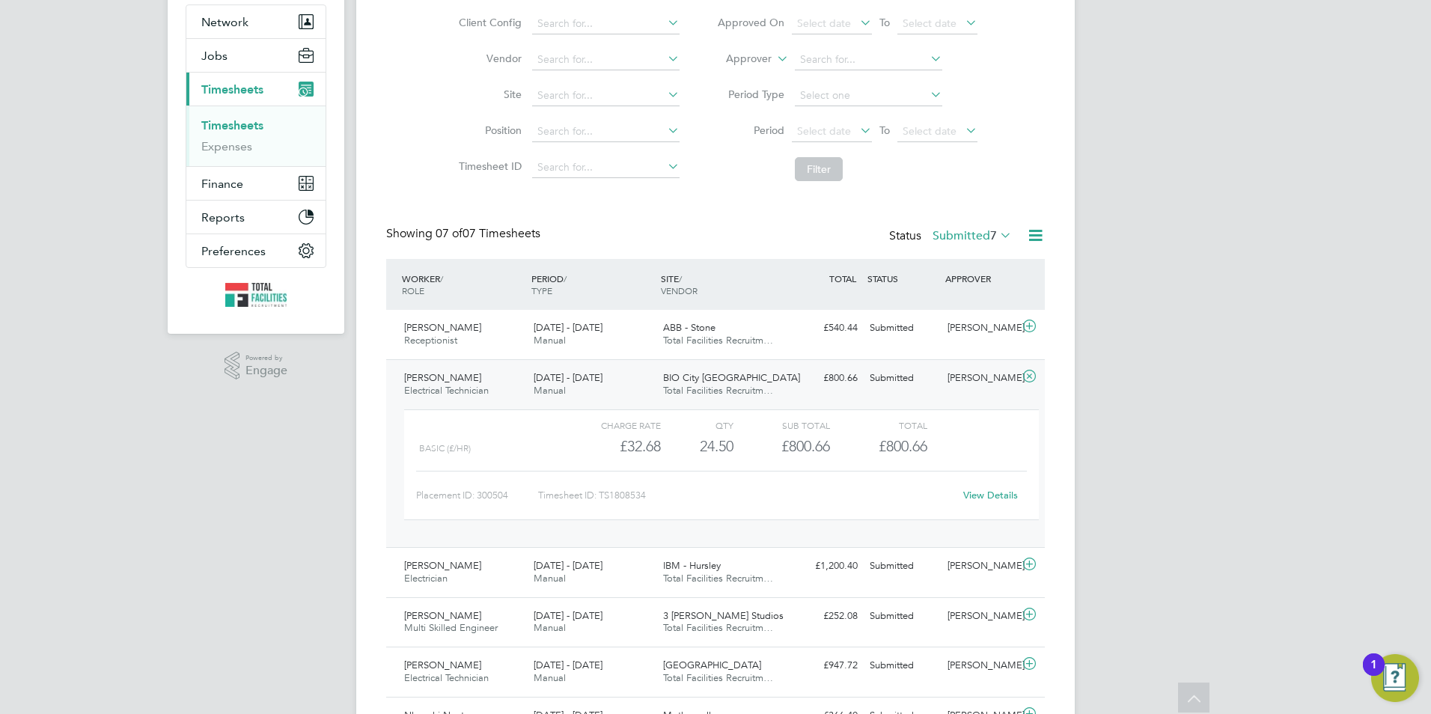
click at [1033, 379] on icon at bounding box center [1029, 376] width 19 height 12
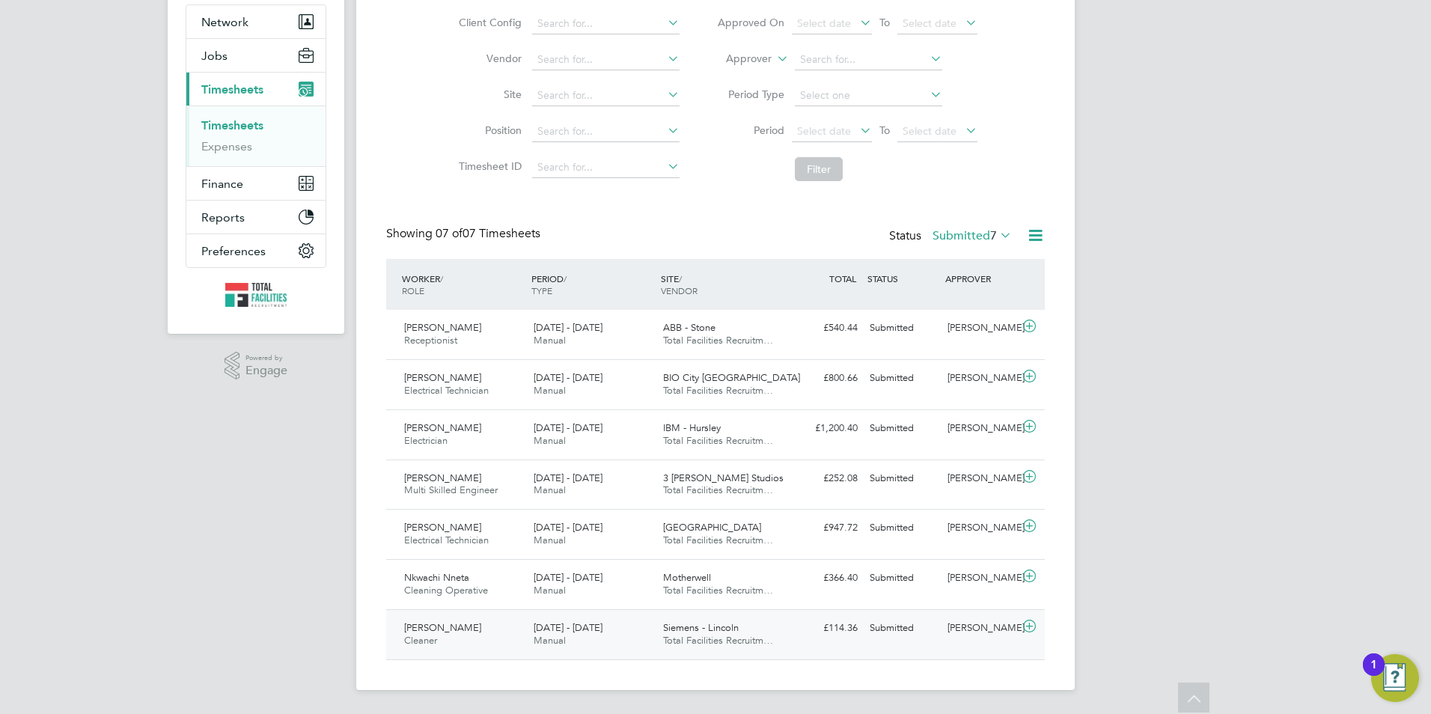
click at [1025, 626] on icon at bounding box center [1029, 626] width 19 height 12
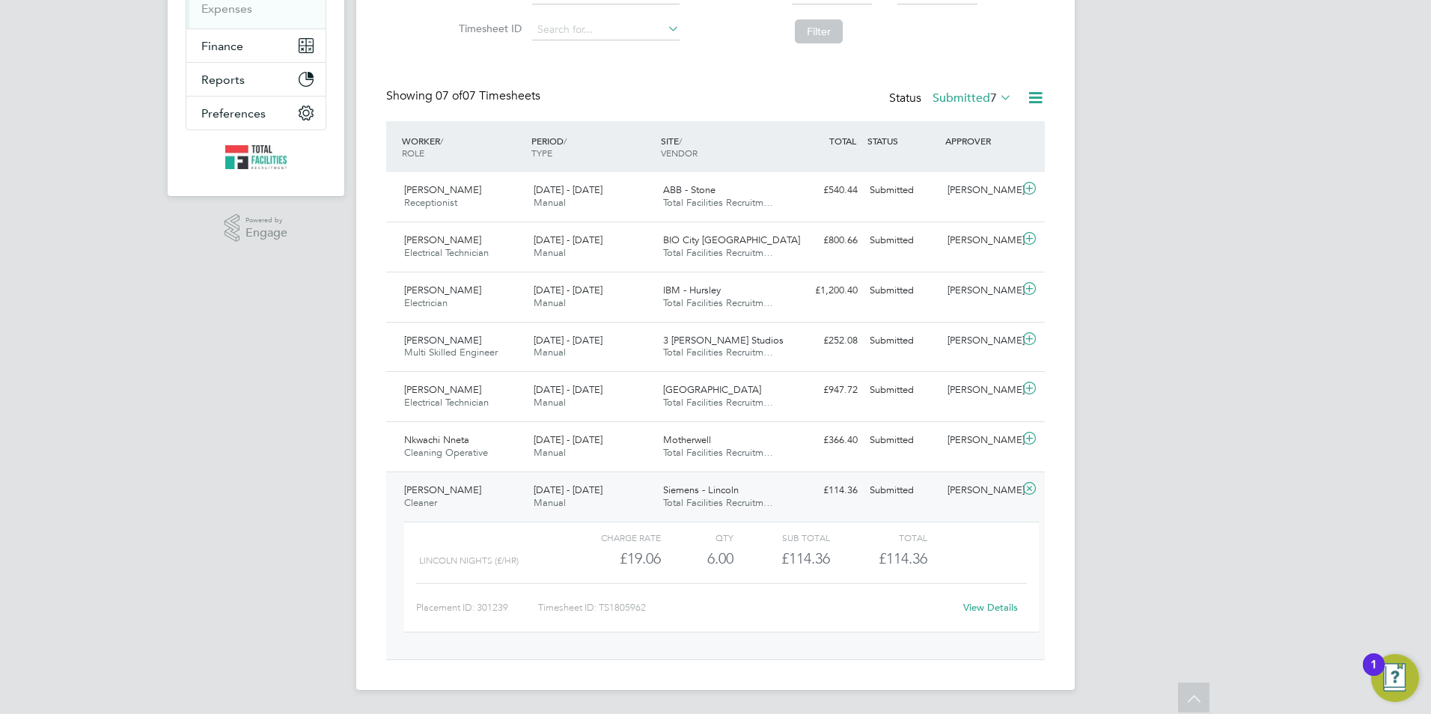
click at [990, 612] on link "View Details" at bounding box center [990, 607] width 55 height 13
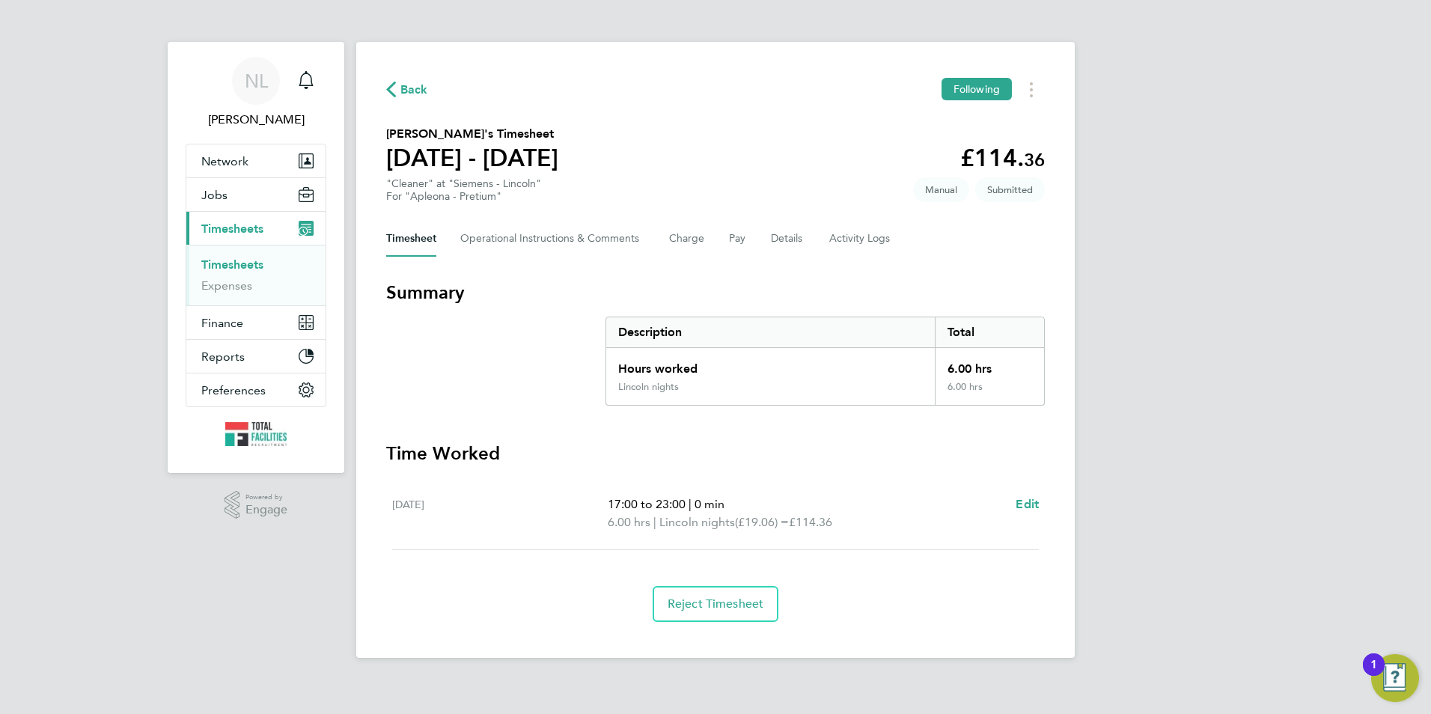
click at [414, 91] on span "Back" at bounding box center [414, 90] width 28 height 18
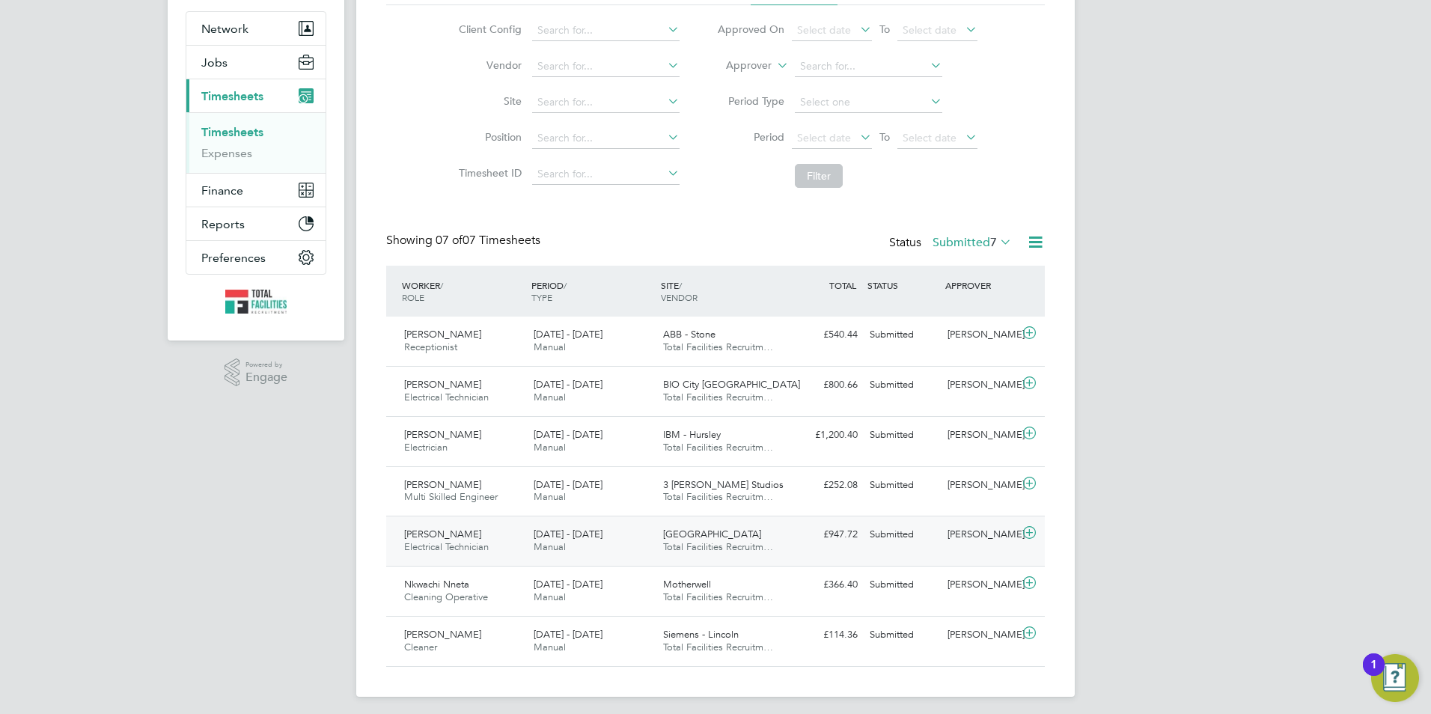
scroll to position [139, 0]
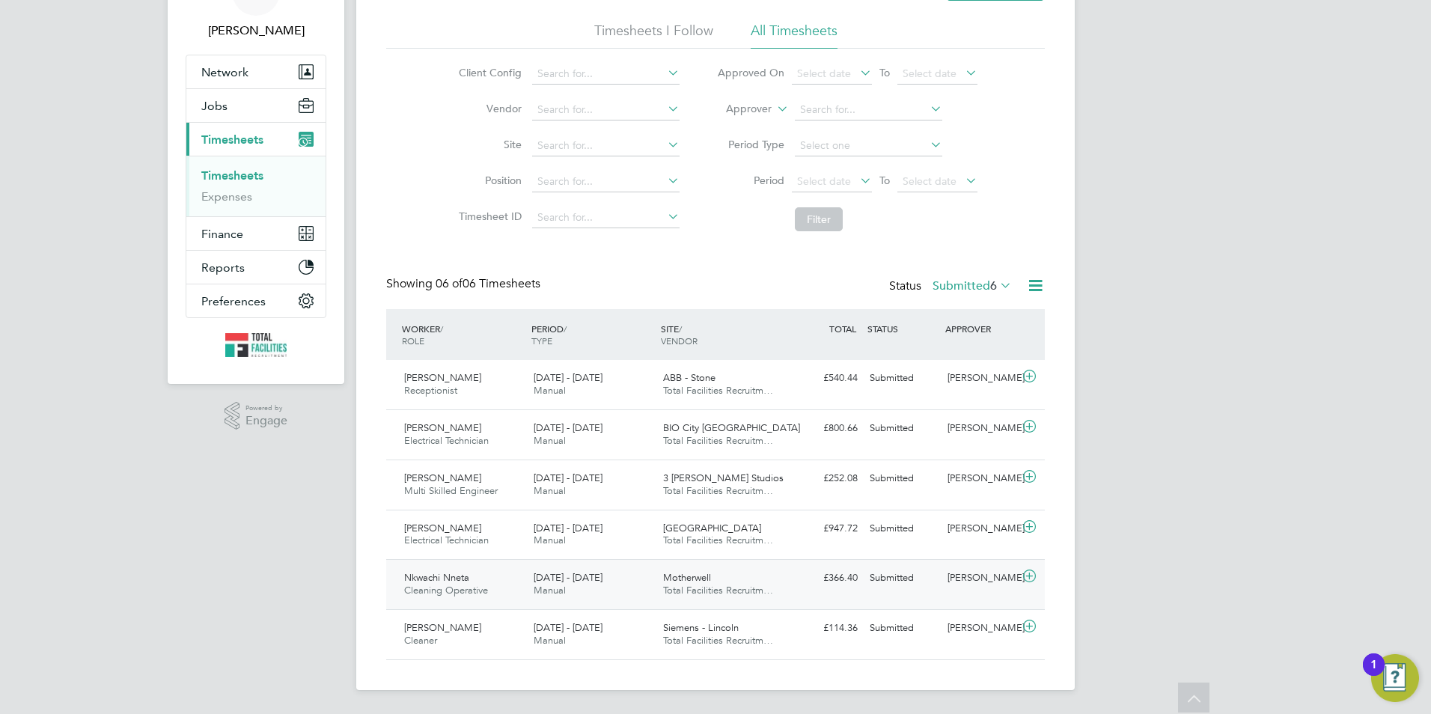
click at [833, 590] on div "£366.40 Submitted" at bounding box center [825, 578] width 78 height 25
click at [227, 105] on button "Jobs" at bounding box center [255, 105] width 139 height 33
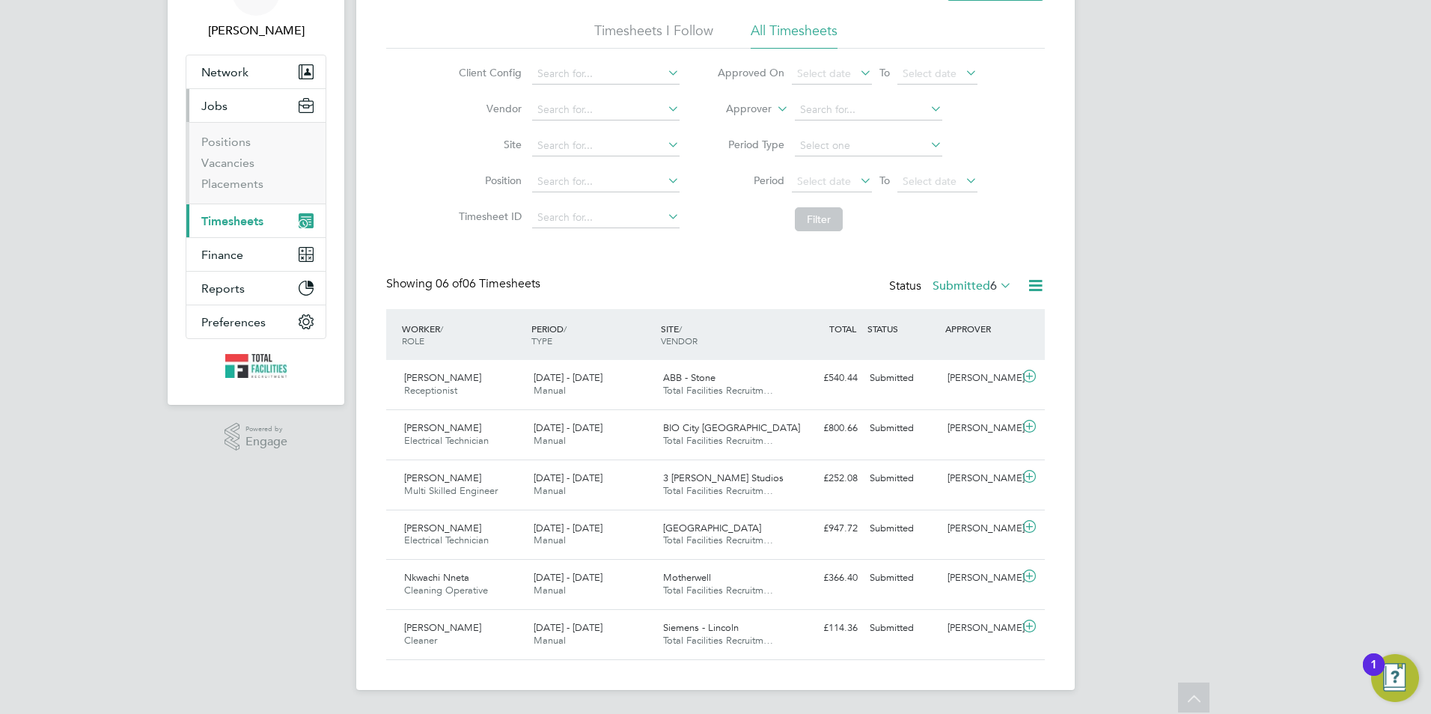
click at [234, 153] on li "Positions" at bounding box center [257, 145] width 112 height 21
click at [233, 162] on link "Vacancies" at bounding box center [227, 163] width 53 height 14
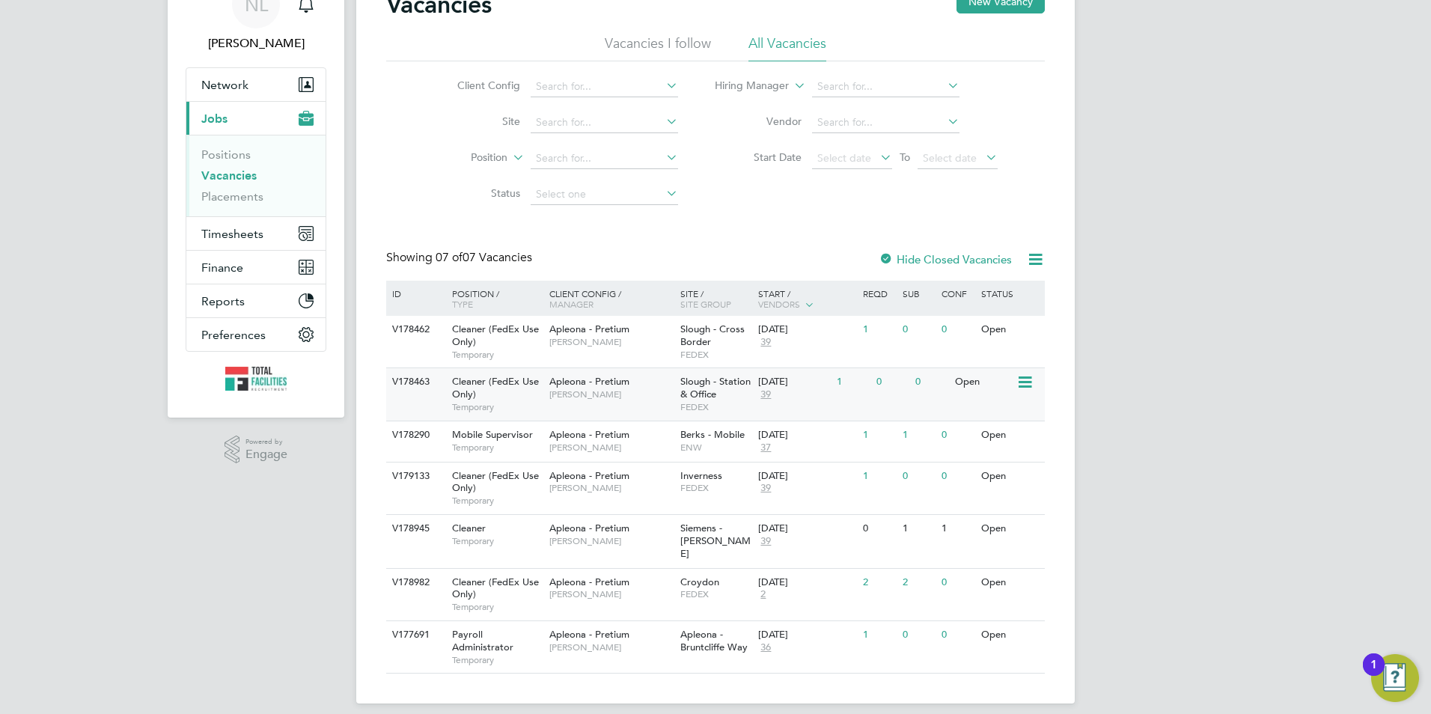
scroll to position [77, 0]
click at [742, 340] on div "Slough - Cross Border FEDEX" at bounding box center [715, 341] width 79 height 52
click at [233, 239] on span "Timesheets" at bounding box center [232, 233] width 62 height 14
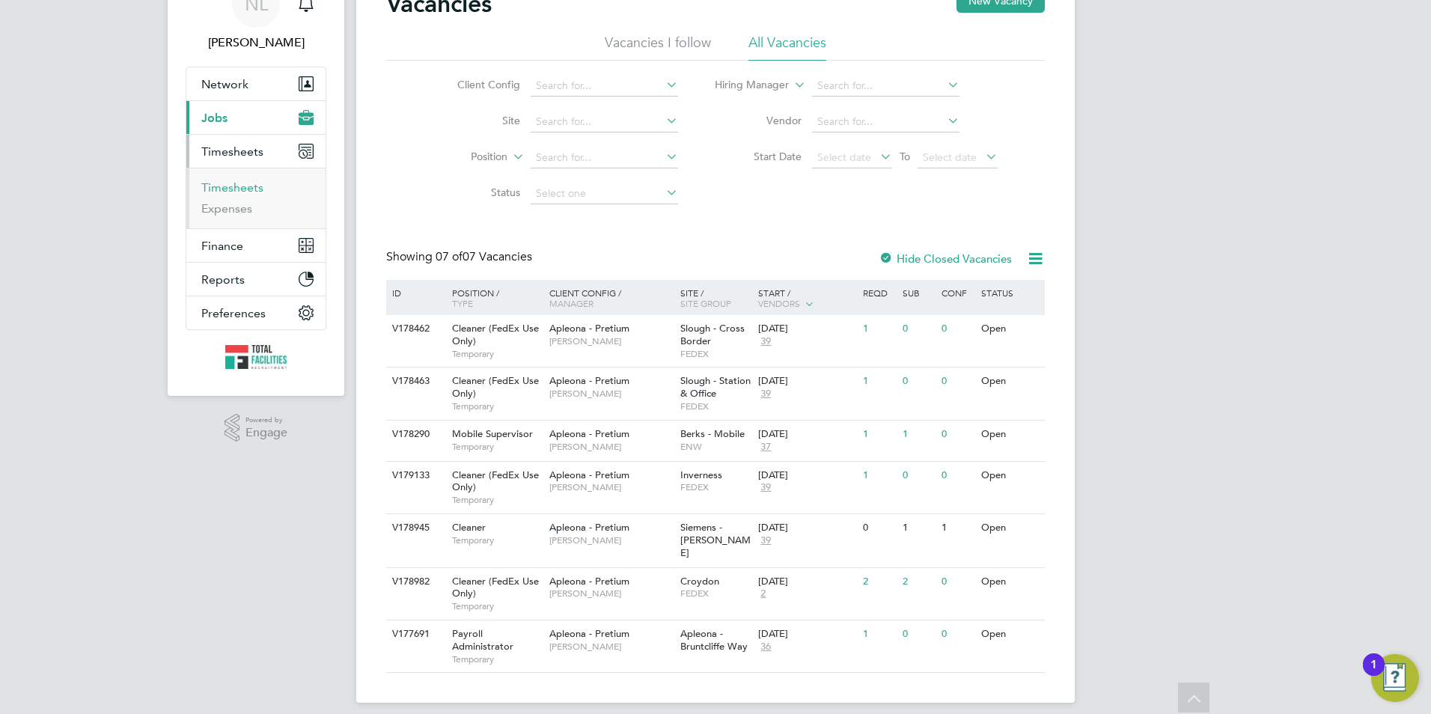
click at [242, 192] on link "Timesheets" at bounding box center [232, 187] width 62 height 14
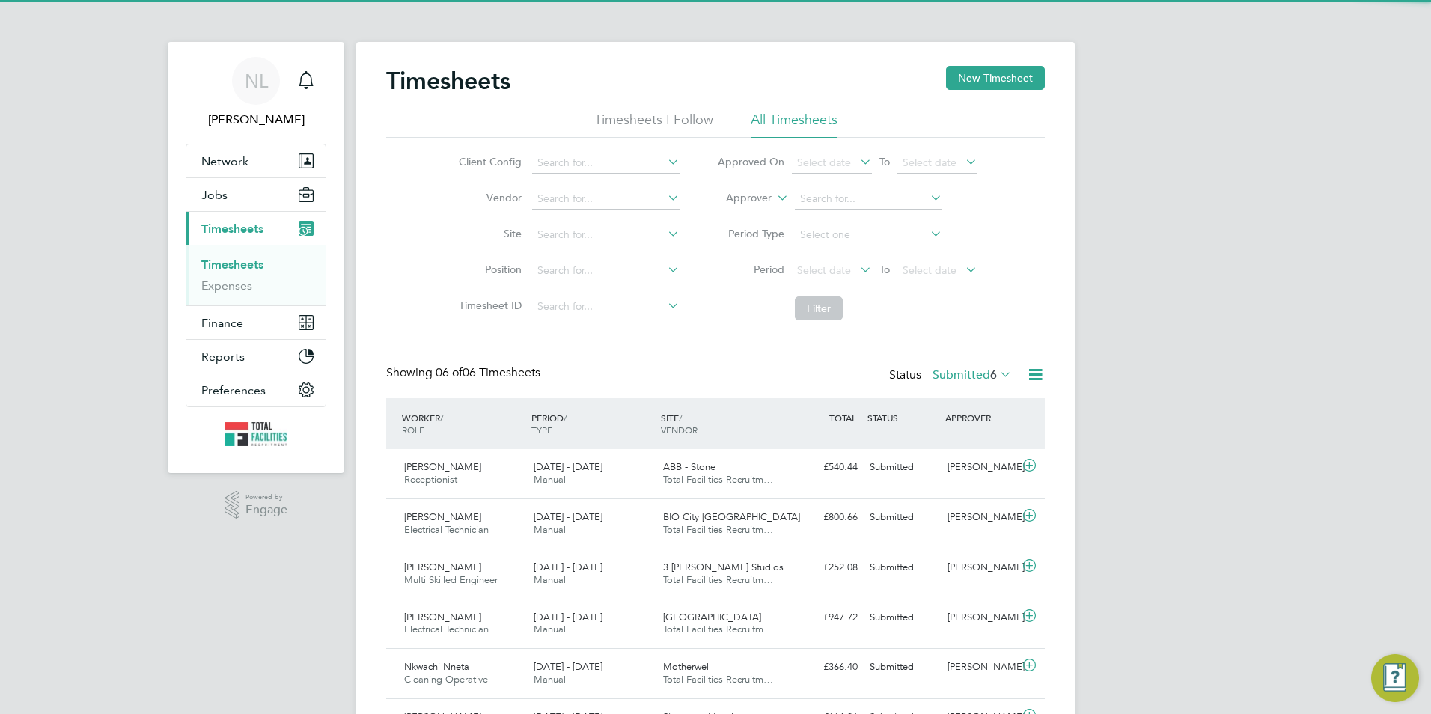
scroll to position [7, 7]
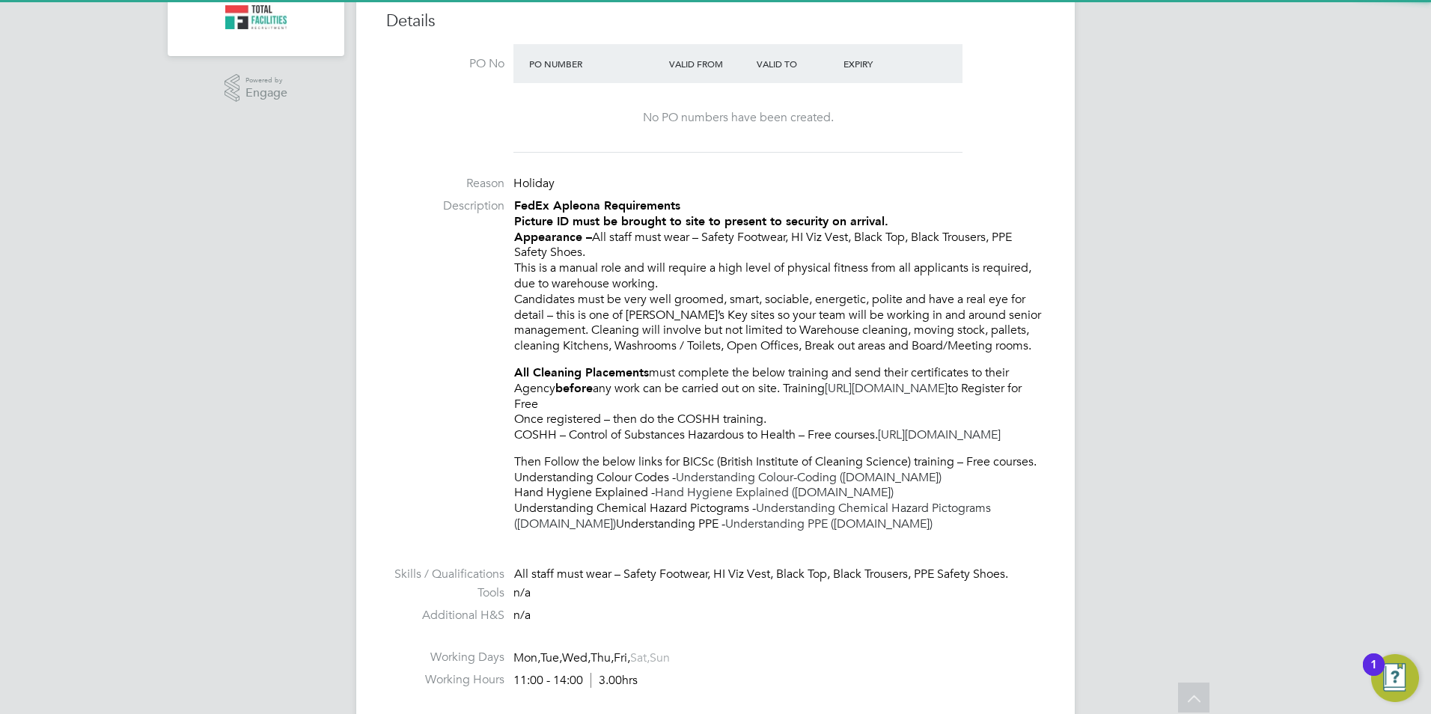
scroll to position [524, 0]
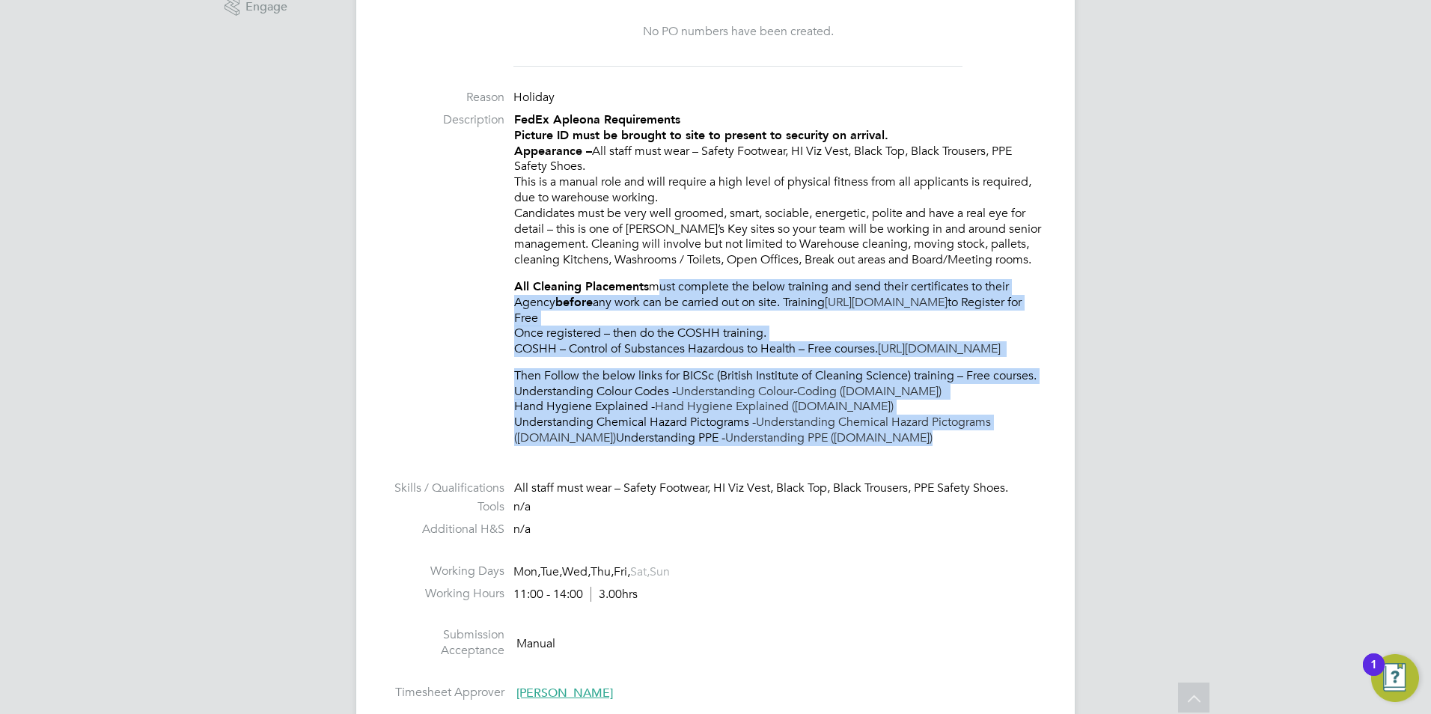
drag, startPoint x: 653, startPoint y: 284, endPoint x: 920, endPoint y: 474, distance: 327.6
click at [920, 461] on li "Description FedEx Apleona Requirements Picture ID must be brought to site to pr…" at bounding box center [715, 286] width 658 height 349
copy div "must complete the below training and send their certificates to their Agency be…"
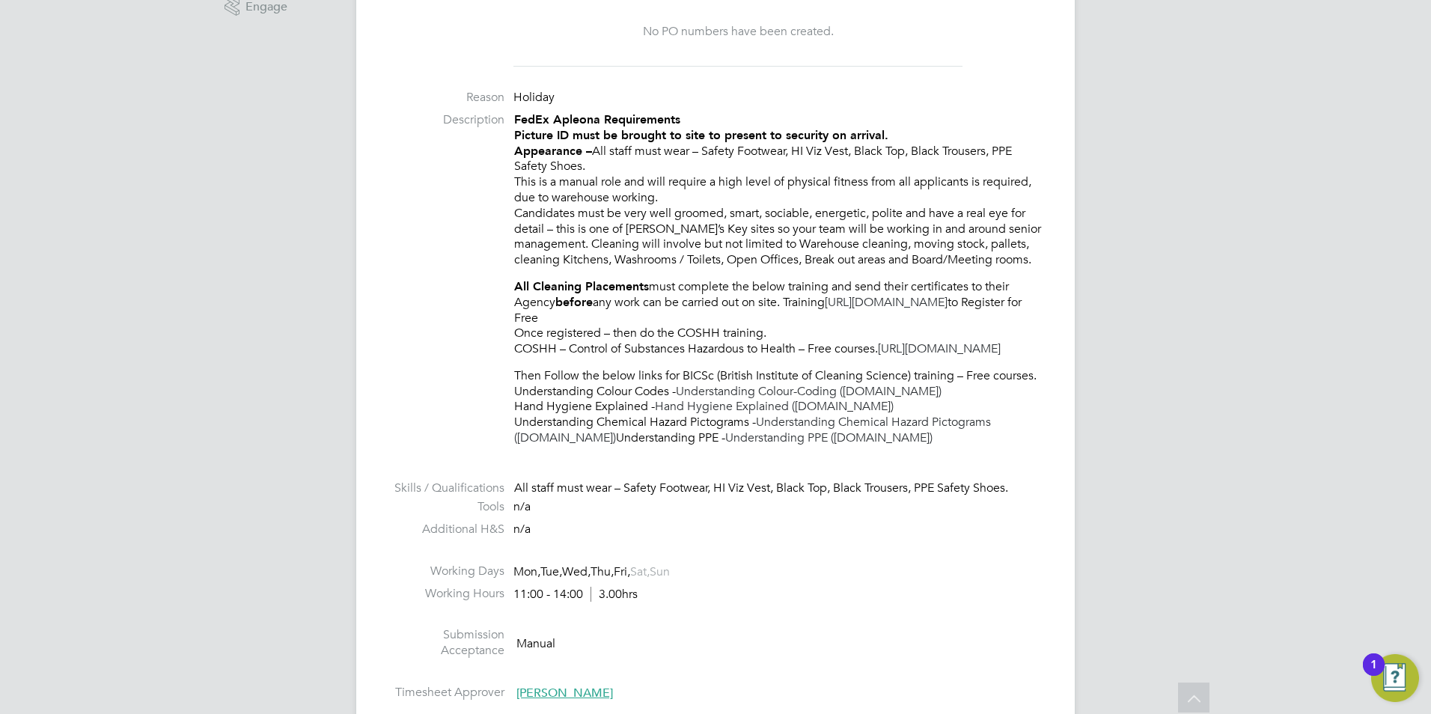
click at [1051, 211] on div "Vacancy Details Follow 1 x Cleaner (FedEx Use Only) - V178462 Confirmed 0 of 1 …" at bounding box center [715, 612] width 718 height 2189
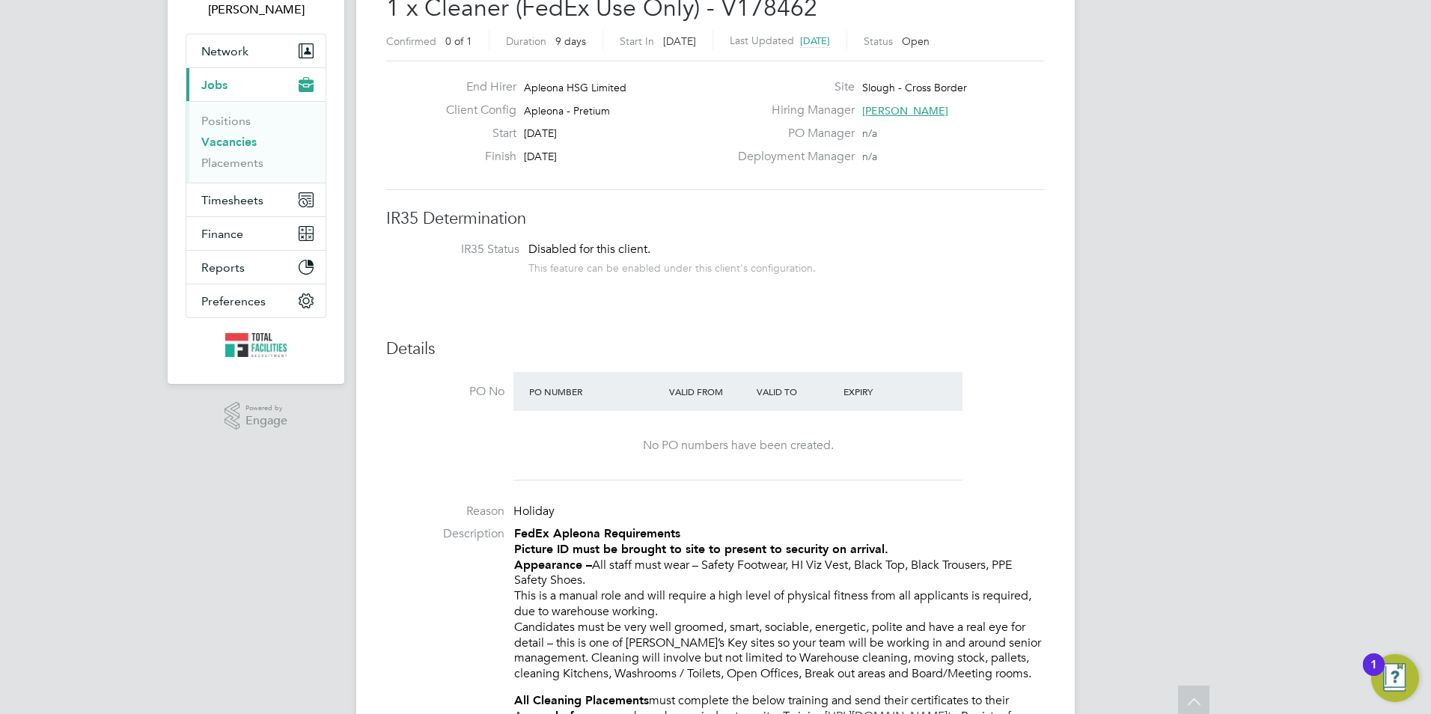
scroll to position [0, 0]
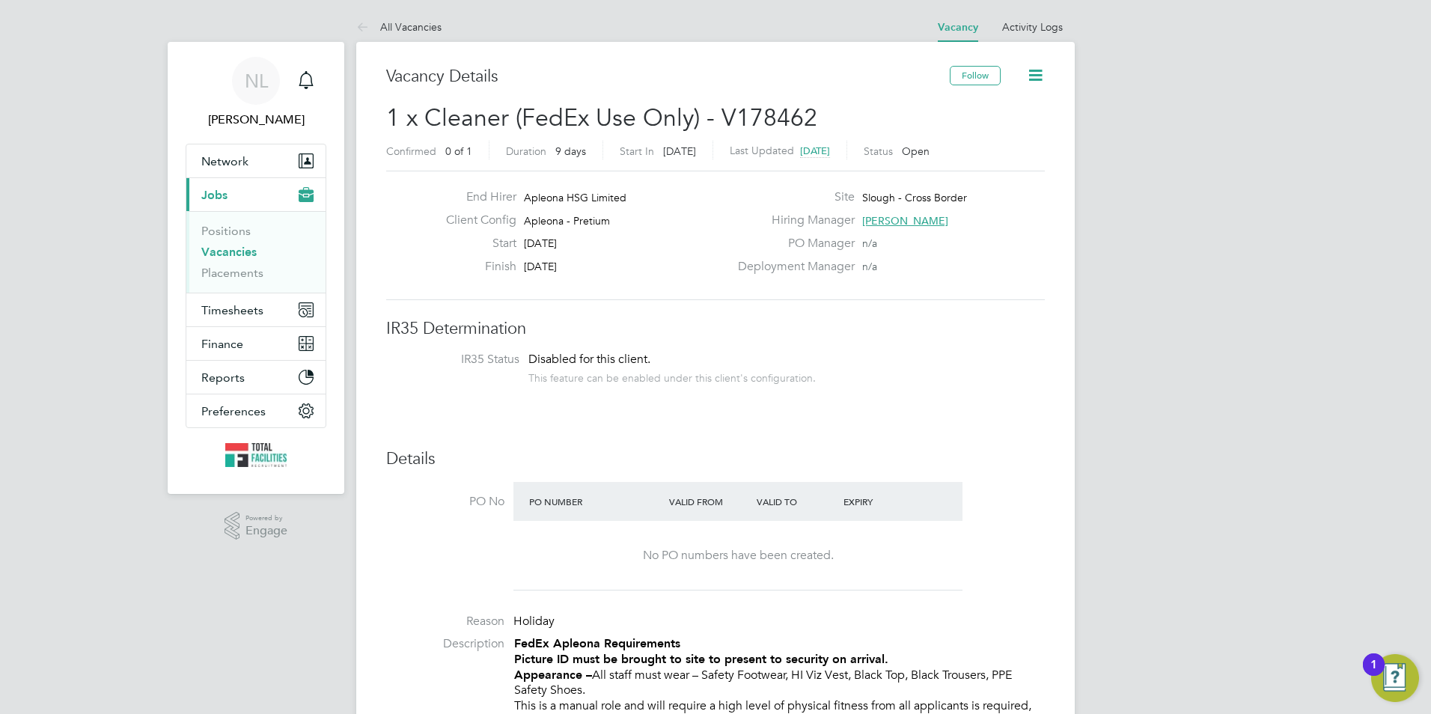
click at [429, 25] on link "All Vacancies" at bounding box center [398, 26] width 85 height 13
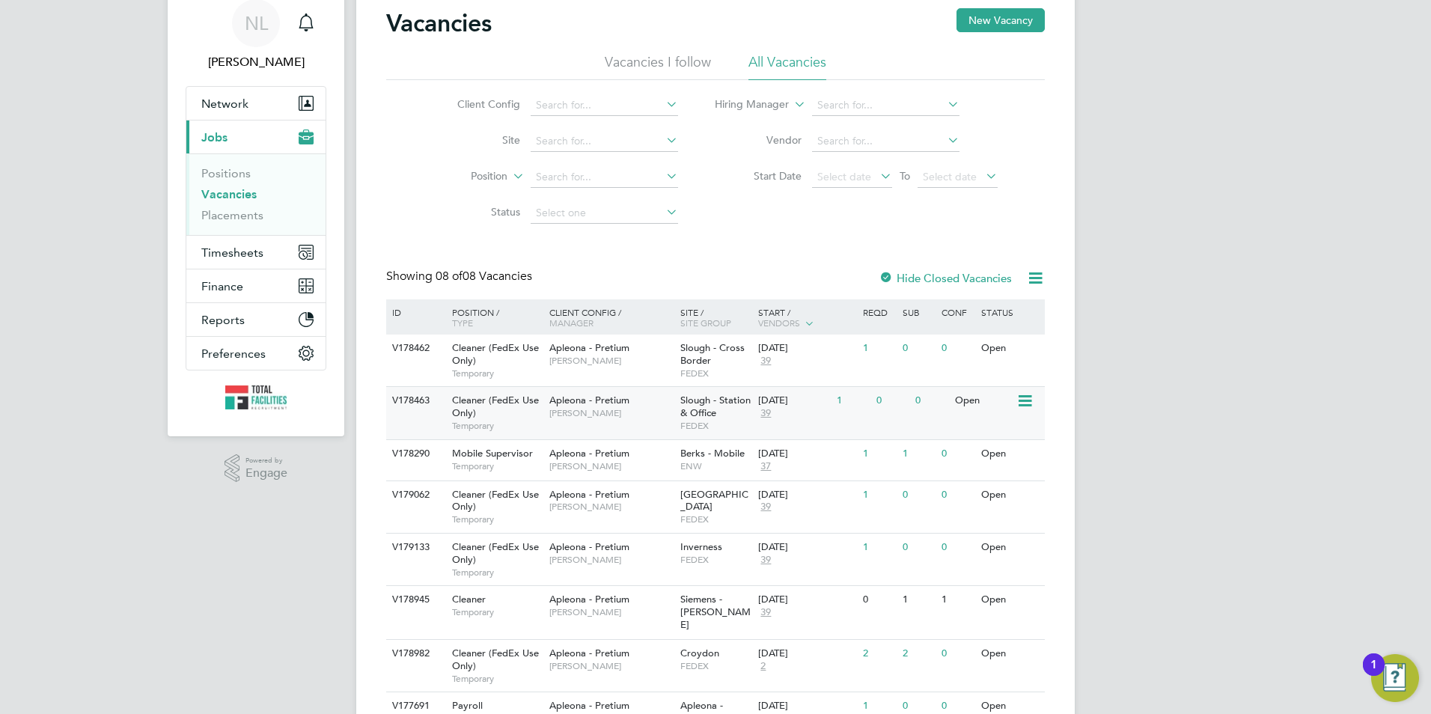
scroll to position [130, 0]
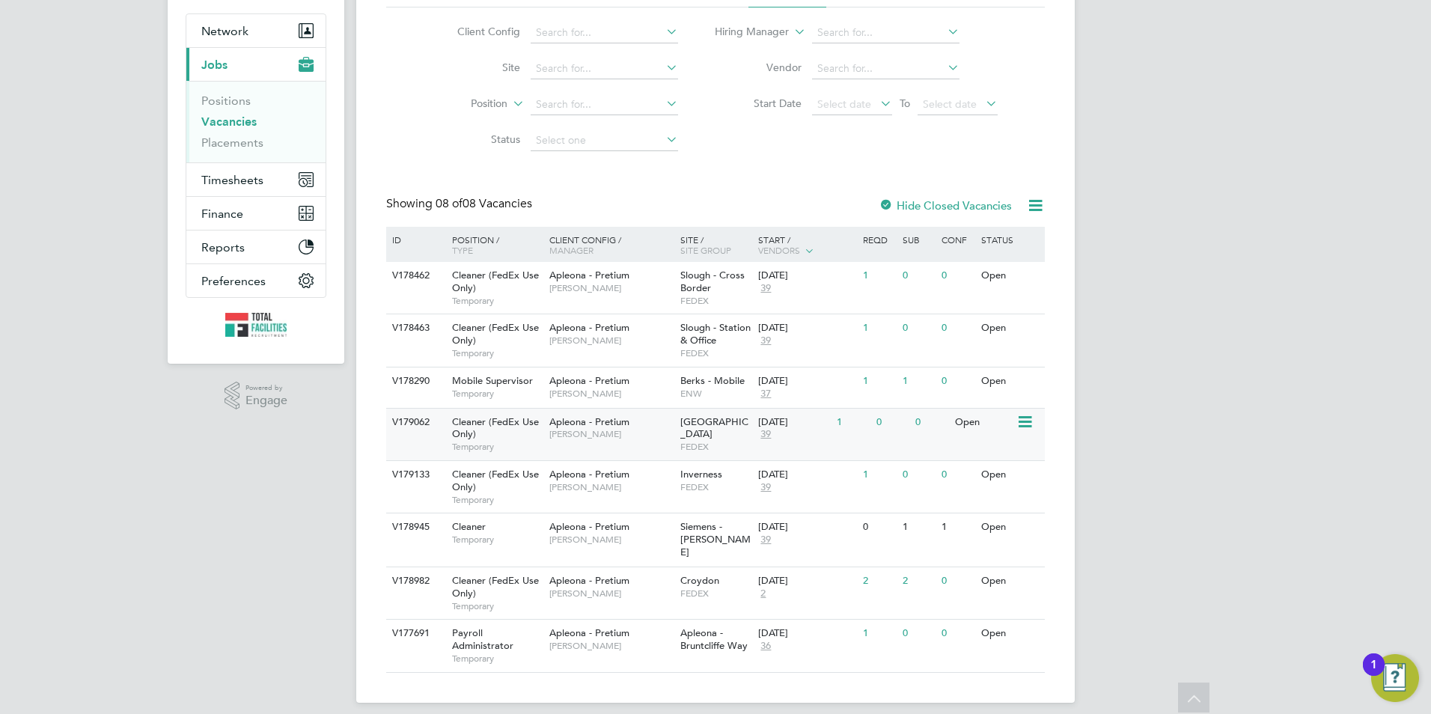
click at [693, 441] on span "FEDEX" at bounding box center [715, 447] width 71 height 12
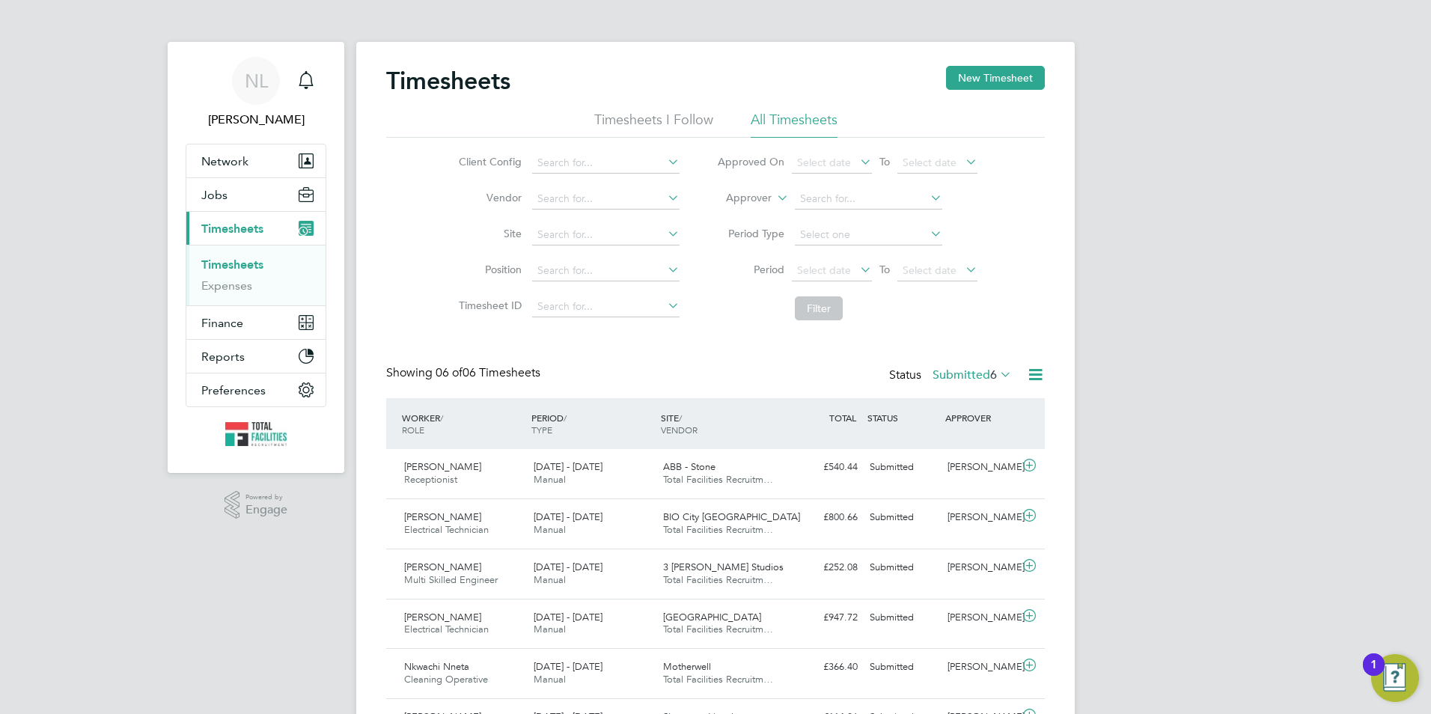
scroll to position [89, 0]
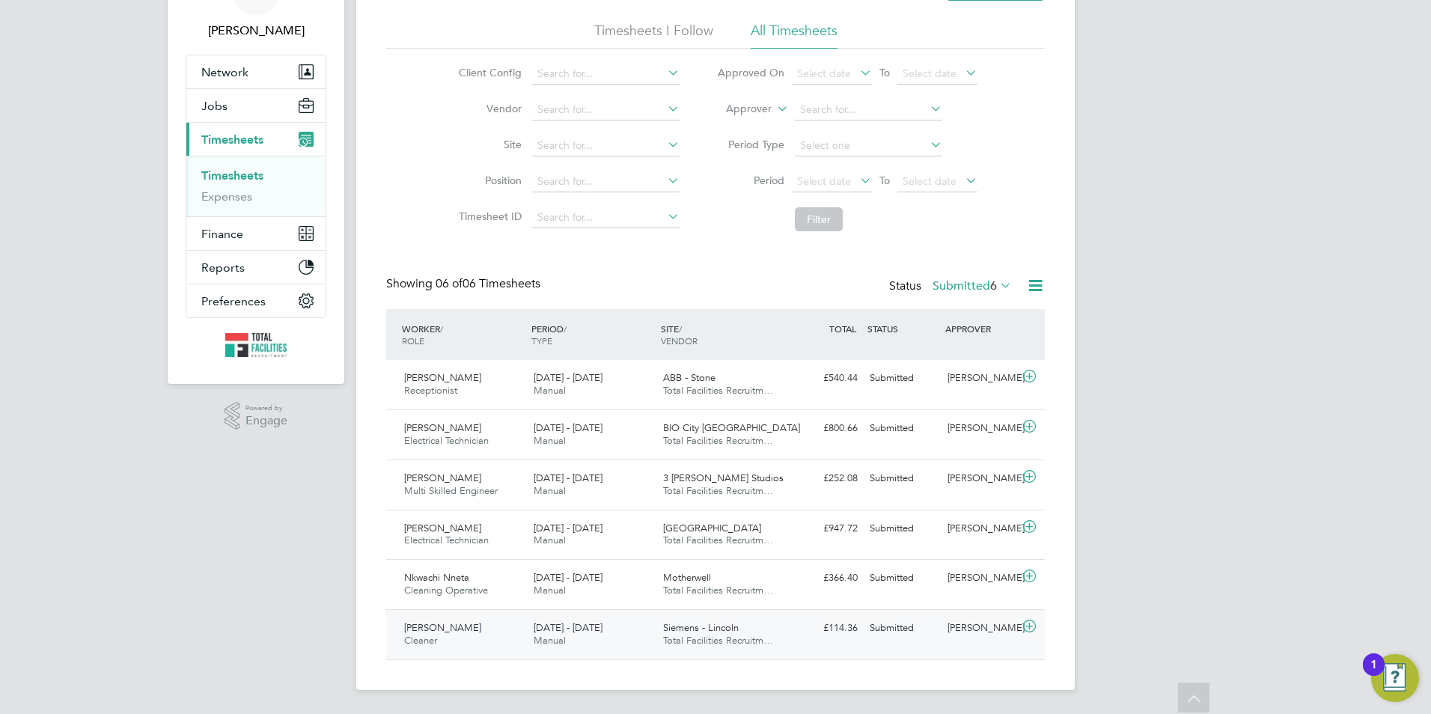
click at [847, 611] on div "Fatimoh Abdulmumeen Cleaner 16 - 22 Aug 2025 16 - 22 Aug 2025 Manual Siemens - …" at bounding box center [715, 634] width 658 height 50
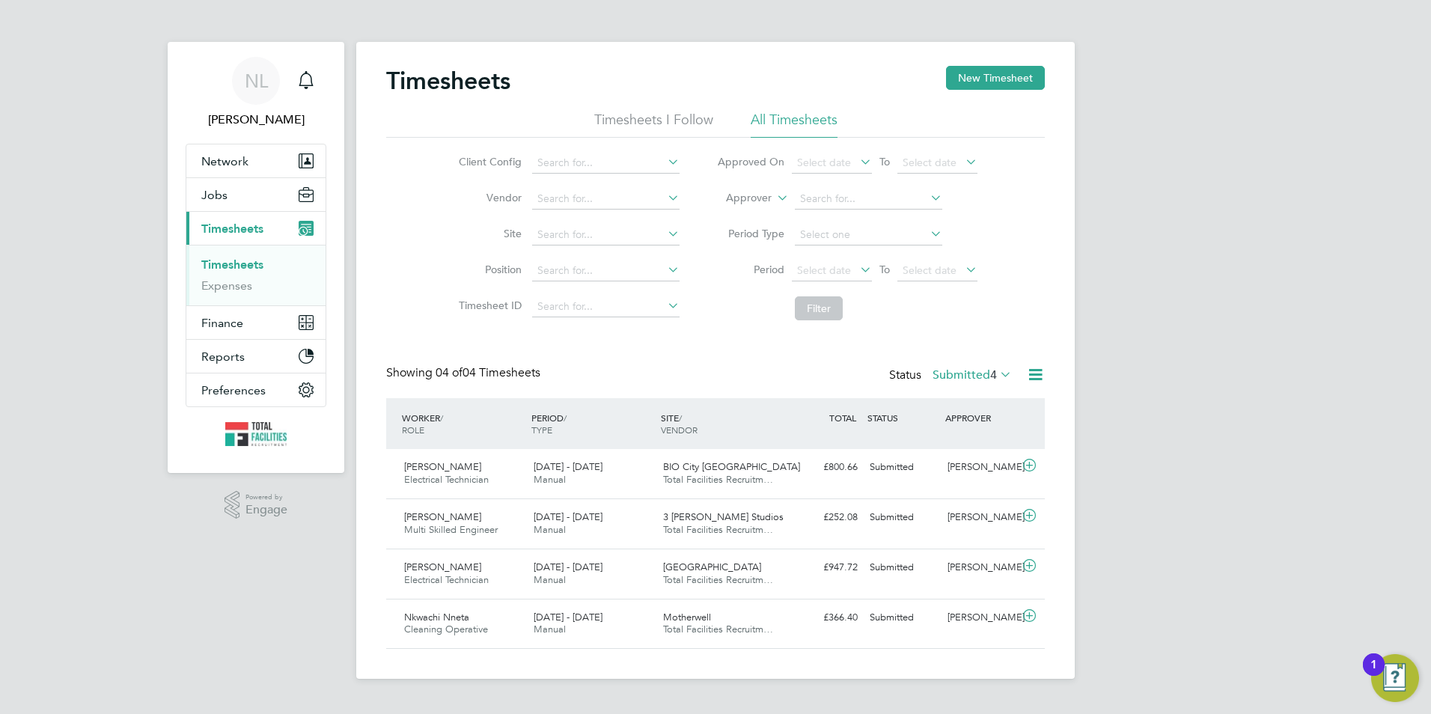
click at [980, 374] on label "Submitted 4" at bounding box center [971, 374] width 79 height 15
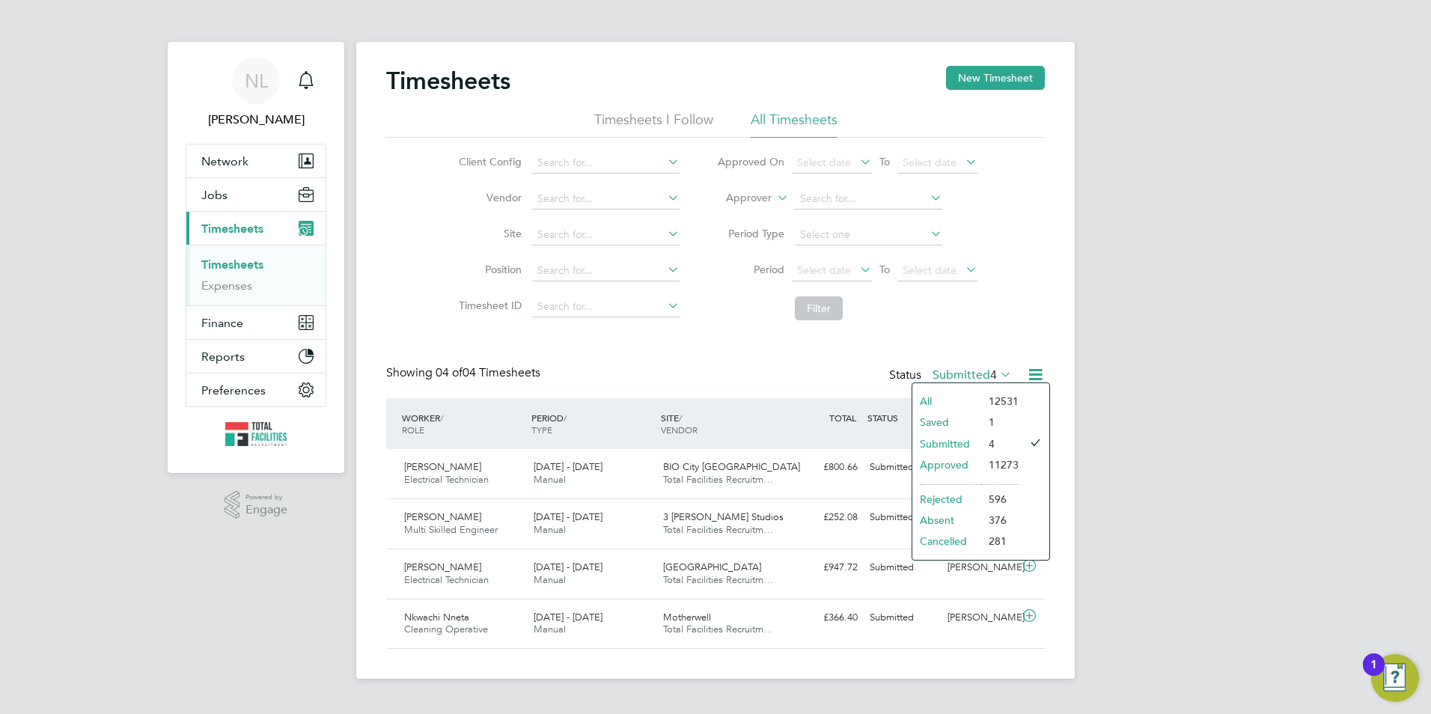
click at [957, 462] on li "Approved" at bounding box center [946, 464] width 69 height 21
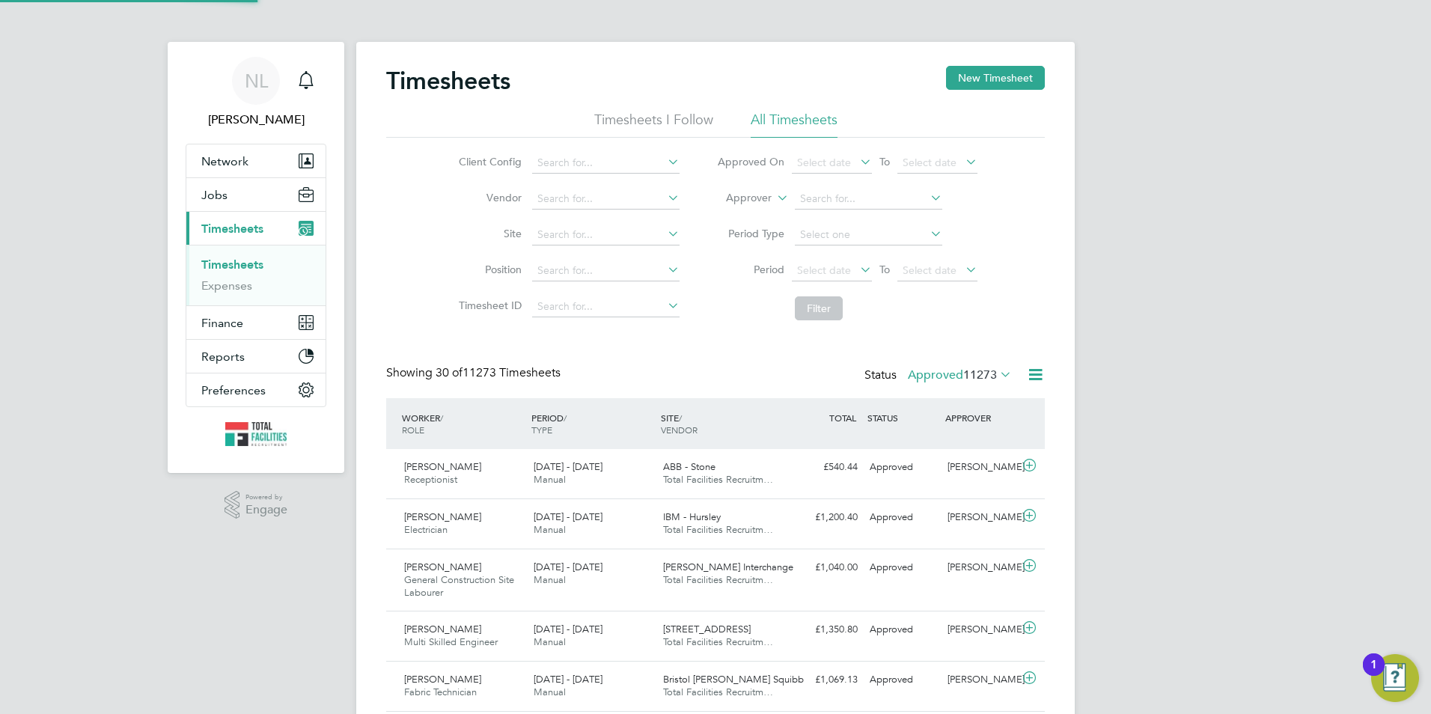
scroll to position [50, 130]
click at [774, 199] on icon at bounding box center [774, 193] width 0 height 13
click at [759, 214] on li "Worker" at bounding box center [734, 215] width 74 height 19
click at [814, 204] on input at bounding box center [868, 199] width 147 height 21
type input "Sibugudi Mabeleng"
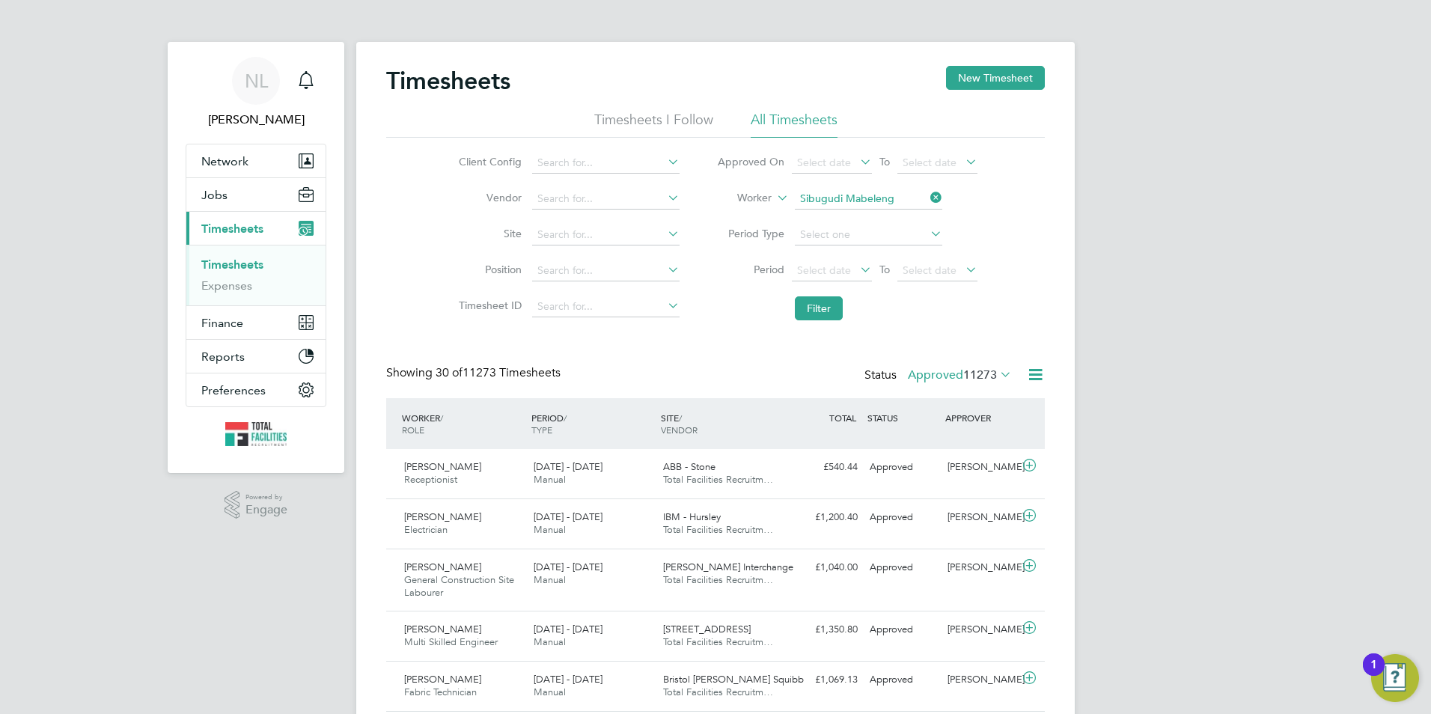
click at [927, 194] on icon at bounding box center [927, 197] width 0 height 21
click at [819, 199] on input at bounding box center [868, 199] width 147 height 21
drag, startPoint x: 838, startPoint y: 221, endPoint x: 828, endPoint y: 226, distance: 11.0
click at [837, 221] on li "Fat imoh Abdulmumeen" at bounding box center [868, 219] width 150 height 20
type input "Fatimoh Abdulmumeen"
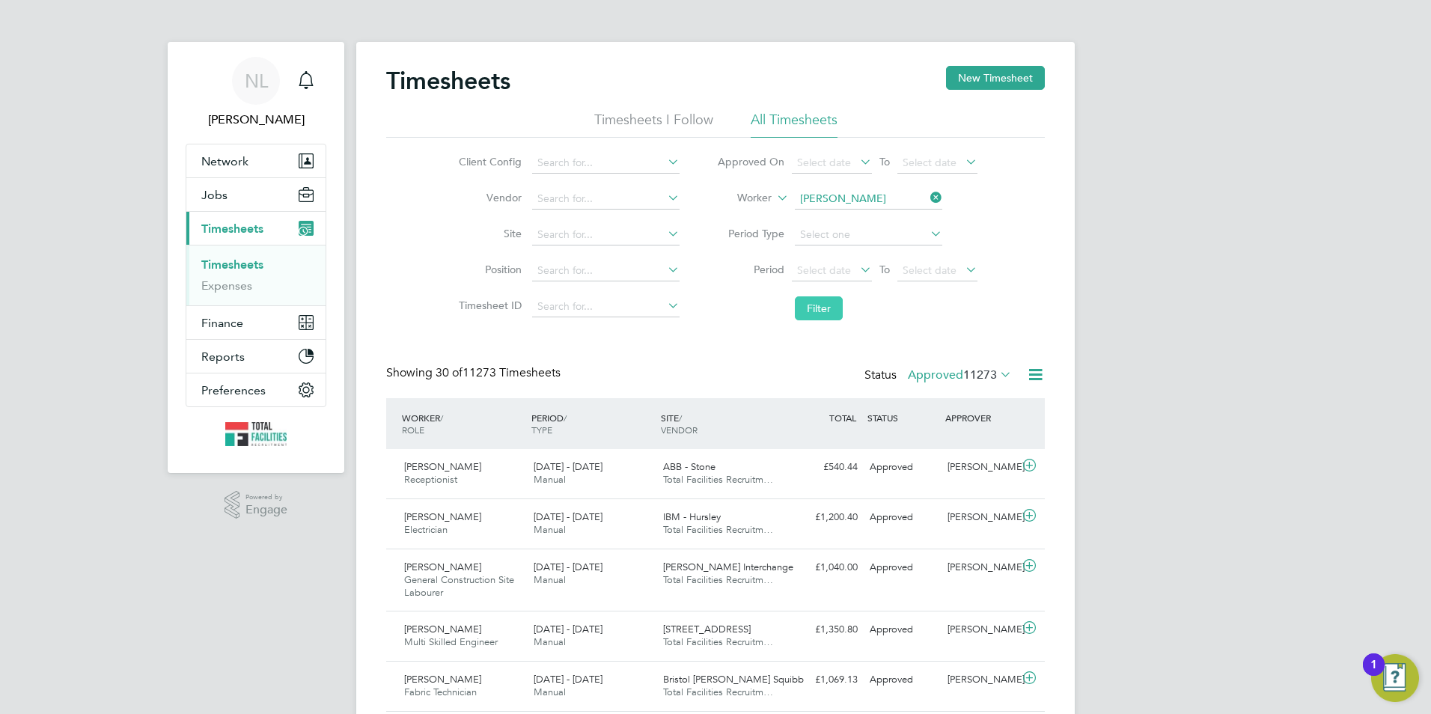
click at [812, 308] on button "Filter" at bounding box center [819, 308] width 48 height 24
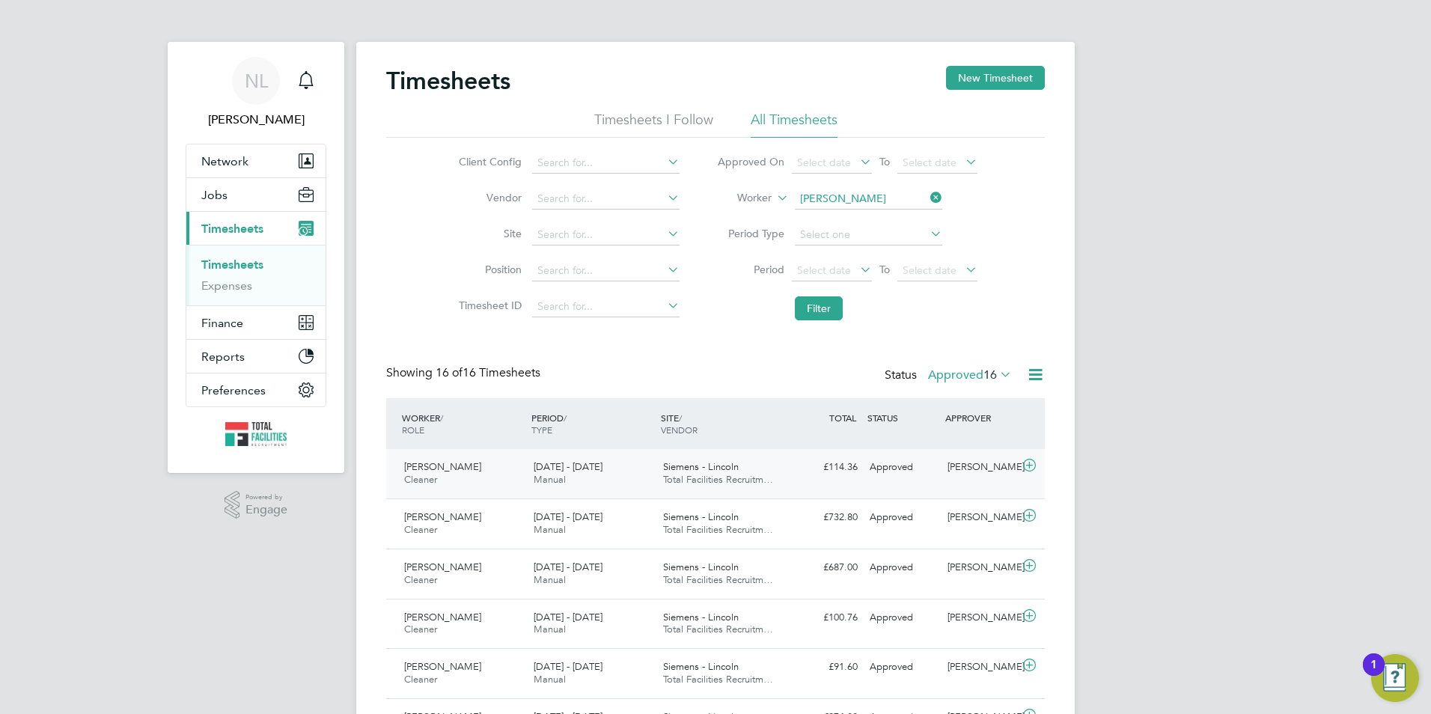
click at [810, 465] on div "£114.36 Approved" at bounding box center [825, 467] width 78 height 25
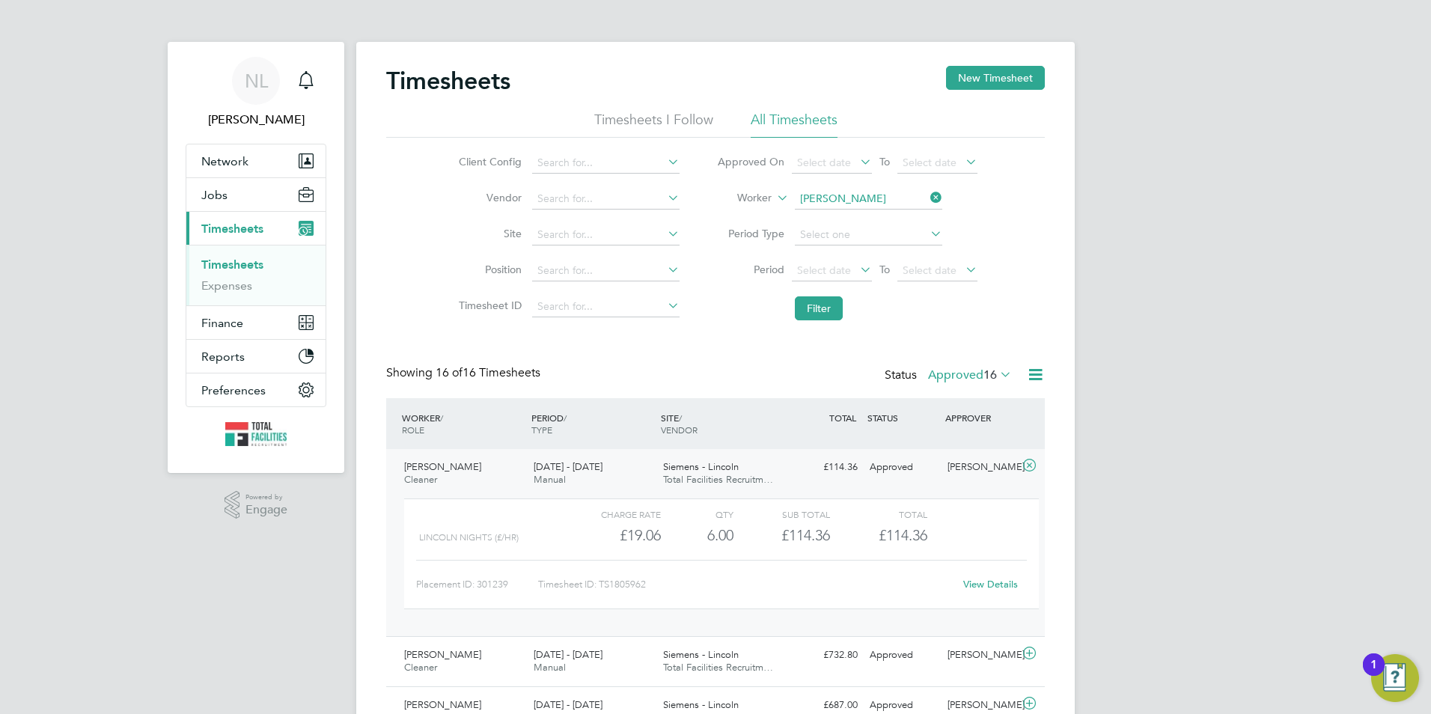
click at [946, 372] on label "Approved 16" at bounding box center [970, 374] width 84 height 15
click at [950, 441] on li "Submitted" at bounding box center [961, 443] width 69 height 21
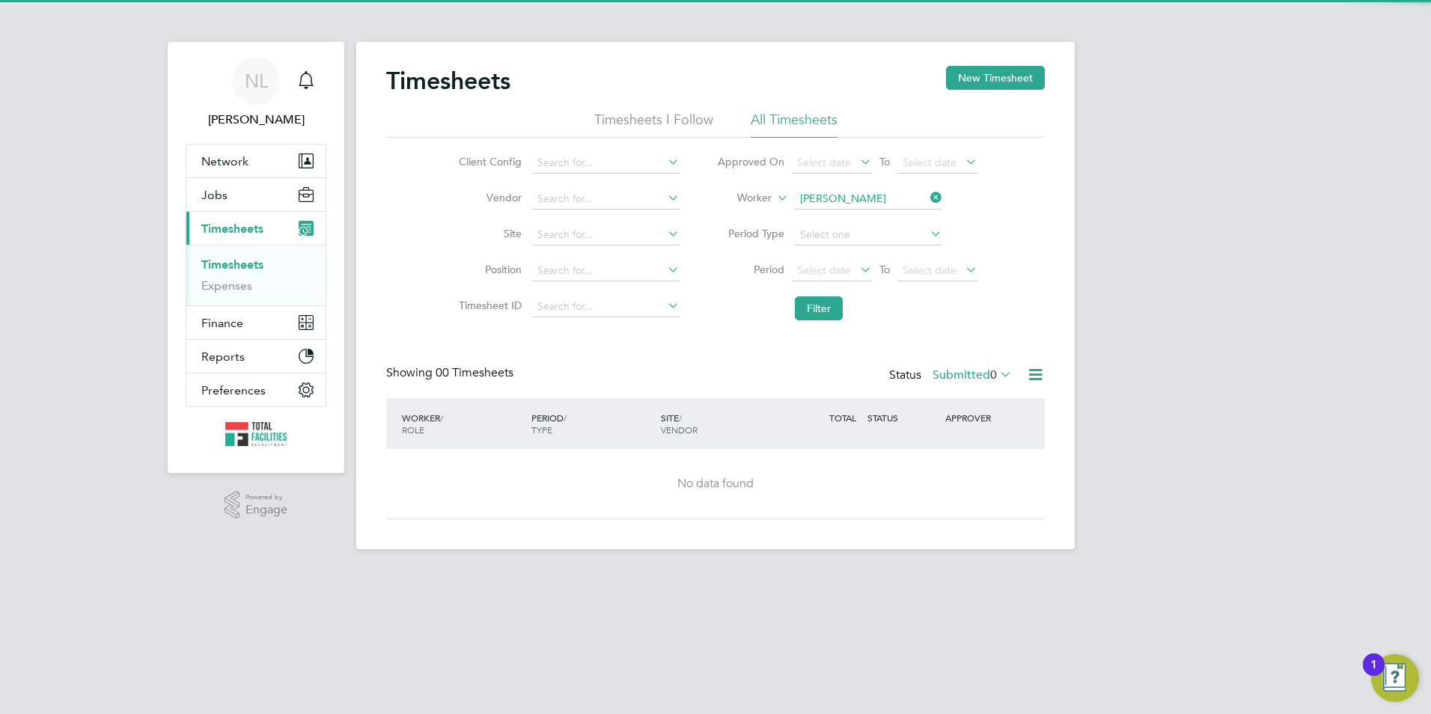
click at [927, 196] on icon at bounding box center [927, 197] width 0 height 21
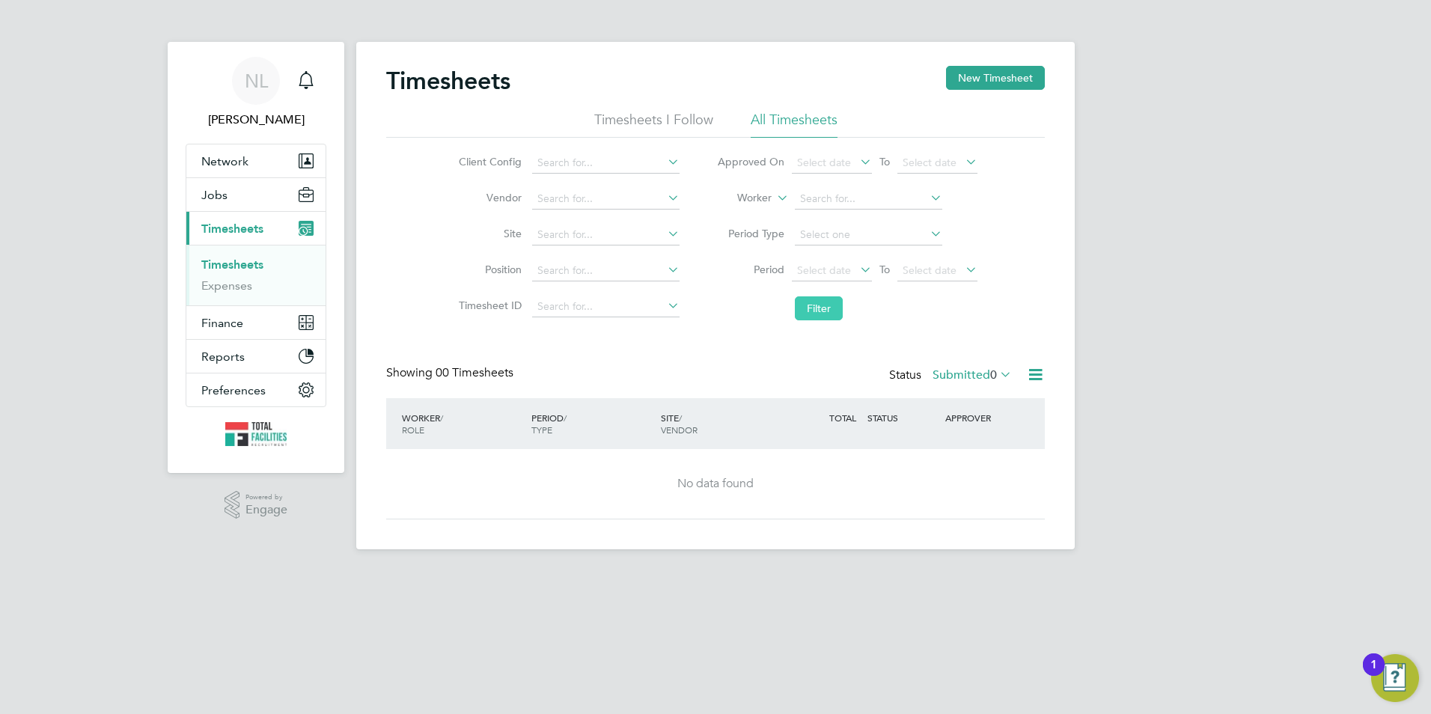
click at [840, 299] on button "Filter" at bounding box center [819, 308] width 48 height 24
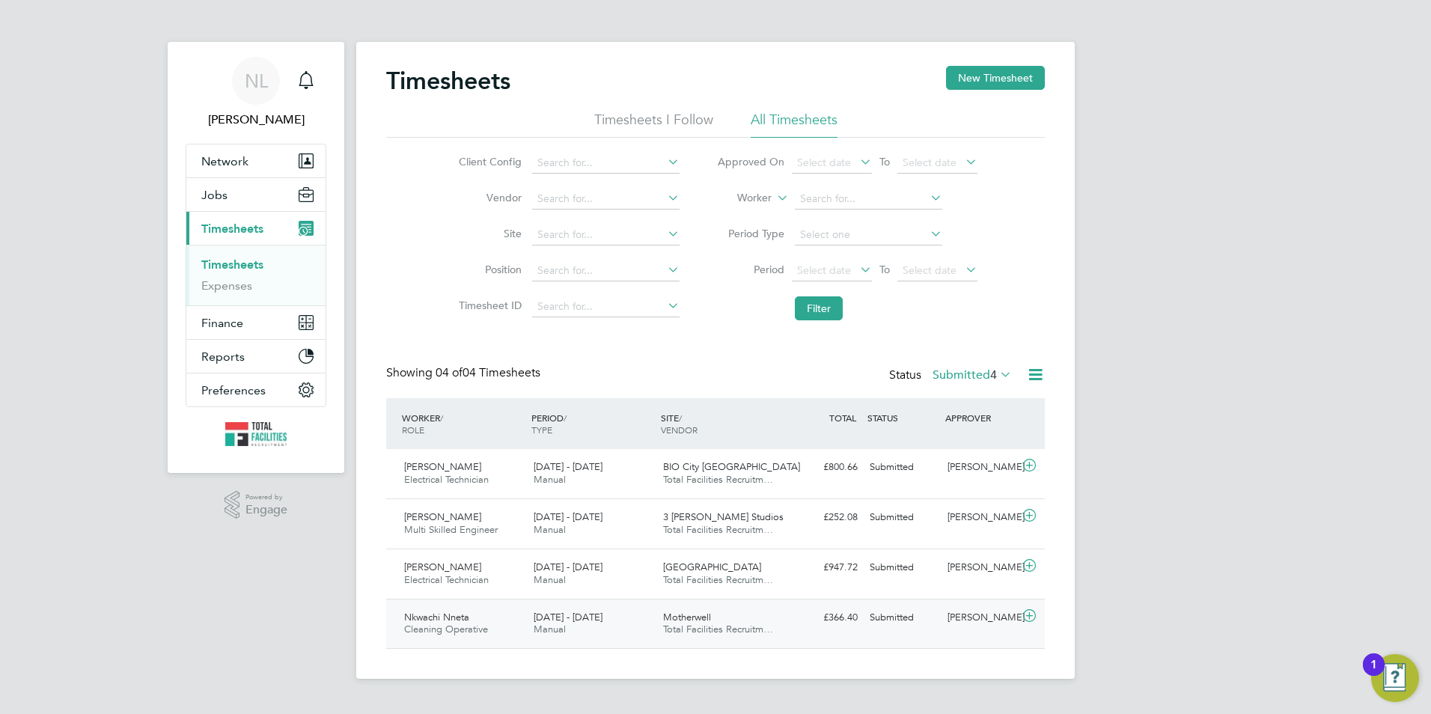
click at [908, 616] on div "Submitted" at bounding box center [902, 617] width 78 height 25
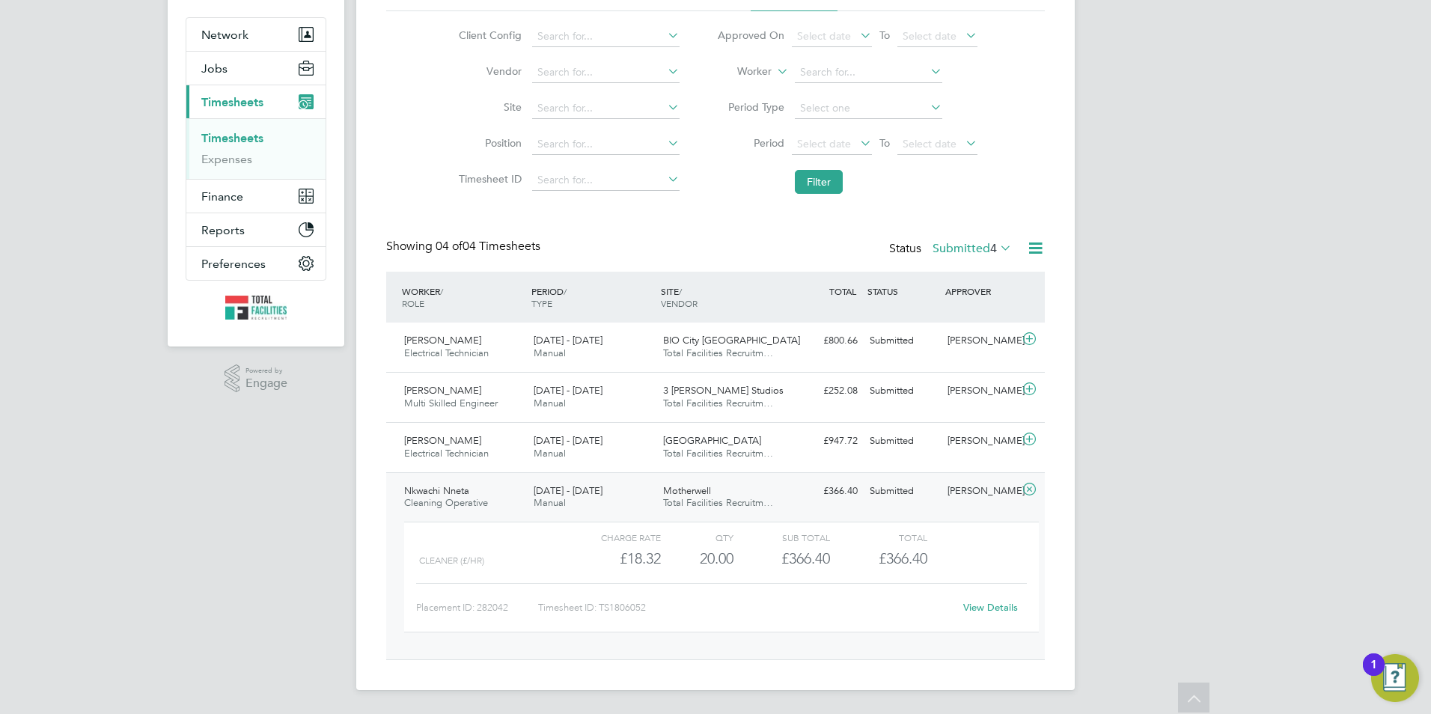
click at [971, 608] on link "View Details" at bounding box center [990, 607] width 55 height 13
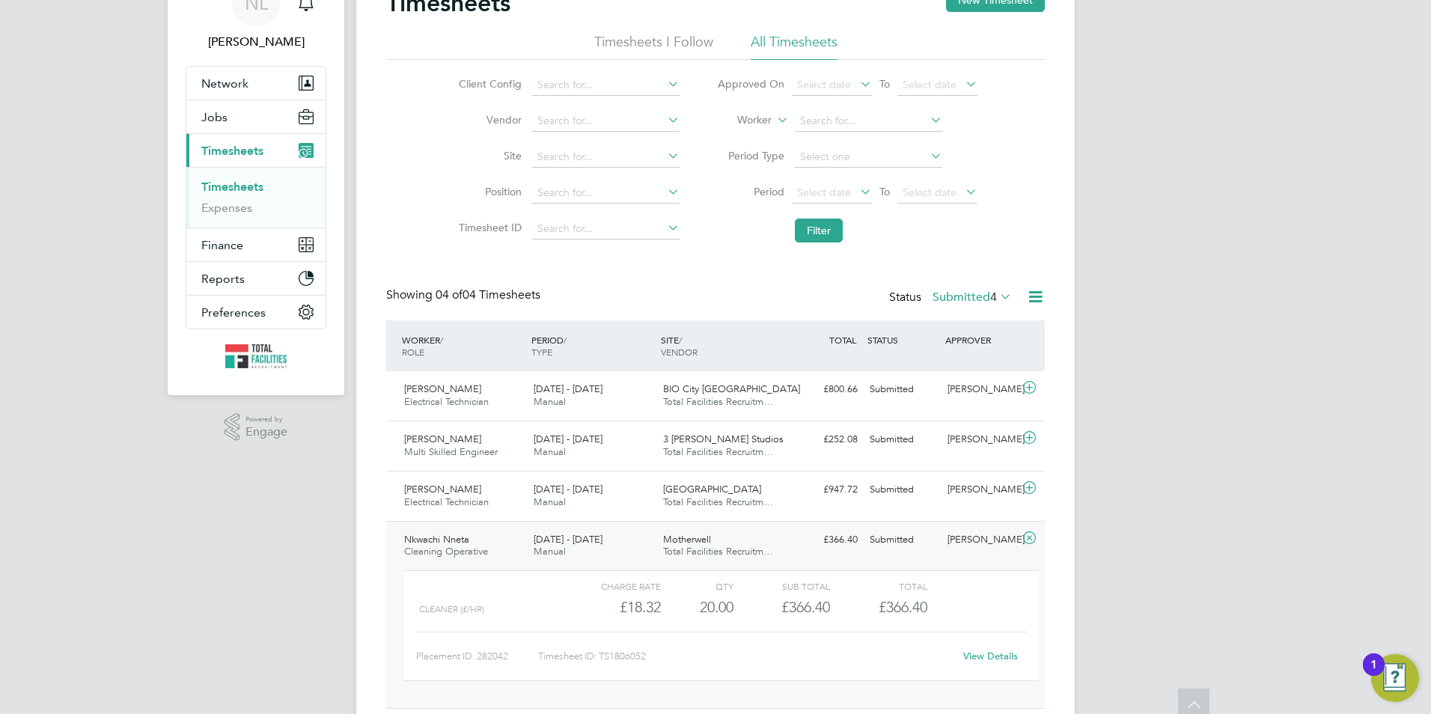
scroll to position [52, 0]
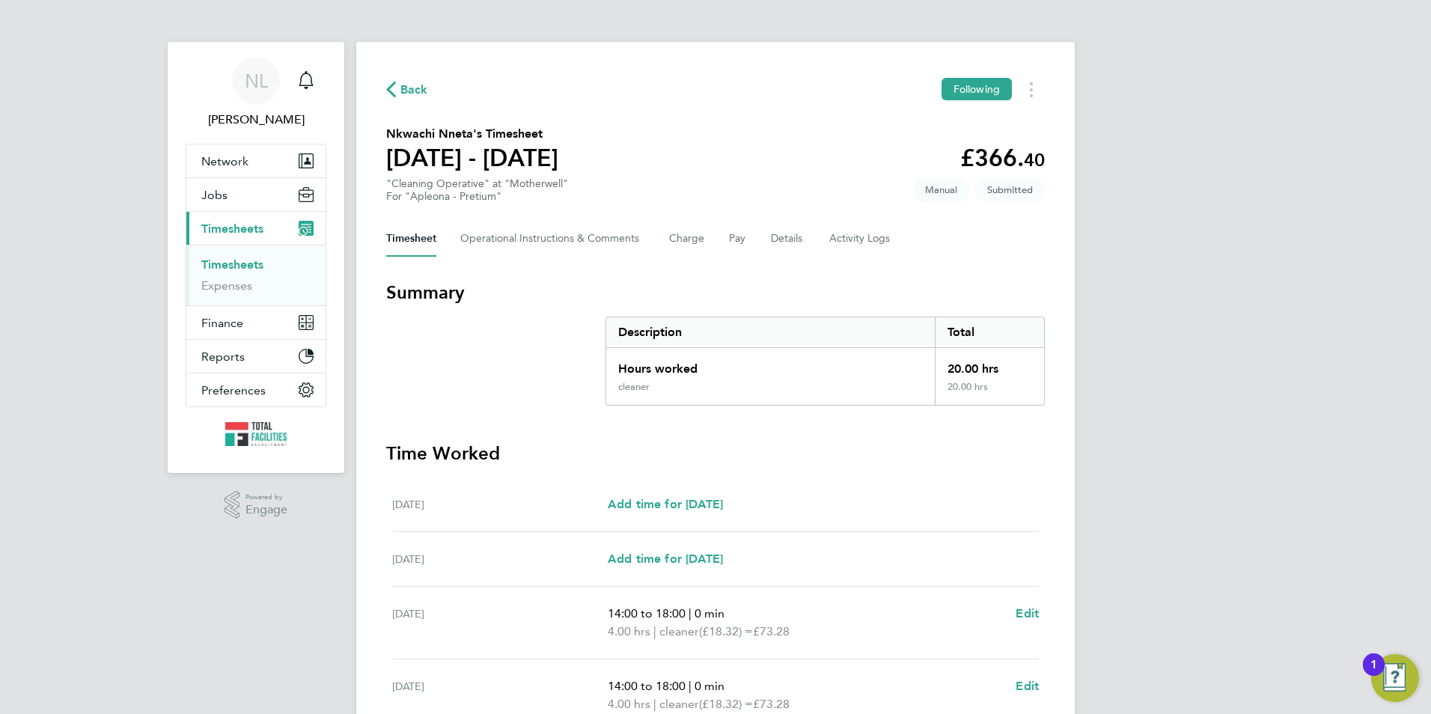
click at [413, 88] on span "Back" at bounding box center [414, 90] width 28 height 18
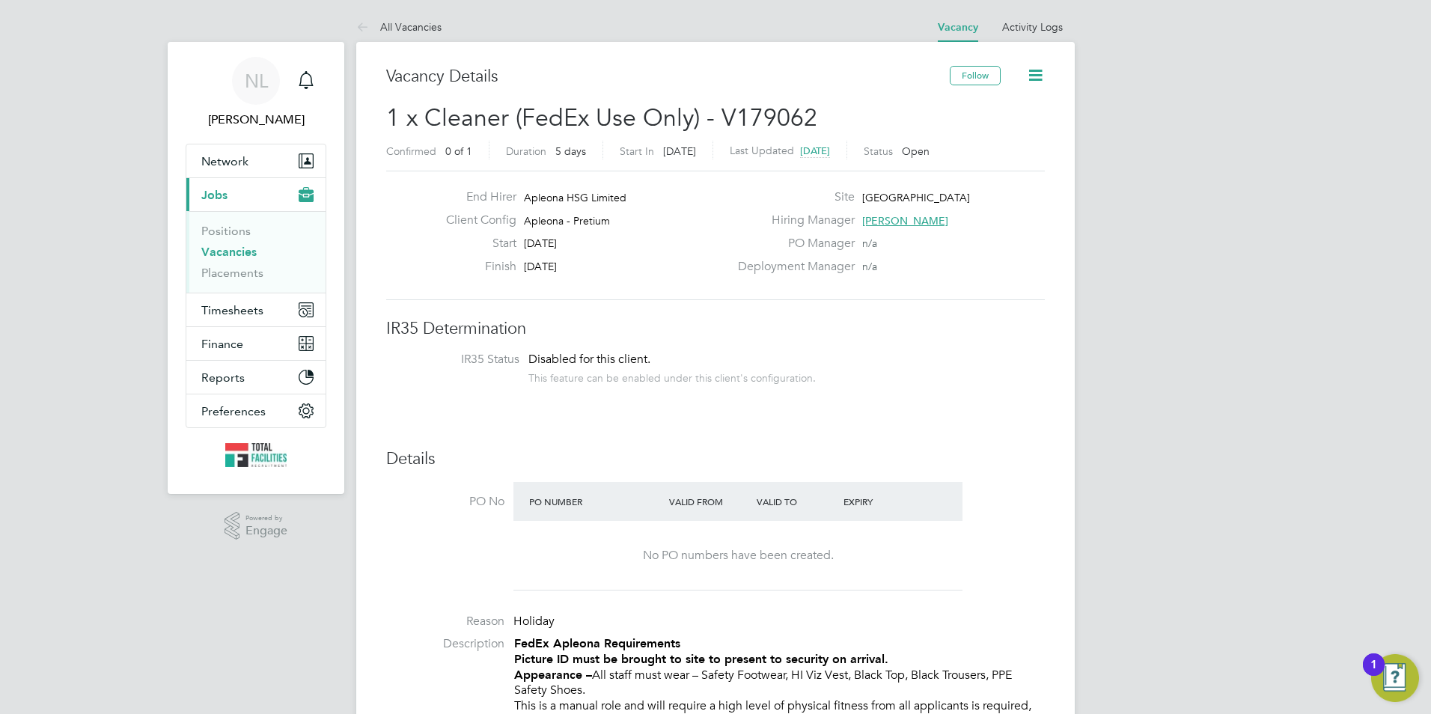
click at [226, 263] on li "Vacancies" at bounding box center [257, 255] width 112 height 21
click at [225, 272] on link "Placements" at bounding box center [232, 273] width 62 height 14
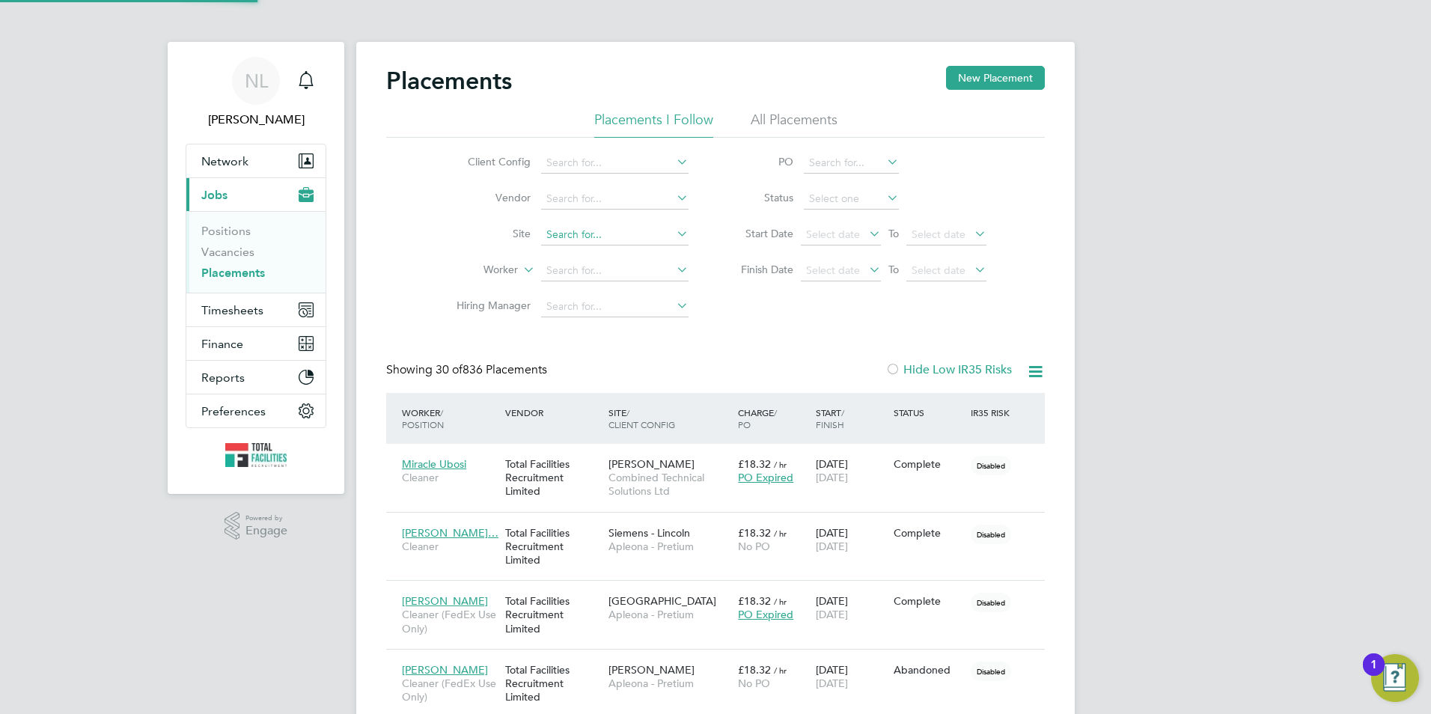
click at [582, 241] on input at bounding box center [614, 234] width 147 height 21
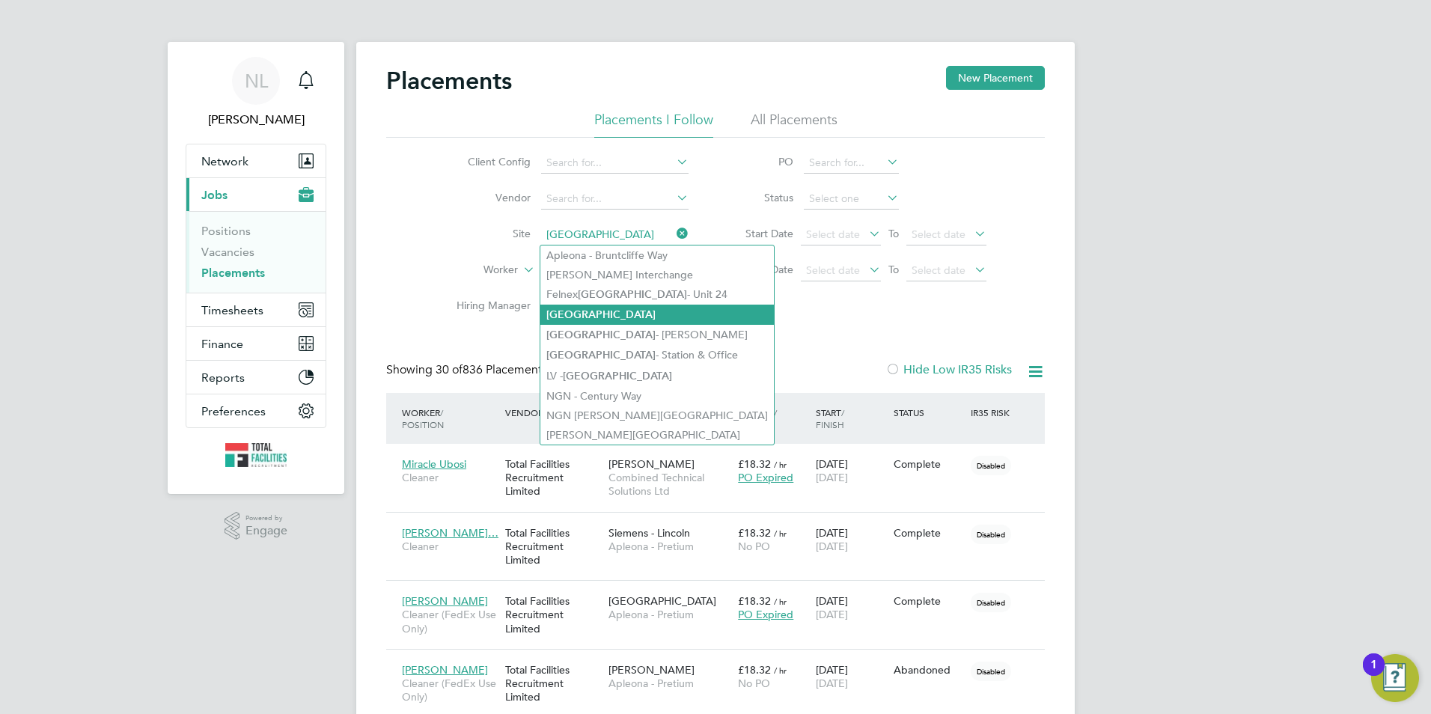
click at [602, 316] on li "Leeds" at bounding box center [656, 315] width 233 height 20
type input "Leeds"
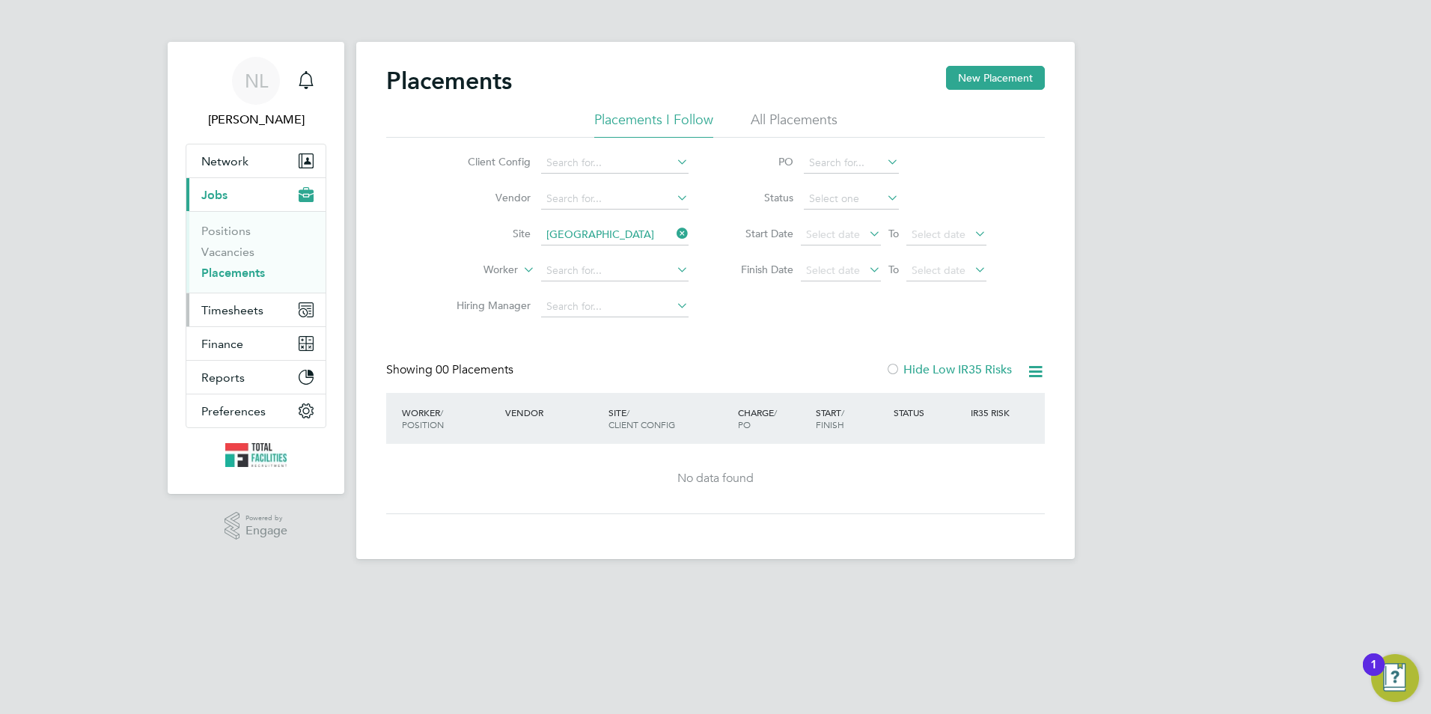
click at [231, 313] on span "Timesheets" at bounding box center [232, 310] width 62 height 14
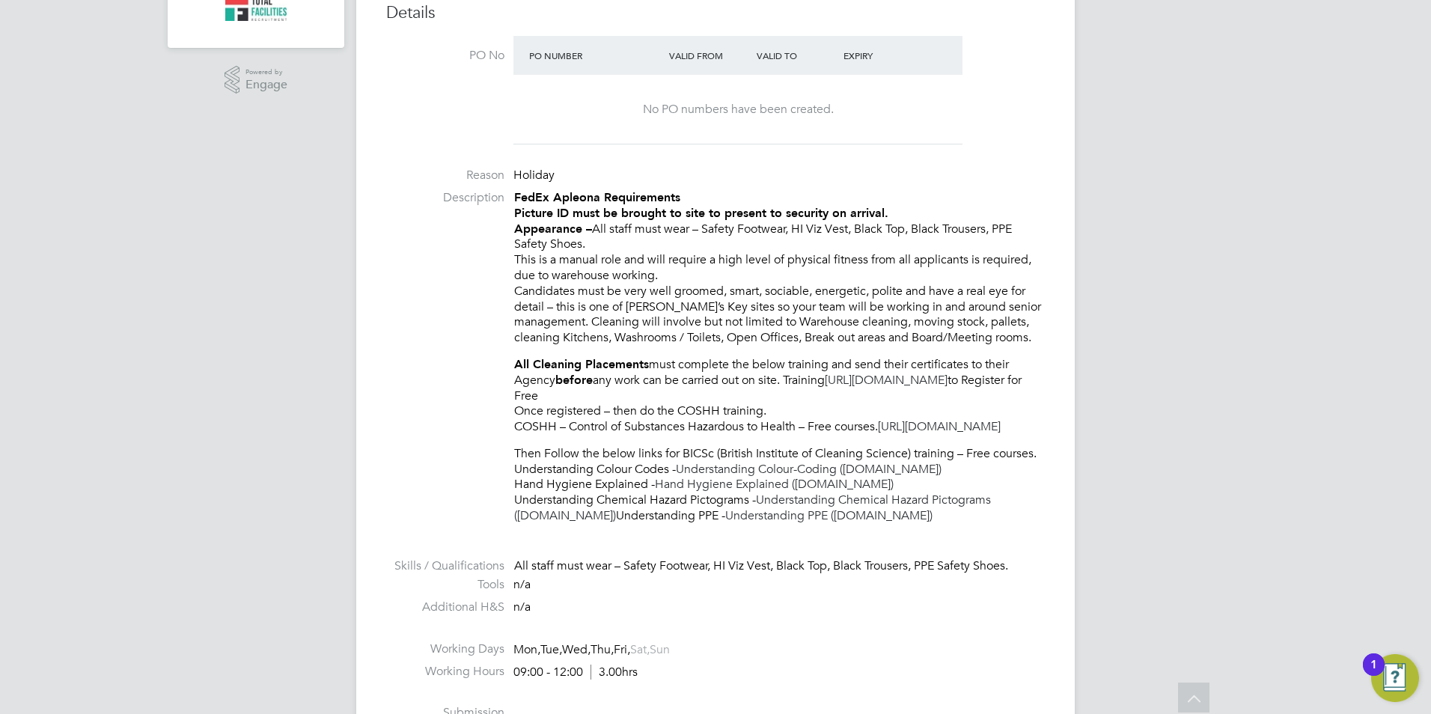
scroll to position [599, 0]
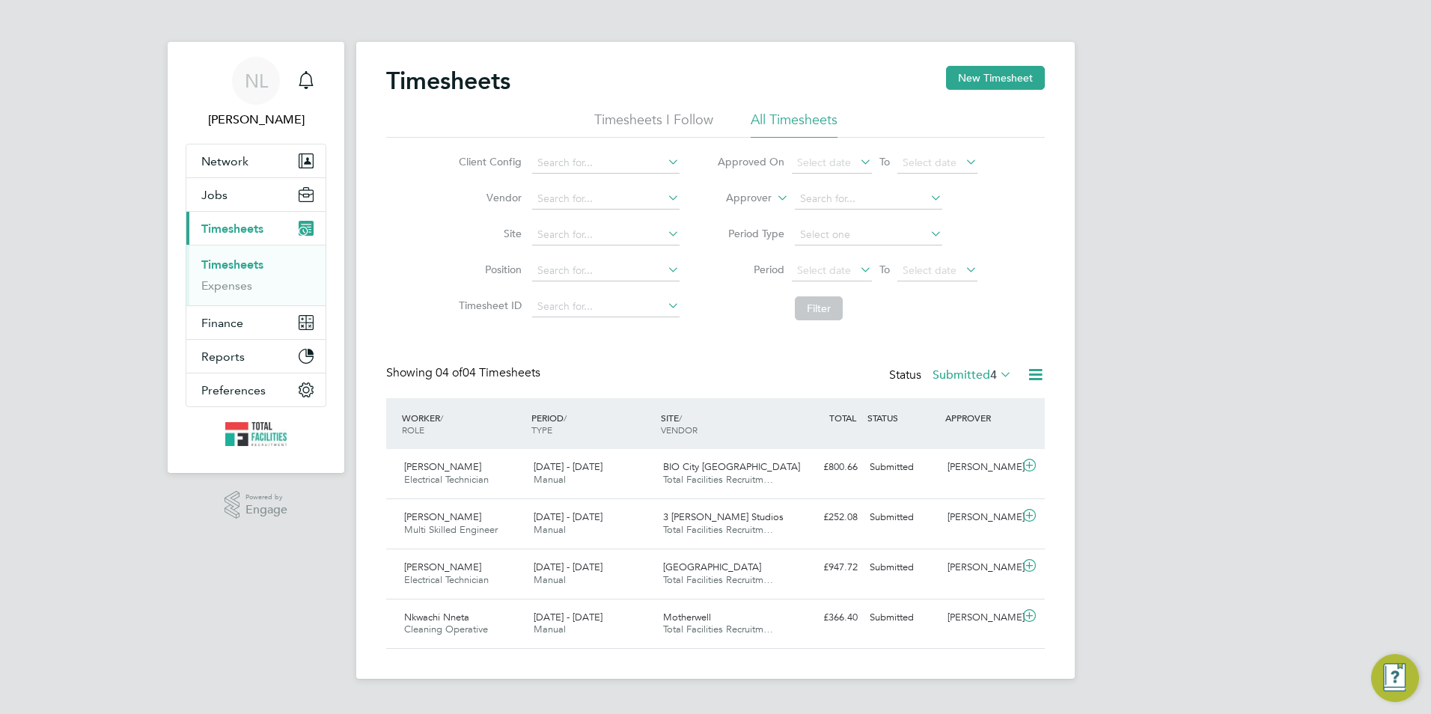
click at [953, 367] on label "Submitted 4" at bounding box center [971, 374] width 79 height 15
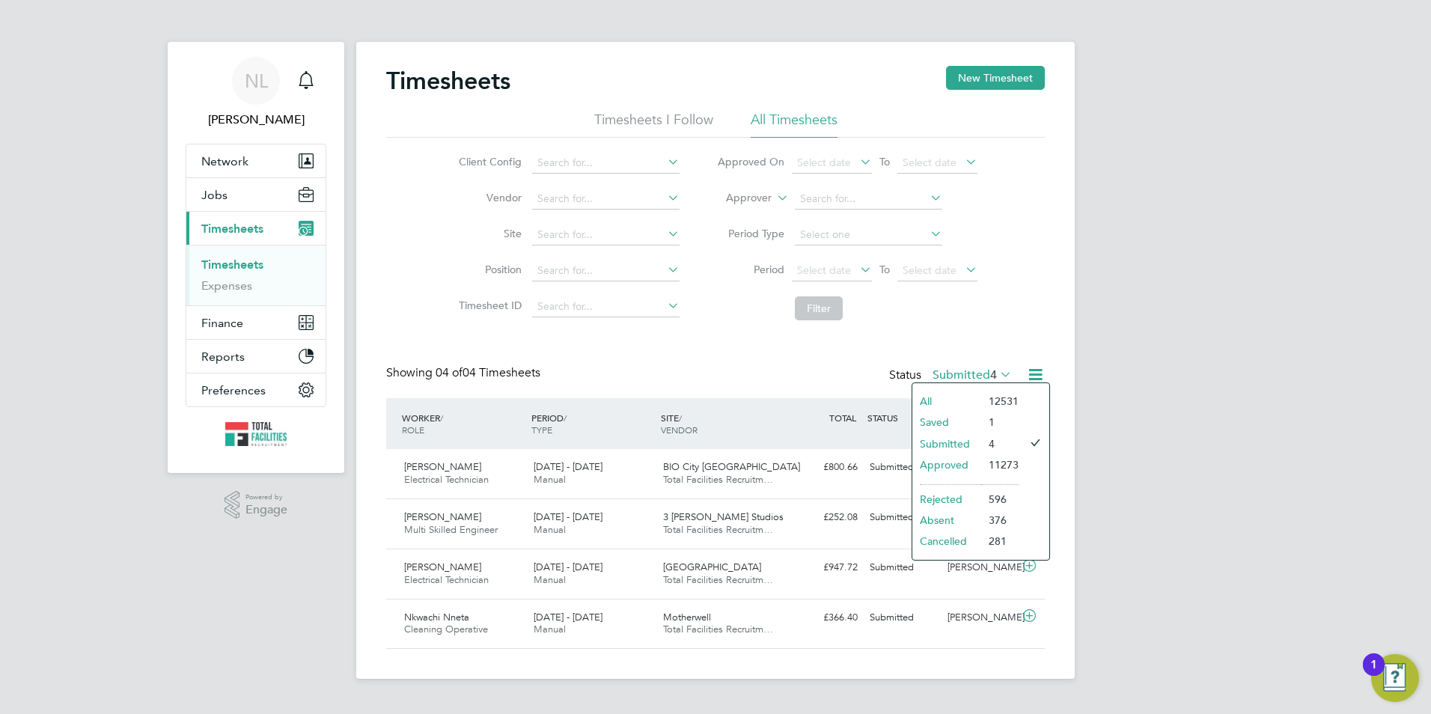
click at [975, 444] on li "Submitted" at bounding box center [946, 443] width 69 height 21
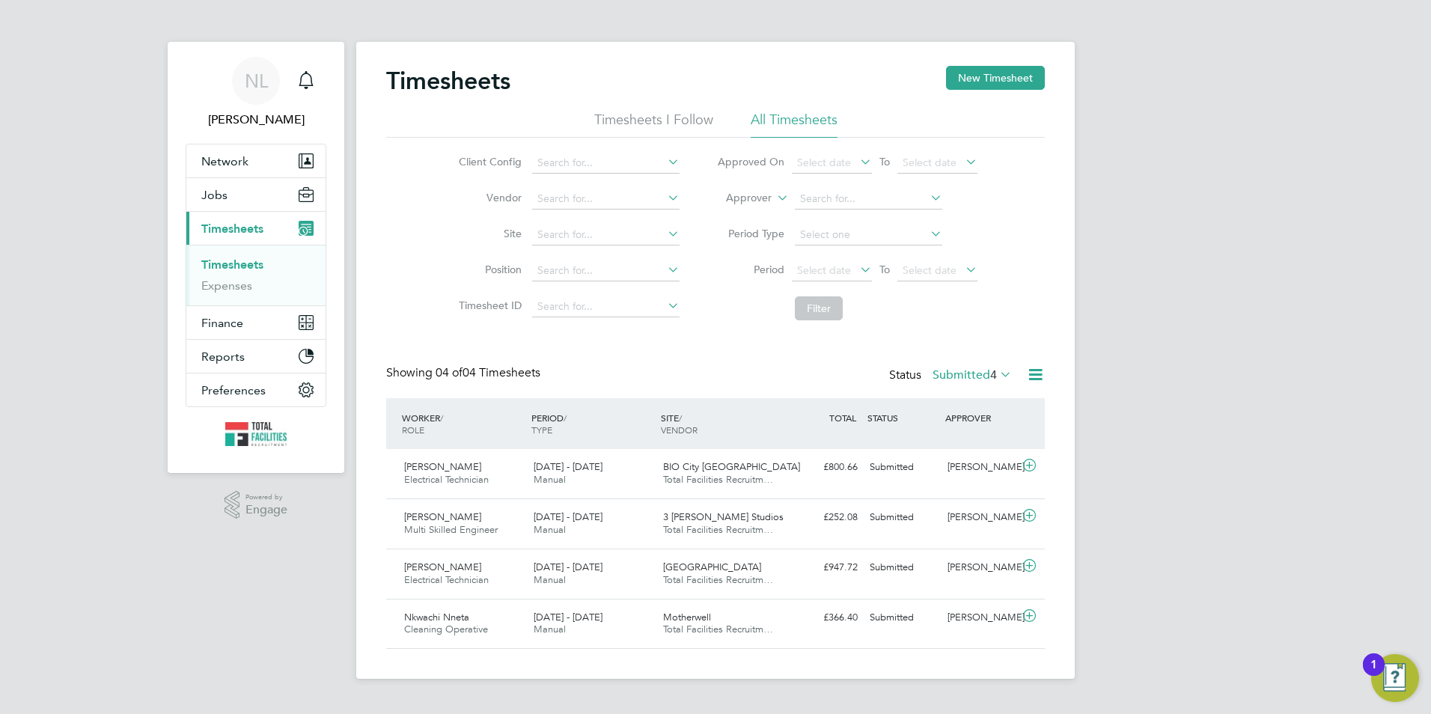
scroll to position [38, 130]
drag, startPoint x: 970, startPoint y: 382, endPoint x: 964, endPoint y: 407, distance: 25.2
click at [970, 381] on div "Status Submitted 4" at bounding box center [952, 375] width 126 height 21
drag, startPoint x: 954, startPoint y: 375, endPoint x: 954, endPoint y: 385, distance: 9.7
click at [954, 378] on label "Submitted 4" at bounding box center [971, 374] width 79 height 15
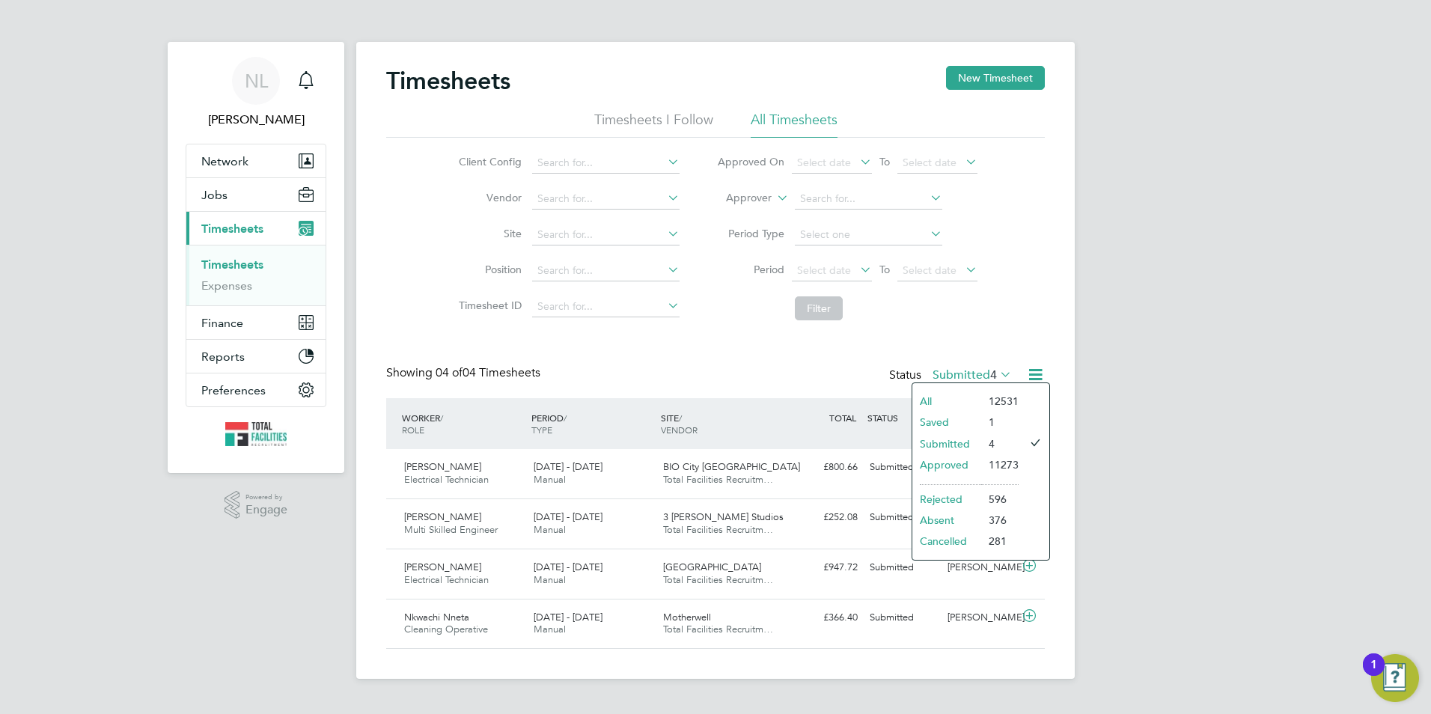
click at [786, 356] on div "Timesheets New Timesheet Timesheets I Follow All Timesheets Client Config Vendo…" at bounding box center [715, 357] width 658 height 583
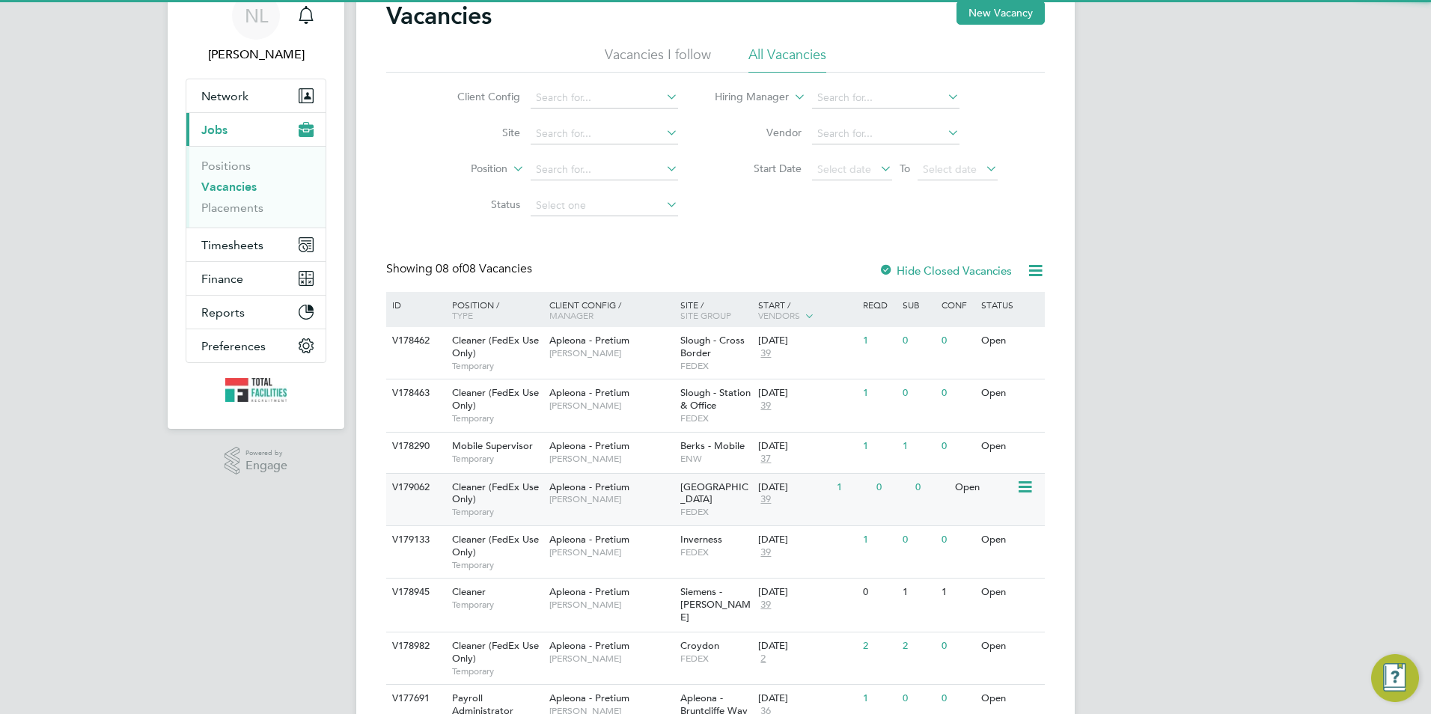
scroll to position [130, 0]
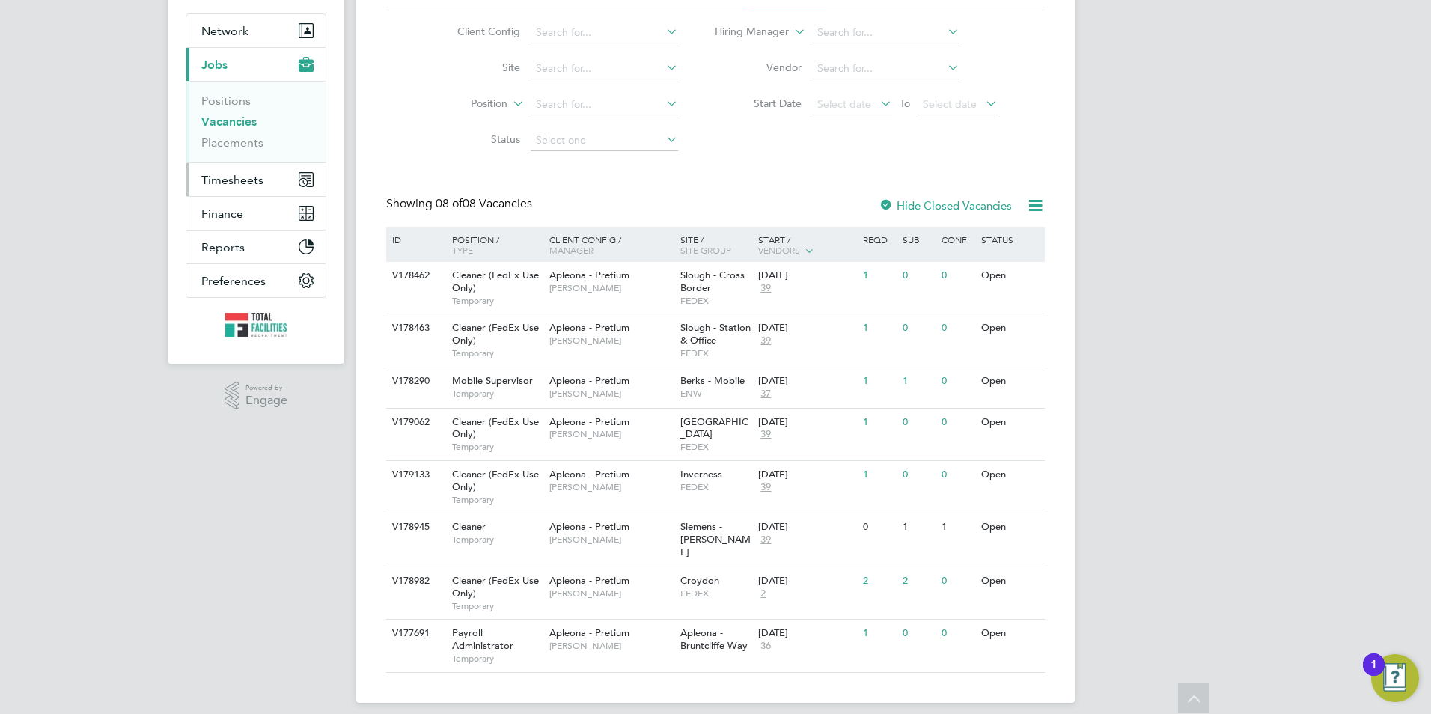
click at [224, 165] on button "Timesheets" at bounding box center [255, 179] width 139 height 33
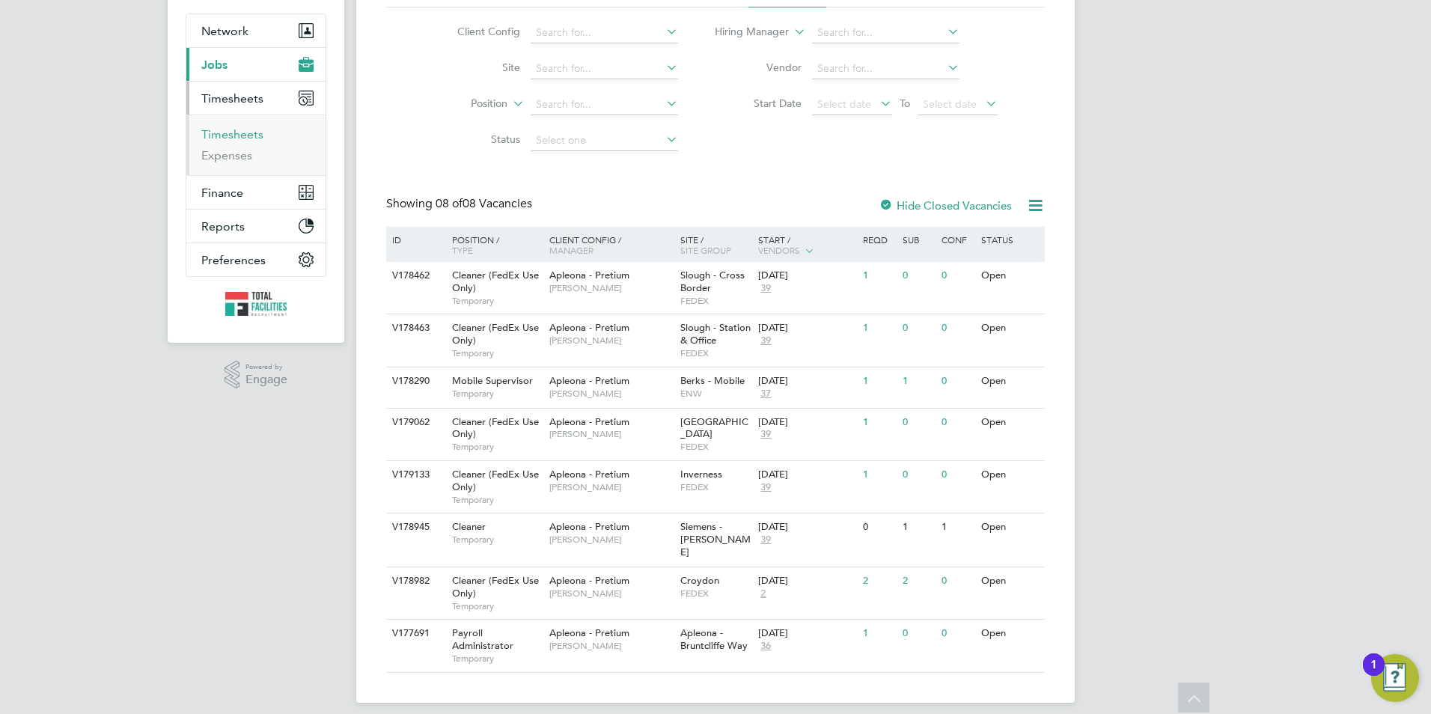
click at [230, 135] on link "Timesheets" at bounding box center [232, 134] width 62 height 14
